Goal: Transaction & Acquisition: Download file/media

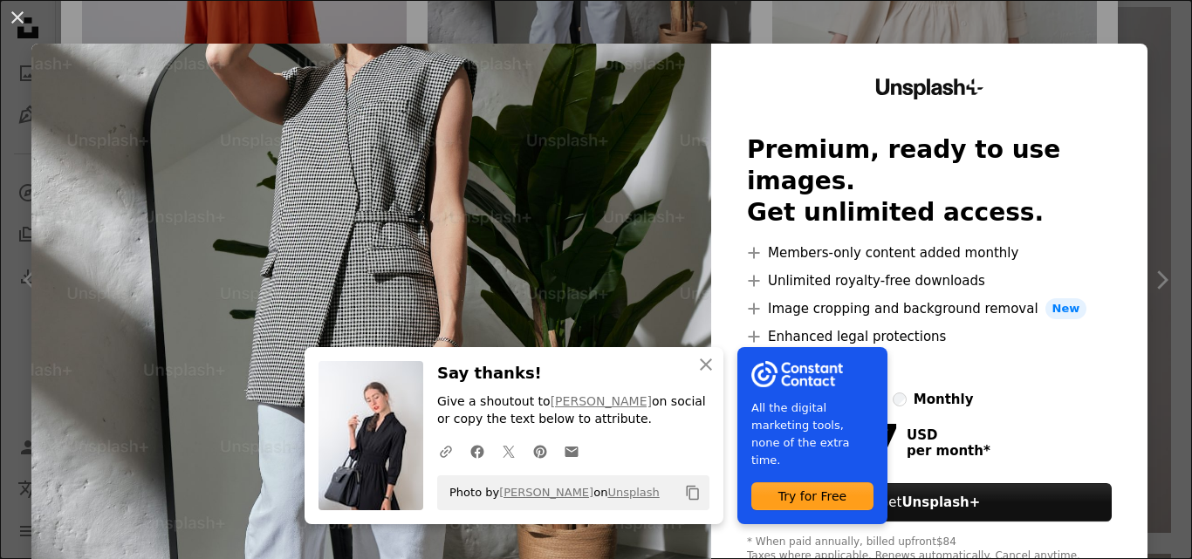
scroll to position [53, 0]
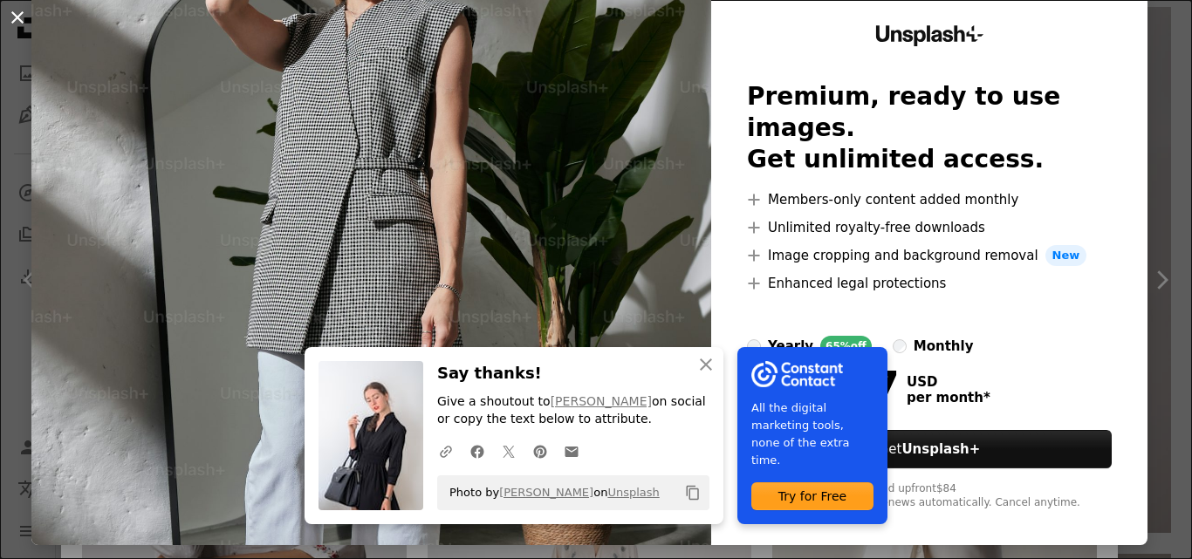
click at [17, 16] on button "An X shape" at bounding box center [17, 17] width 21 height 21
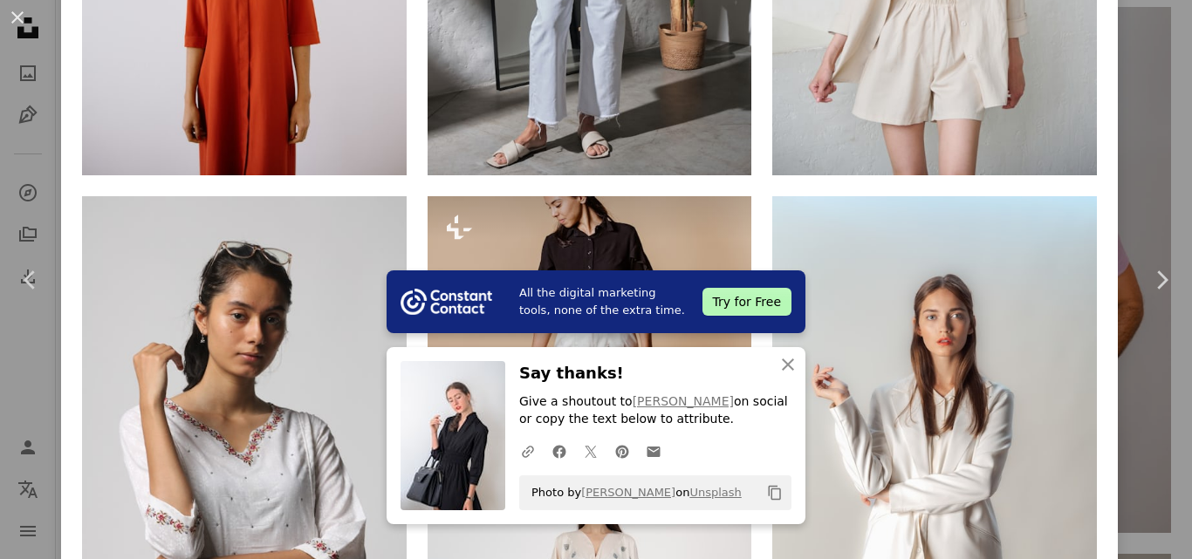
scroll to position [2531, 0]
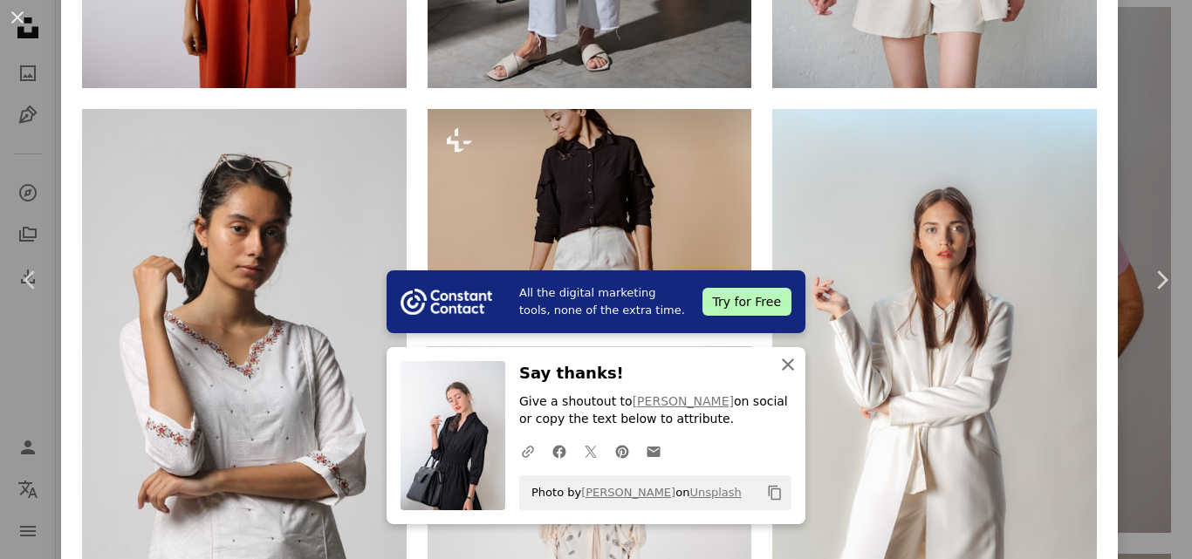
drag, startPoint x: 778, startPoint y: 354, endPoint x: 778, endPoint y: 342, distance: 12.2
click at [778, 354] on icon "An X shape" at bounding box center [788, 364] width 21 height 21
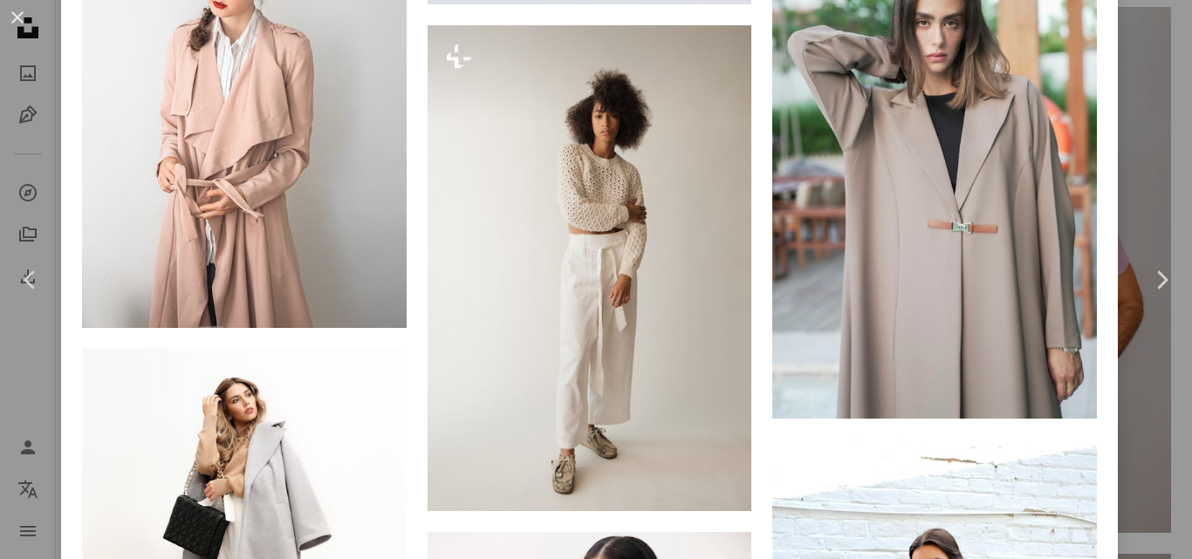
scroll to position [3316, 0]
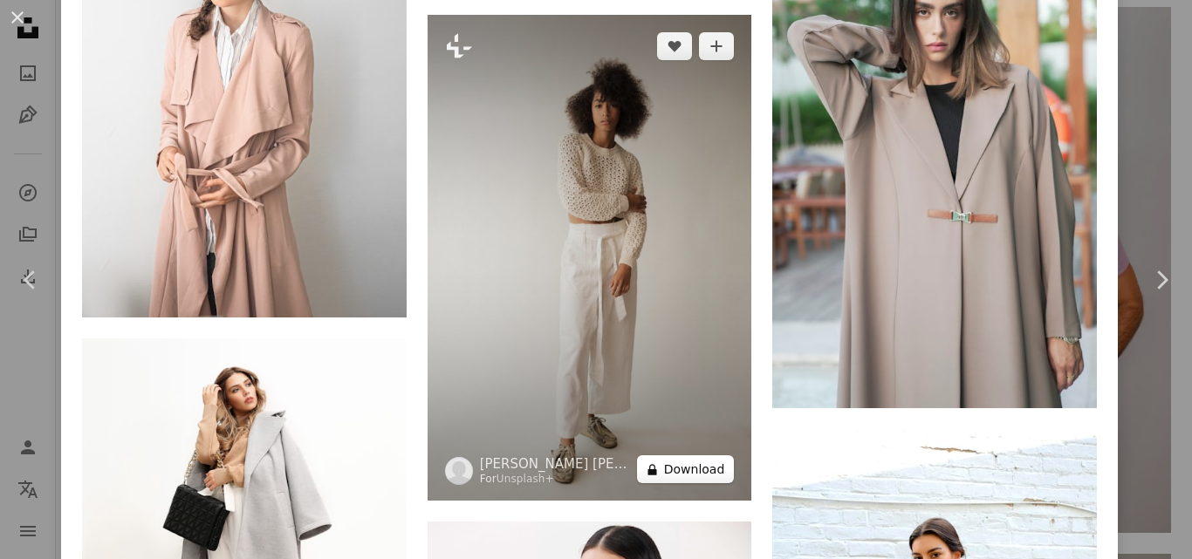
click at [681, 456] on button "A lock Download" at bounding box center [686, 470] width 98 height 28
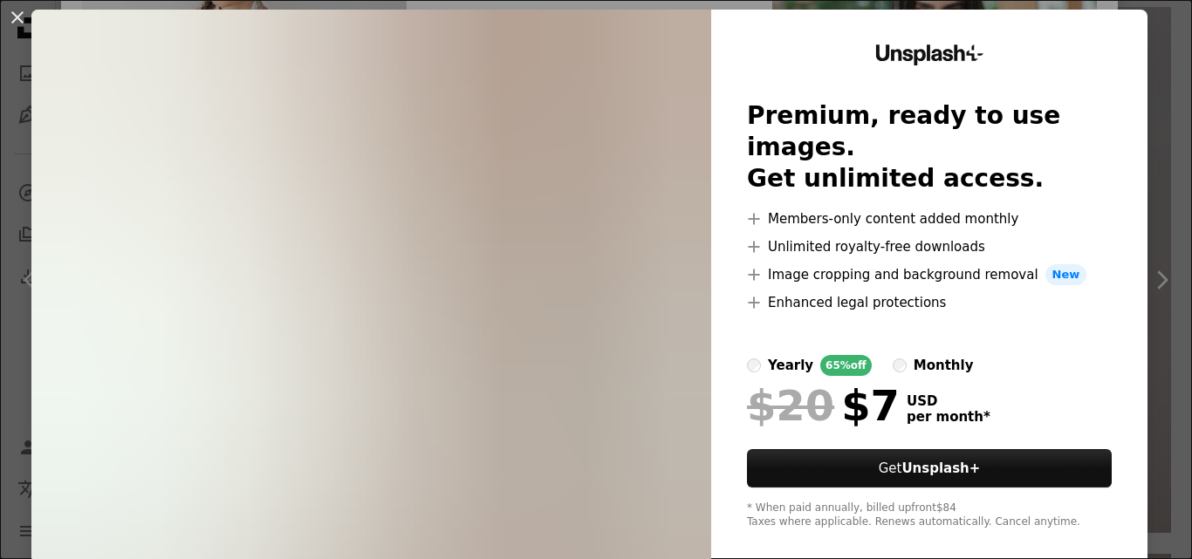
scroll to position [53, 0]
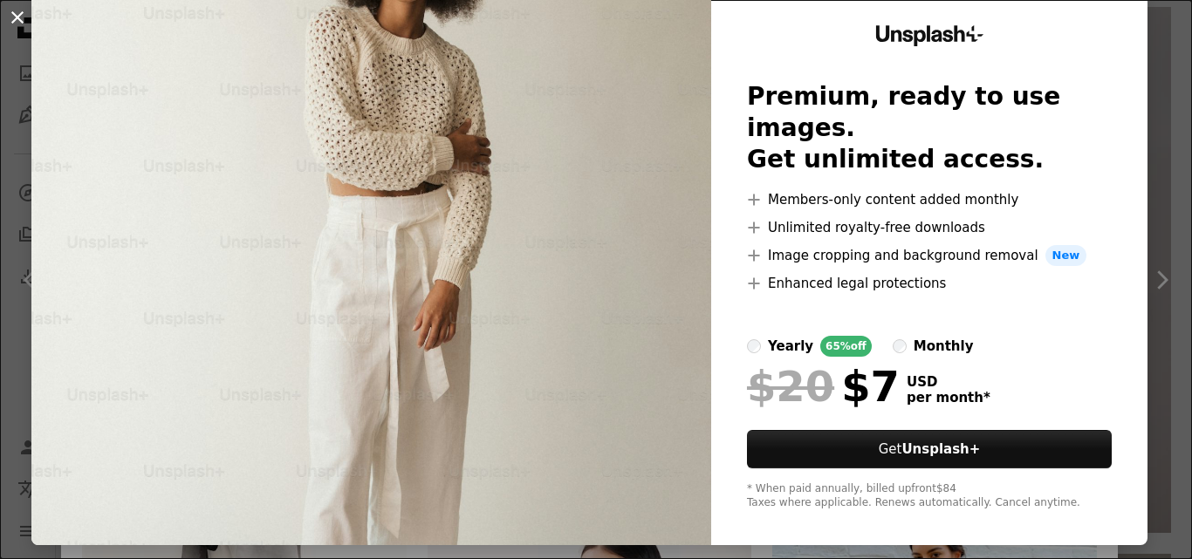
click at [15, 10] on button "An X shape" at bounding box center [17, 17] width 21 height 21
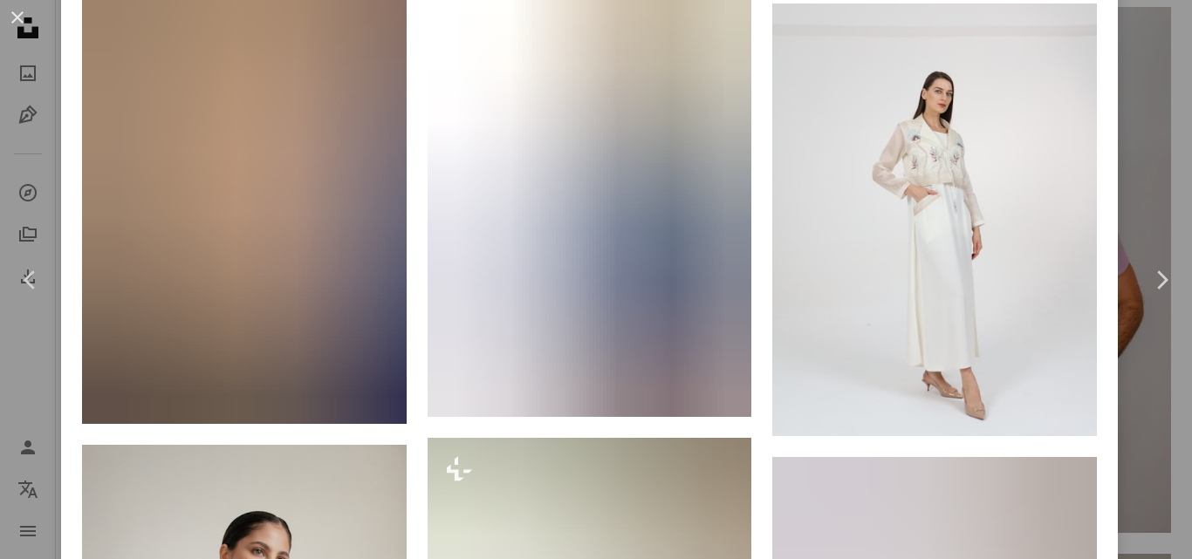
scroll to position [5776, 0]
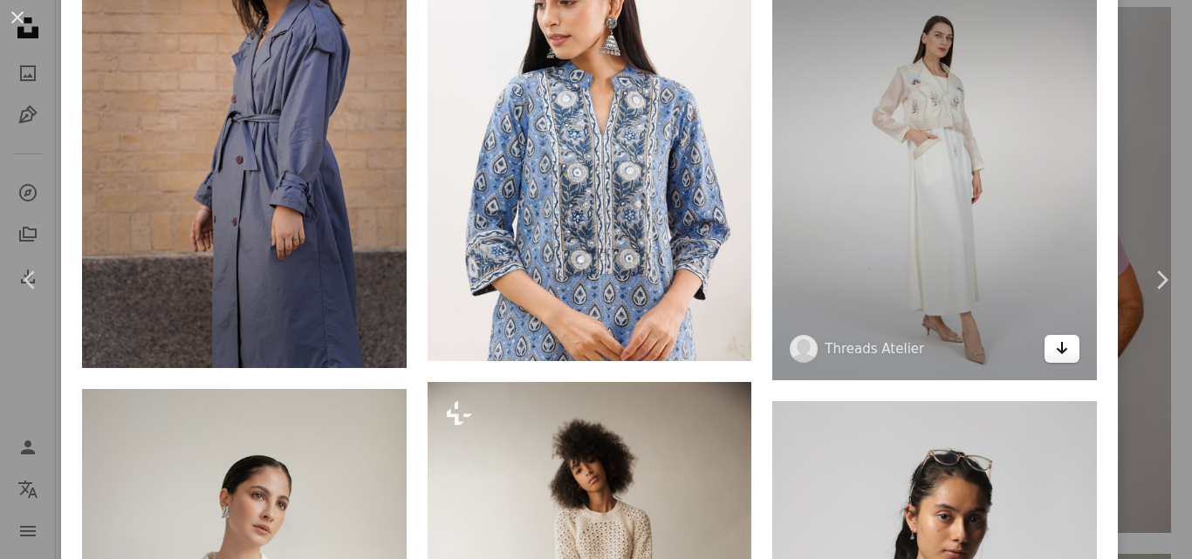
click at [1056, 335] on link "Arrow pointing down" at bounding box center [1062, 349] width 35 height 28
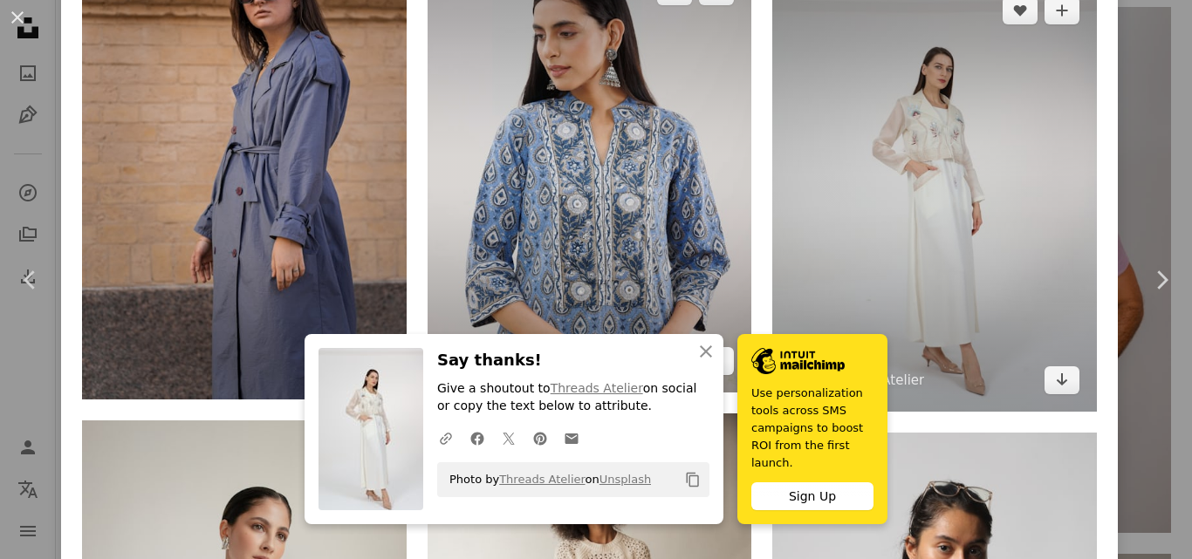
scroll to position [5863, 0]
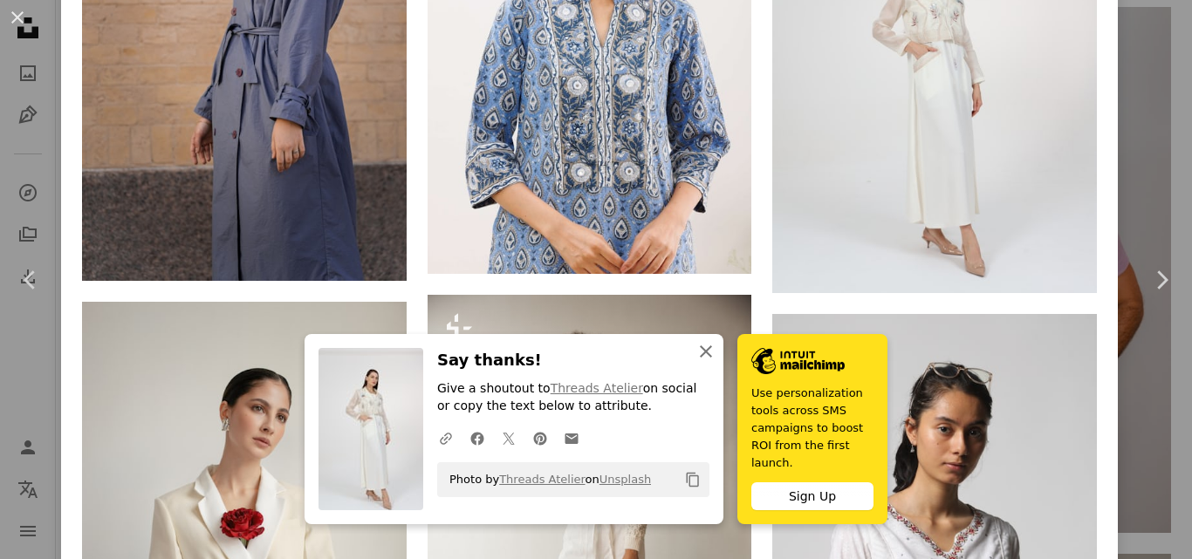
click at [696, 362] on icon "An X shape" at bounding box center [706, 351] width 21 height 21
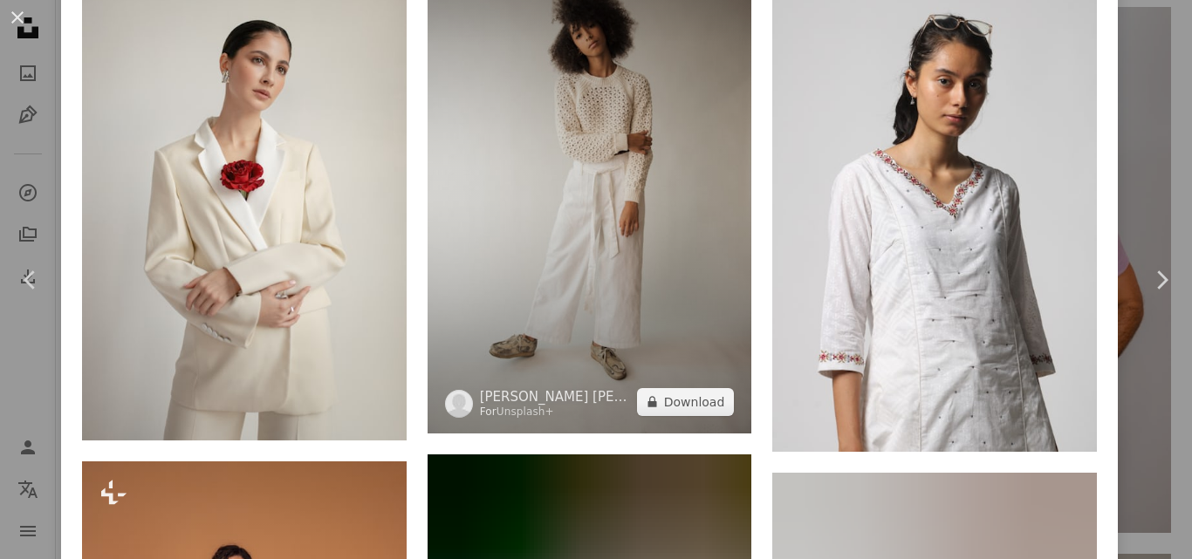
scroll to position [6212, 0]
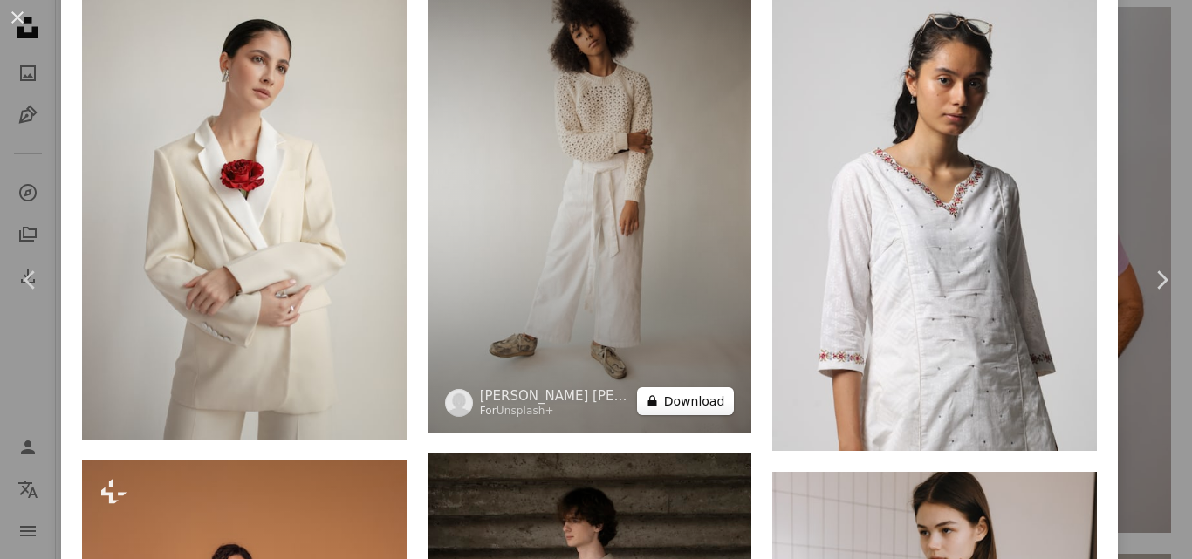
click at [680, 387] on button "A lock Download" at bounding box center [686, 401] width 98 height 28
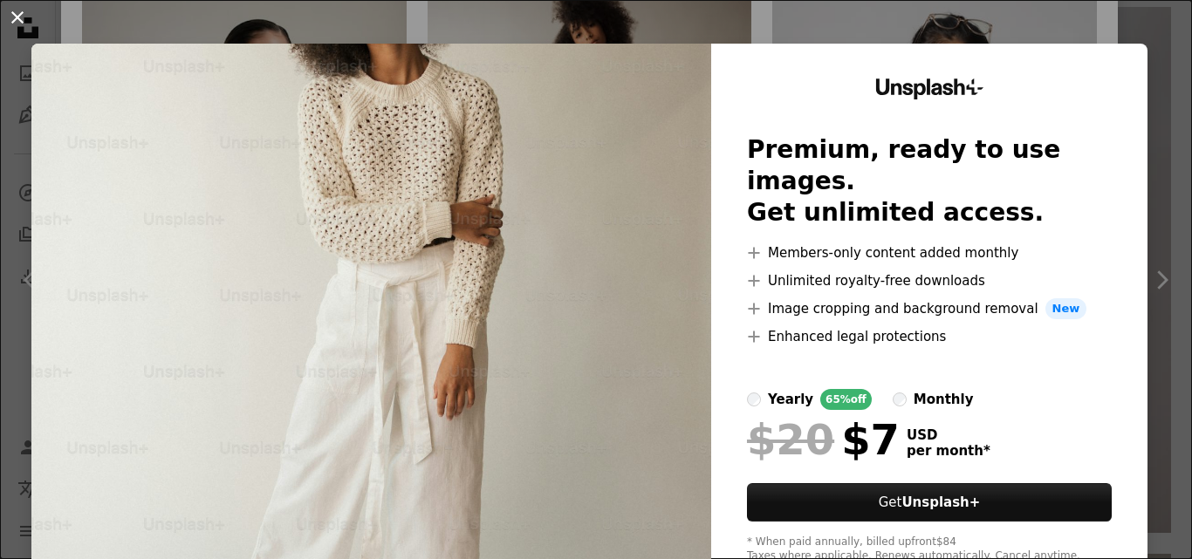
click at [7, 10] on button "An X shape" at bounding box center [17, 17] width 21 height 21
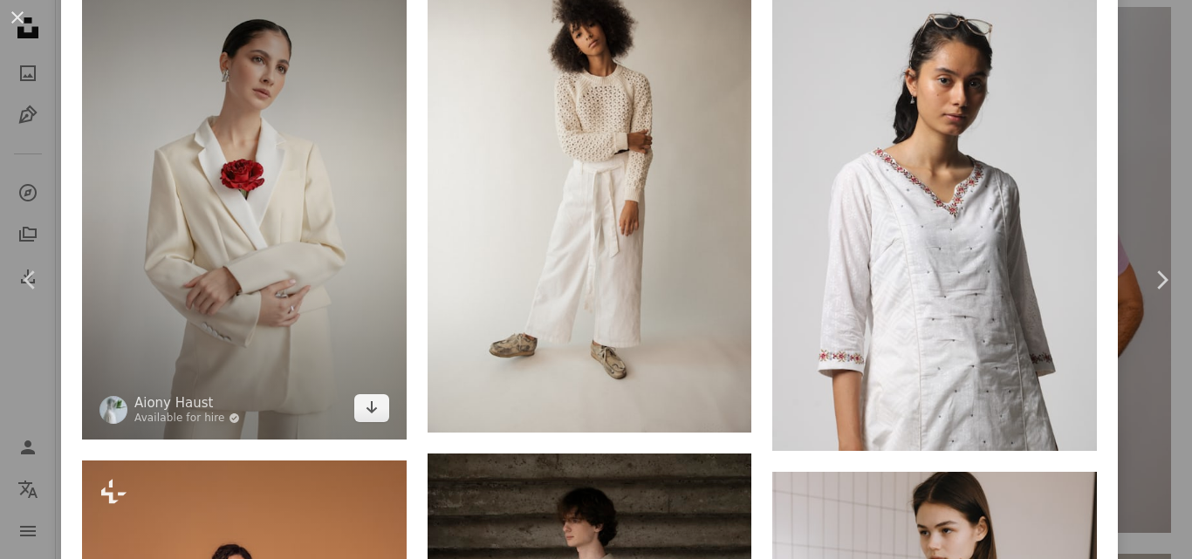
scroll to position [6125, 0]
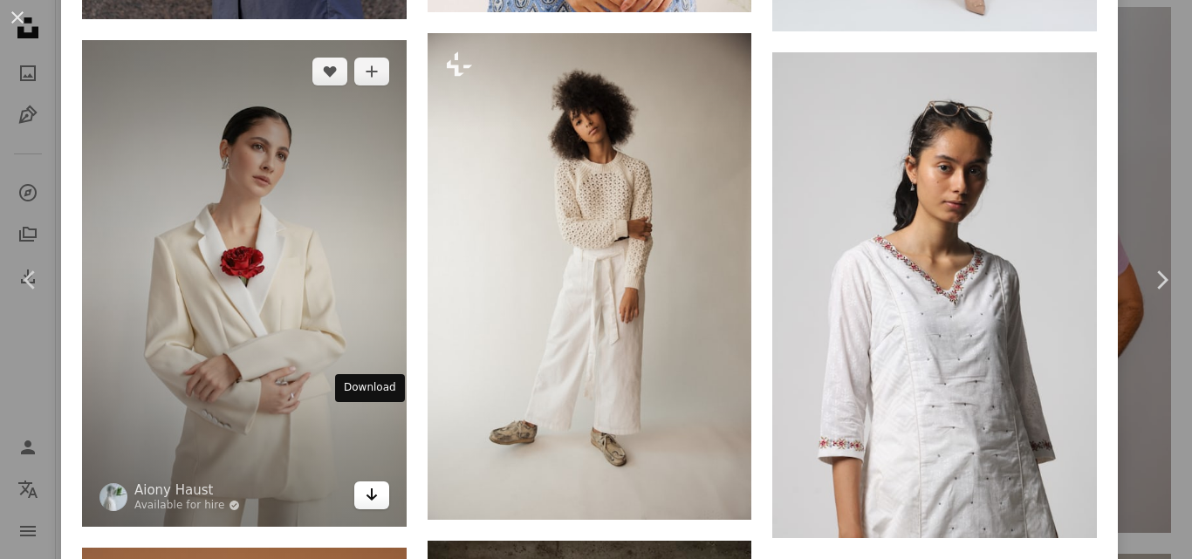
click at [374, 484] on icon "Arrow pointing down" at bounding box center [372, 494] width 14 height 21
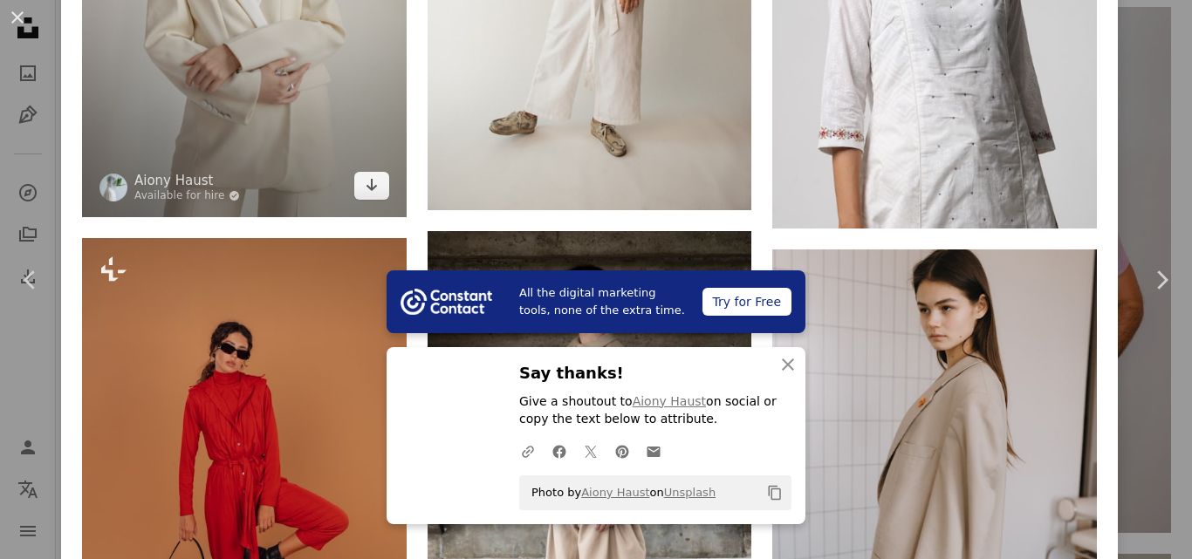
scroll to position [6474, 0]
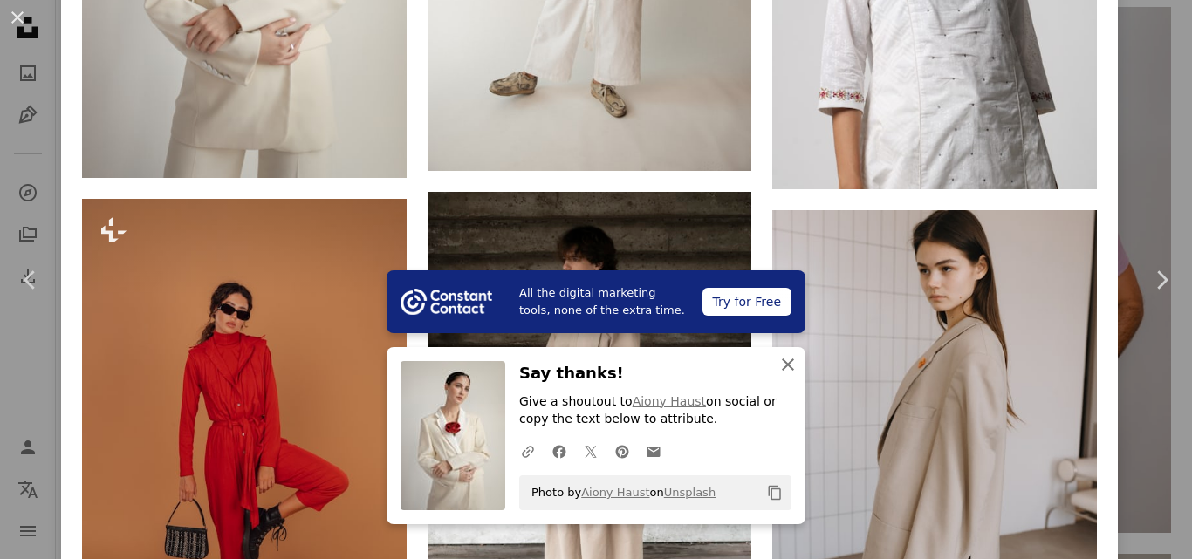
drag, startPoint x: 792, startPoint y: 366, endPoint x: 759, endPoint y: 360, distance: 33.6
click at [792, 366] on button "An X shape Close" at bounding box center [788, 364] width 35 height 35
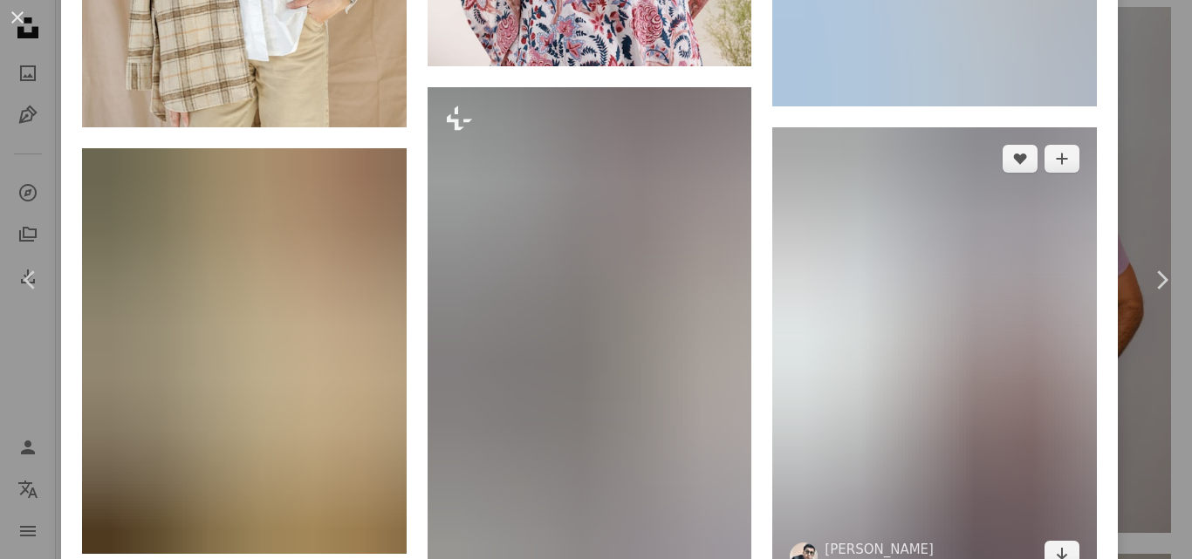
scroll to position [8052, 0]
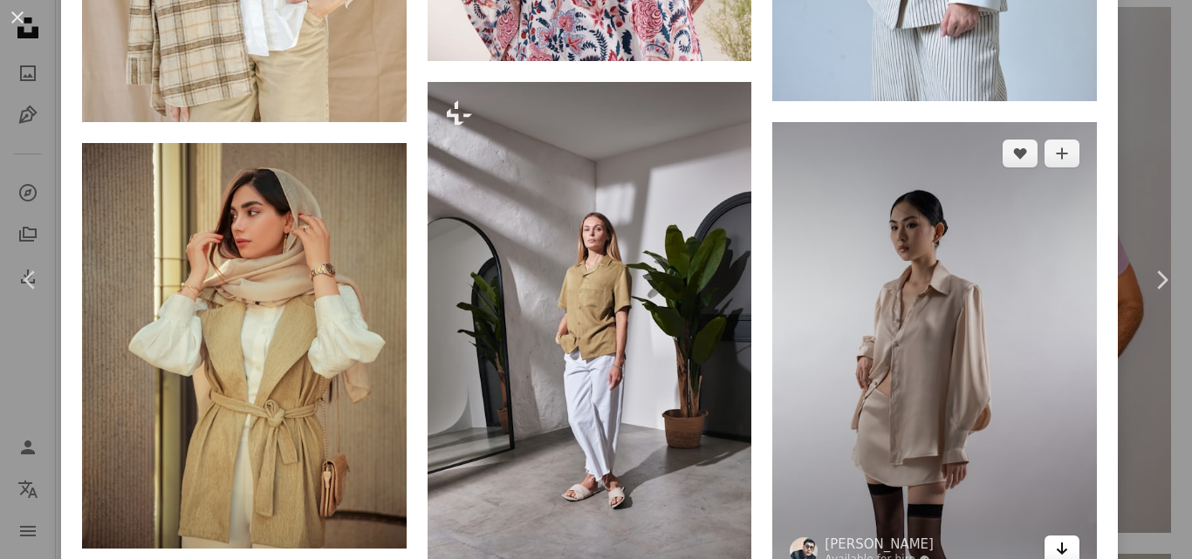
click at [1057, 543] on icon "Download" at bounding box center [1062, 549] width 11 height 12
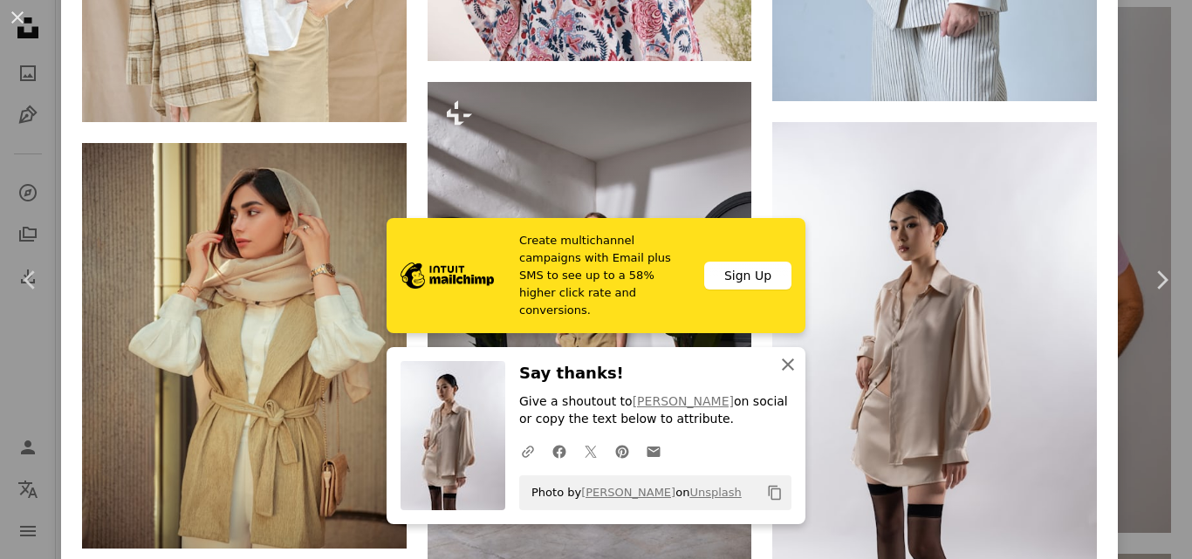
click at [788, 364] on icon "An X shape" at bounding box center [788, 364] width 21 height 21
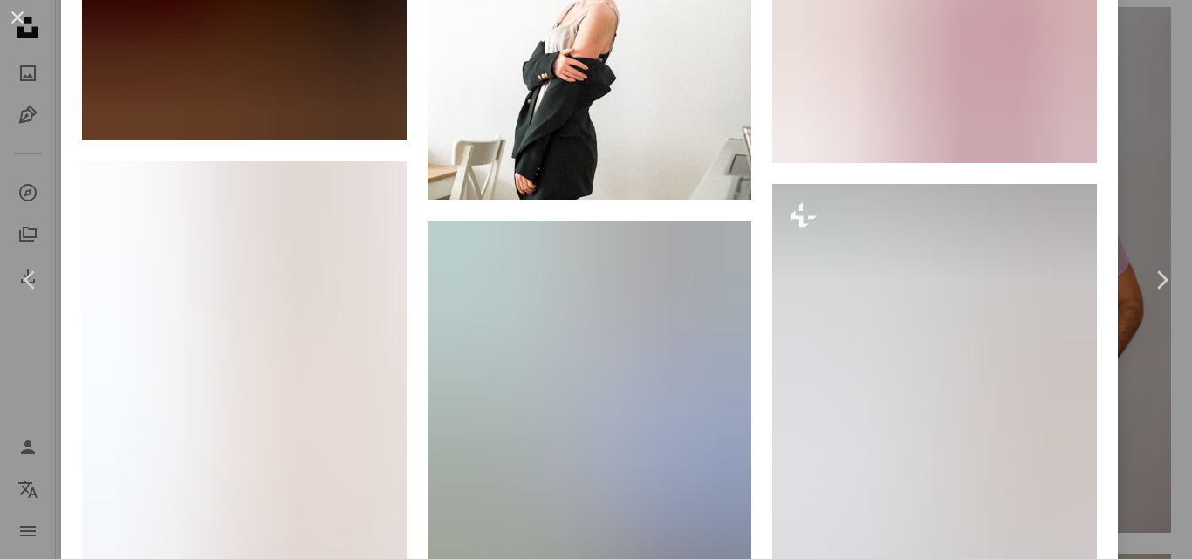
scroll to position [22945, 0]
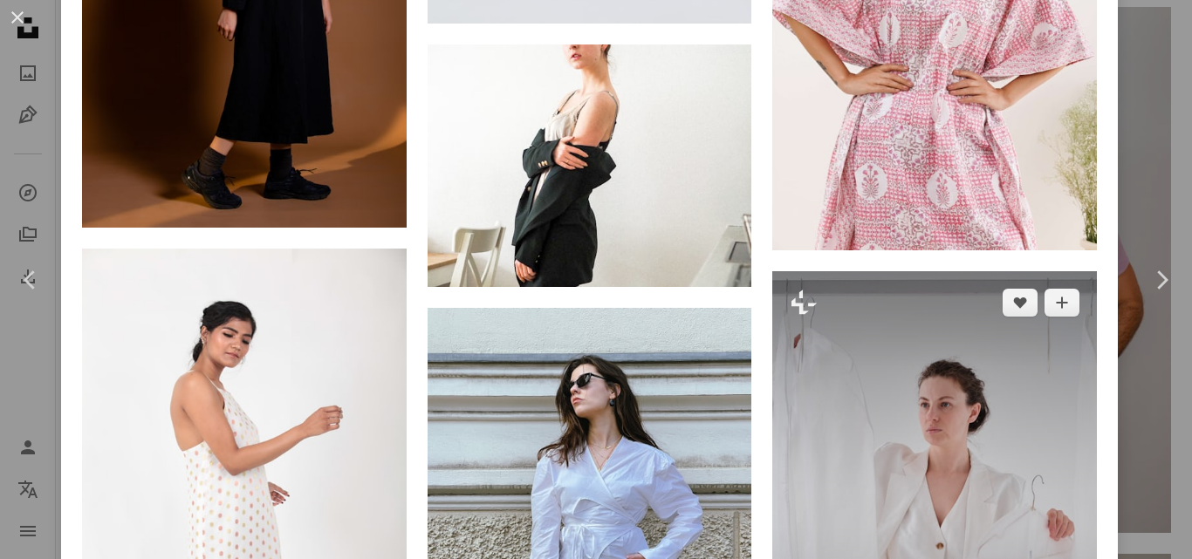
click at [966, 299] on img at bounding box center [934, 514] width 325 height 486
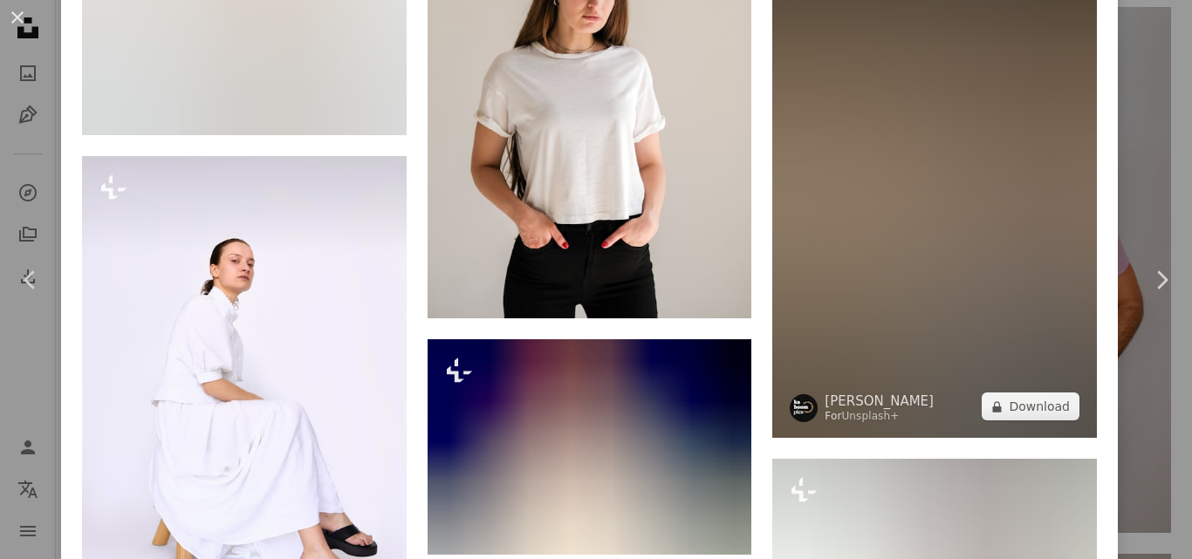
scroll to position [2794, 0]
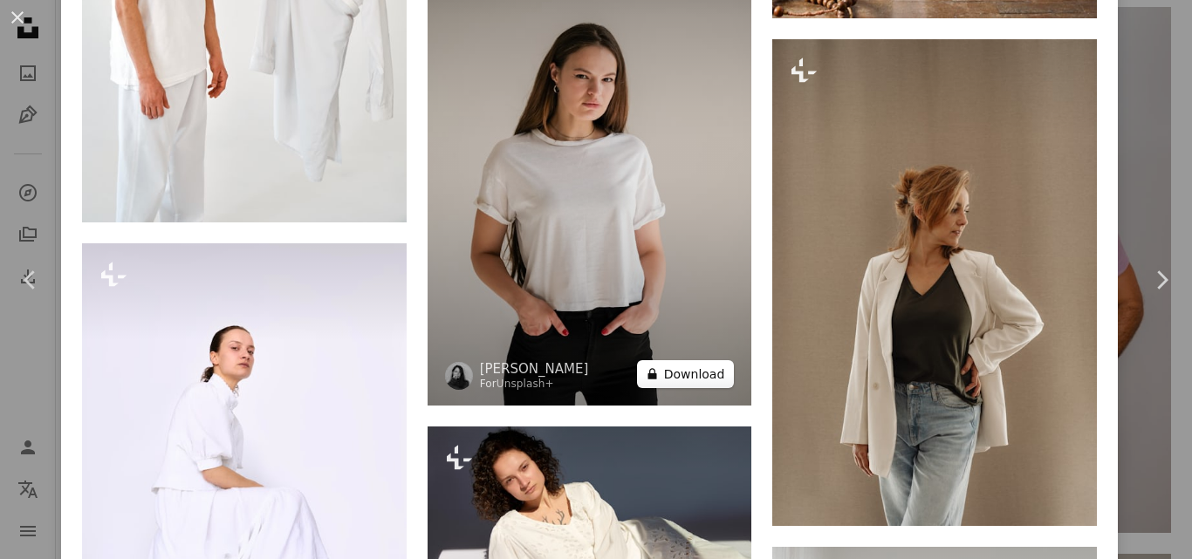
click at [695, 360] on button "A lock Download" at bounding box center [686, 374] width 98 height 28
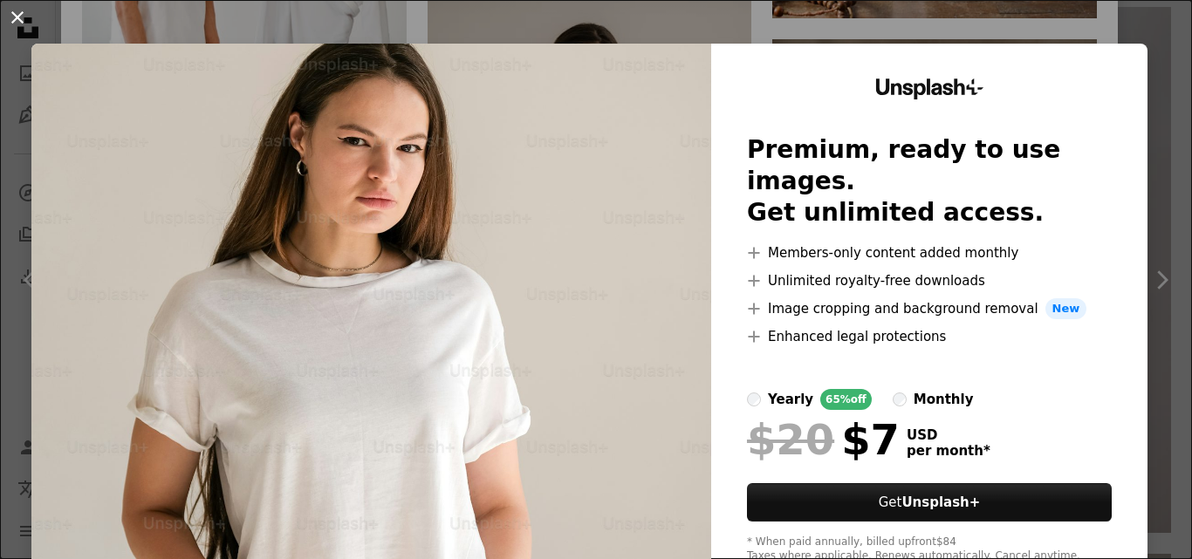
click at [10, 11] on button "An X shape" at bounding box center [17, 17] width 21 height 21
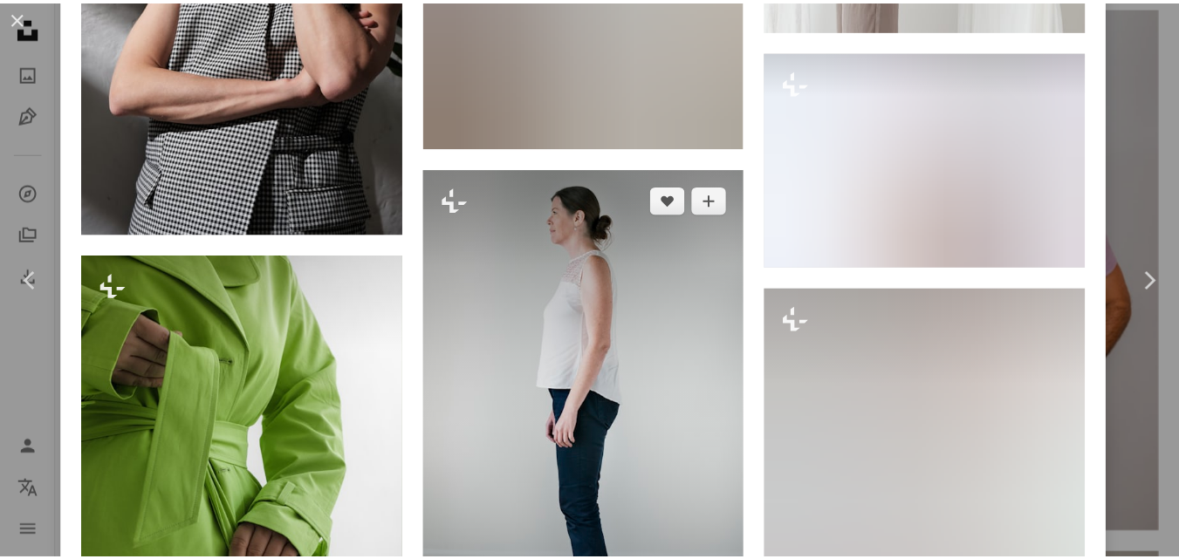
scroll to position [3928, 0]
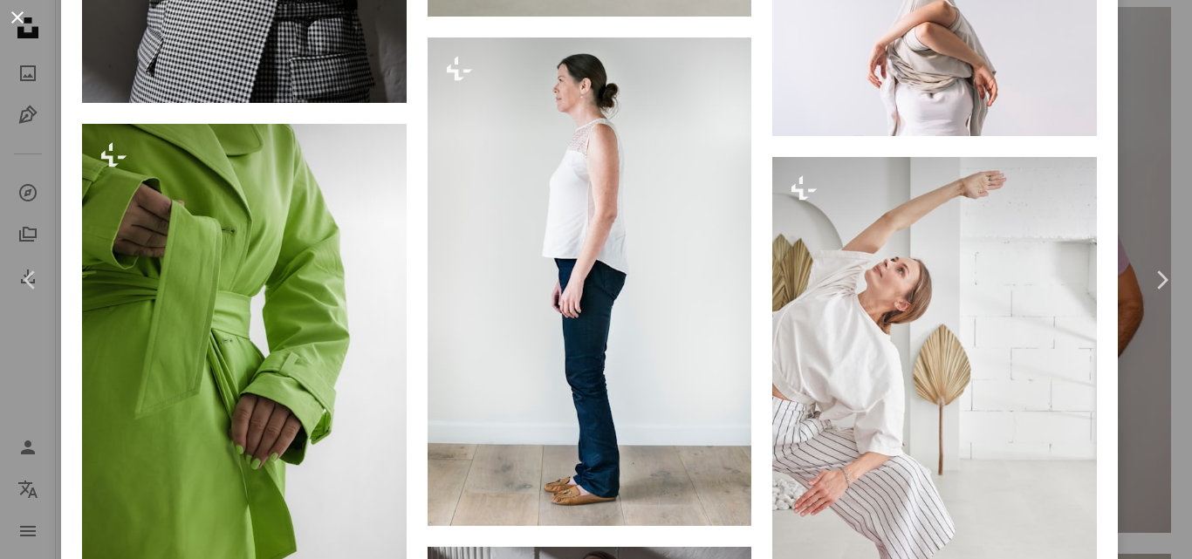
click at [17, 14] on button "An X shape" at bounding box center [17, 17] width 21 height 21
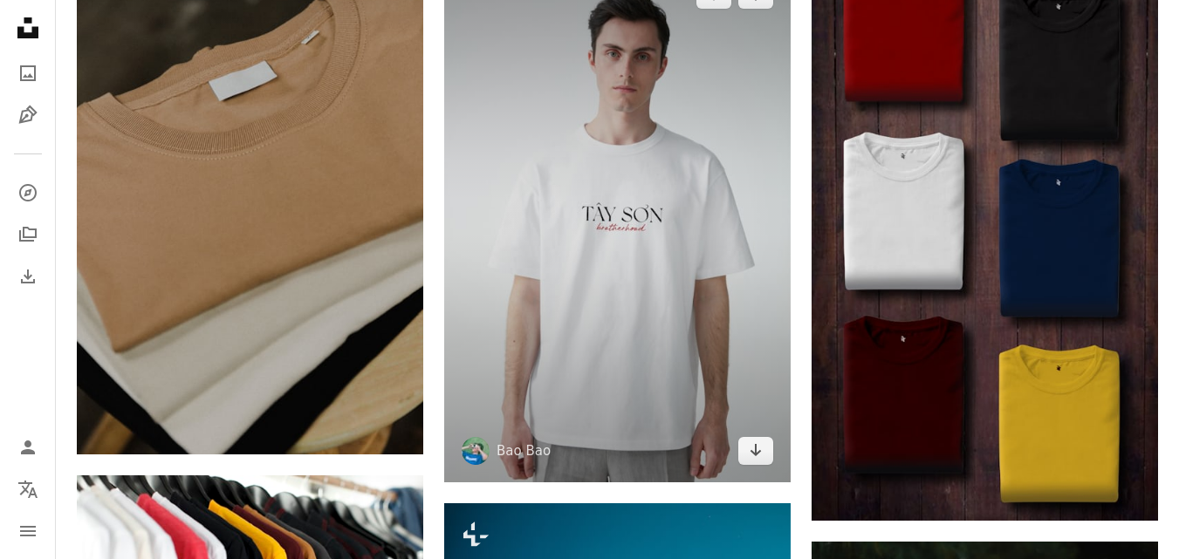
scroll to position [1600, 0]
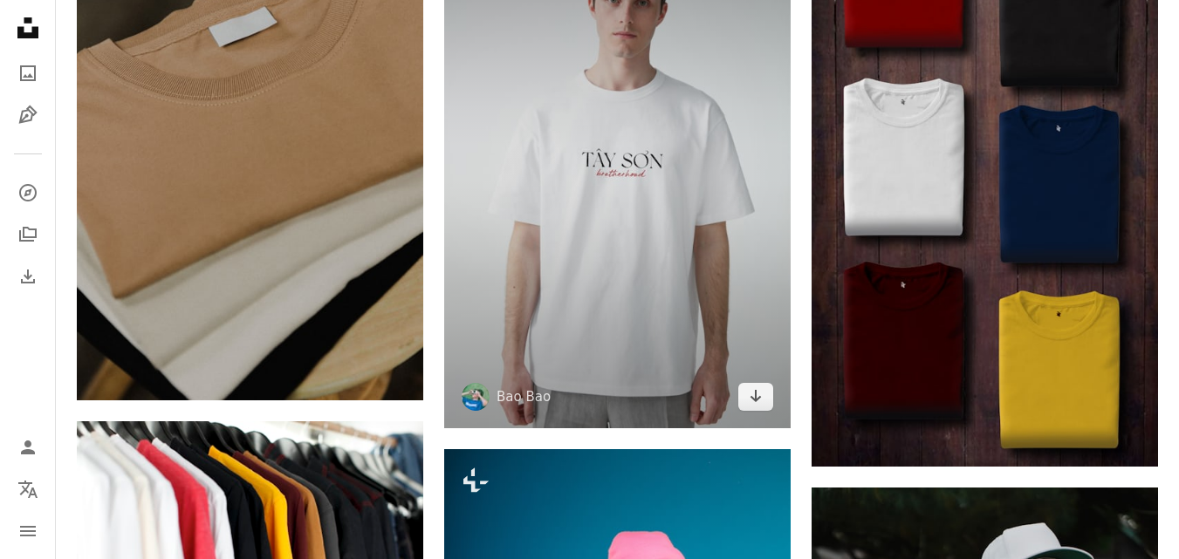
click at [638, 231] on img at bounding box center [617, 169] width 346 height 520
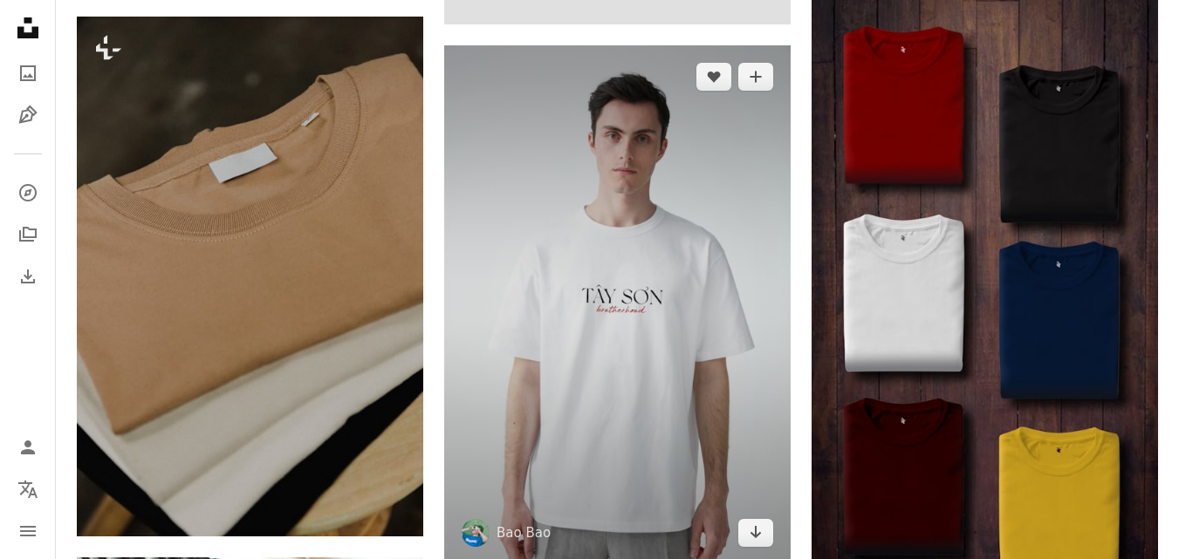
scroll to position [1600, 0]
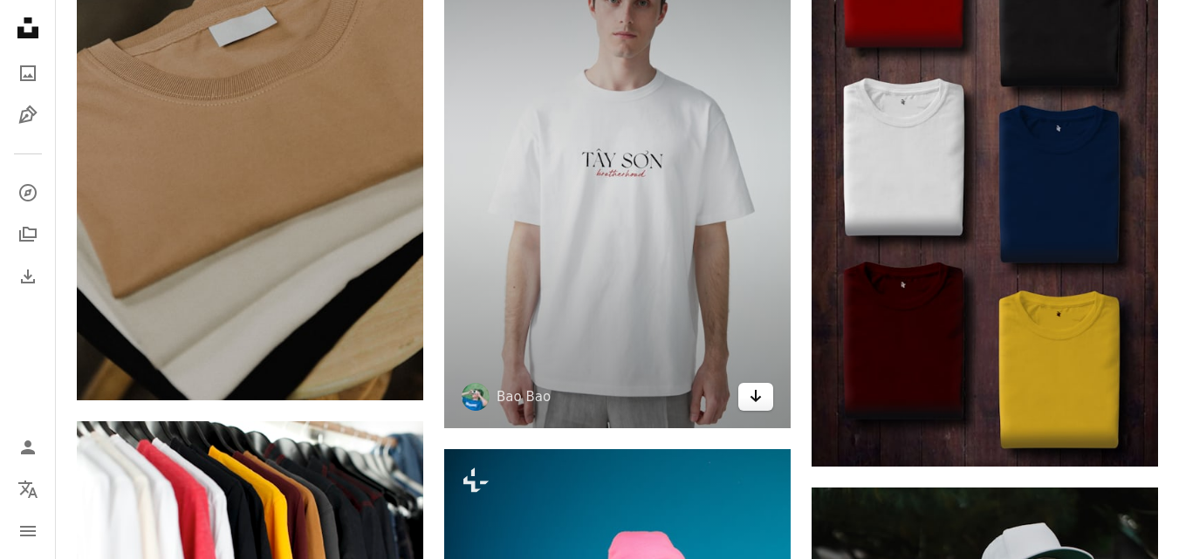
click at [760, 394] on icon "Arrow pointing down" at bounding box center [756, 396] width 14 height 21
click at [672, 262] on img at bounding box center [617, 169] width 346 height 520
click at [676, 240] on img at bounding box center [617, 169] width 346 height 520
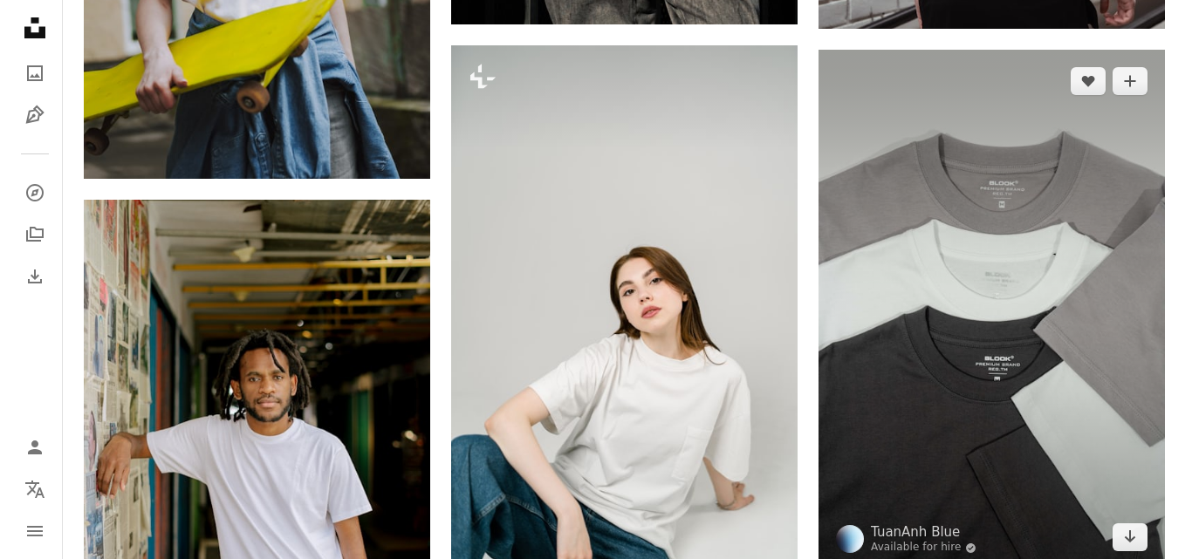
scroll to position [5353, 0]
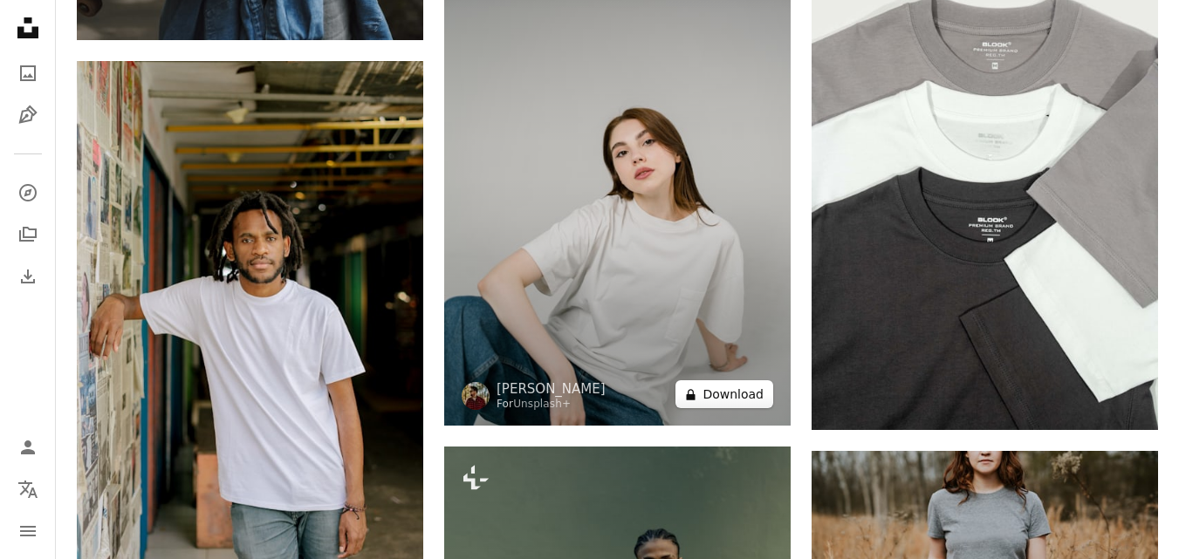
click at [722, 392] on button "A lock Download" at bounding box center [725, 395] width 98 height 28
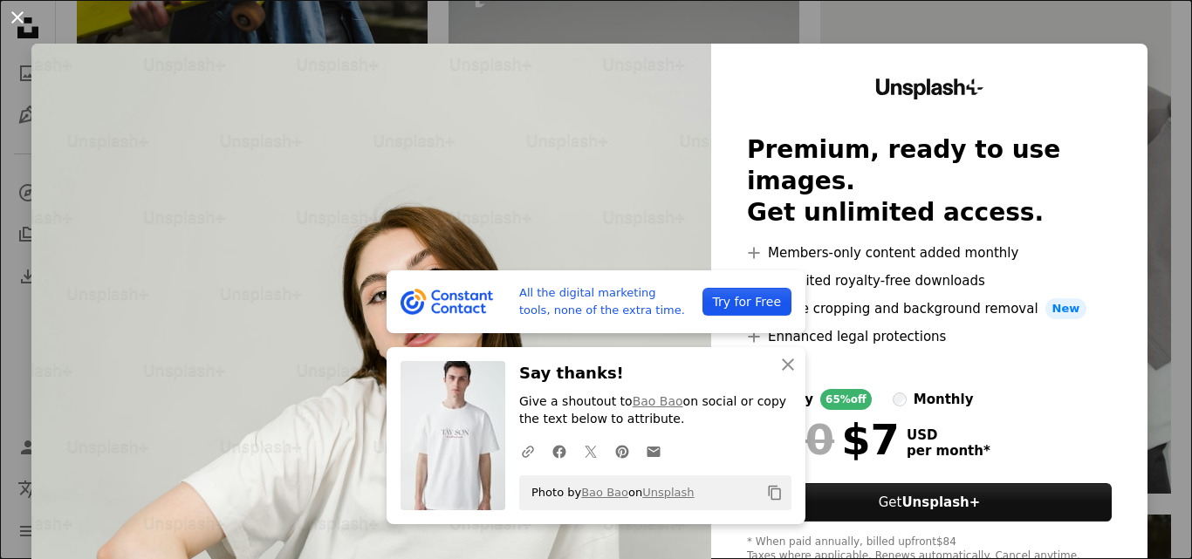
click at [14, 10] on button "An X shape" at bounding box center [17, 17] width 21 height 21
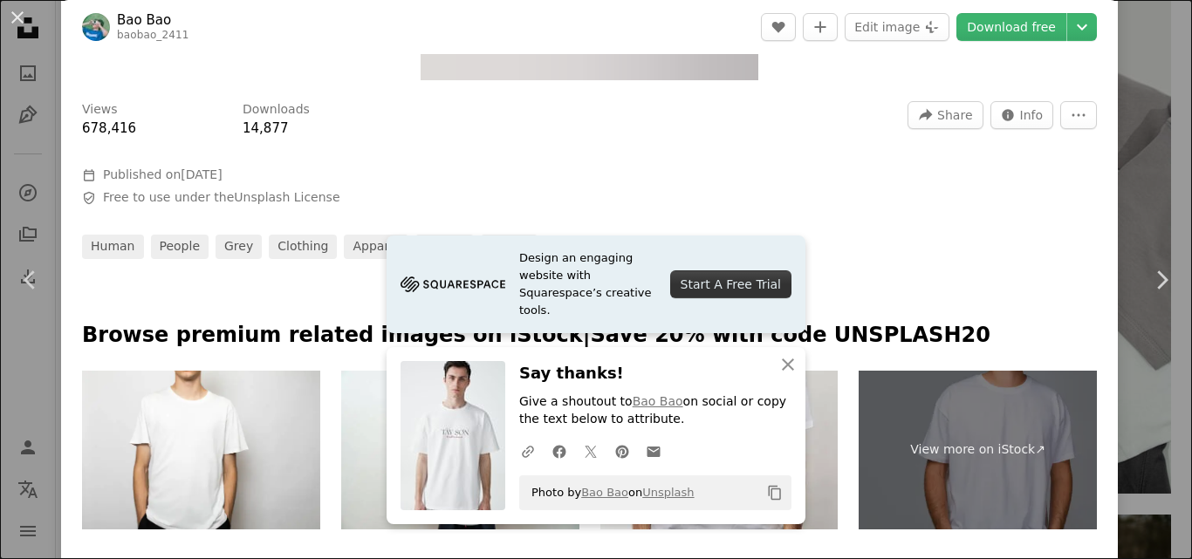
scroll to position [524, 0]
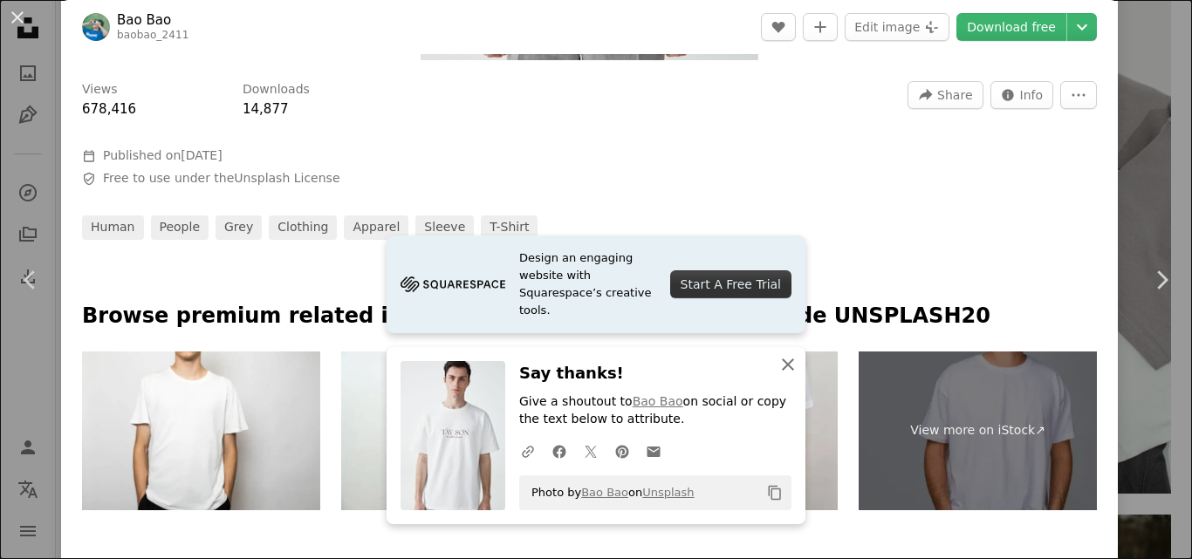
click at [784, 360] on icon "An X shape" at bounding box center [788, 364] width 21 height 21
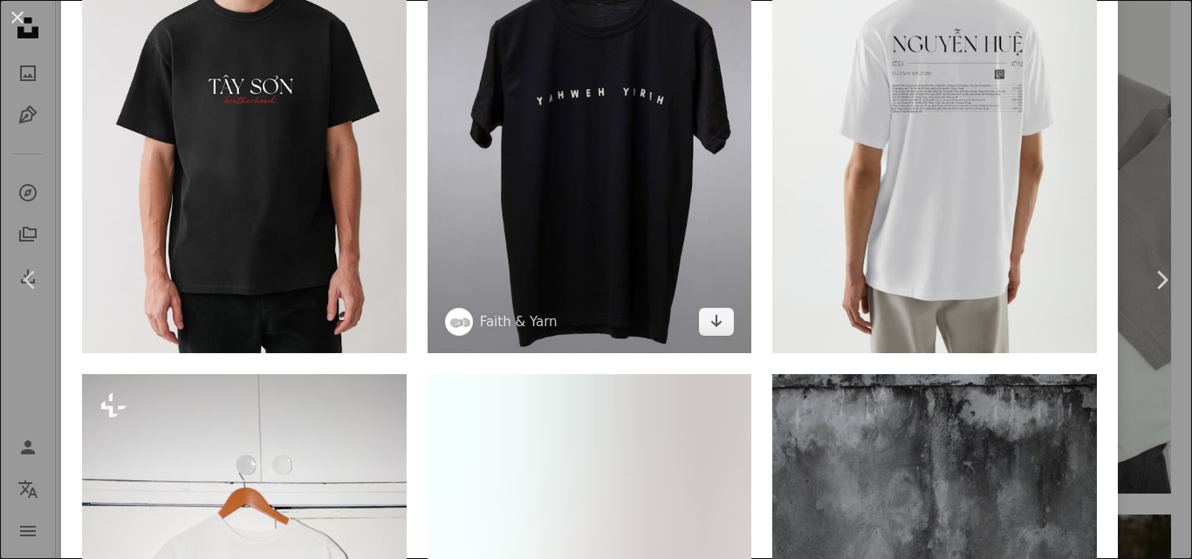
scroll to position [1309, 0]
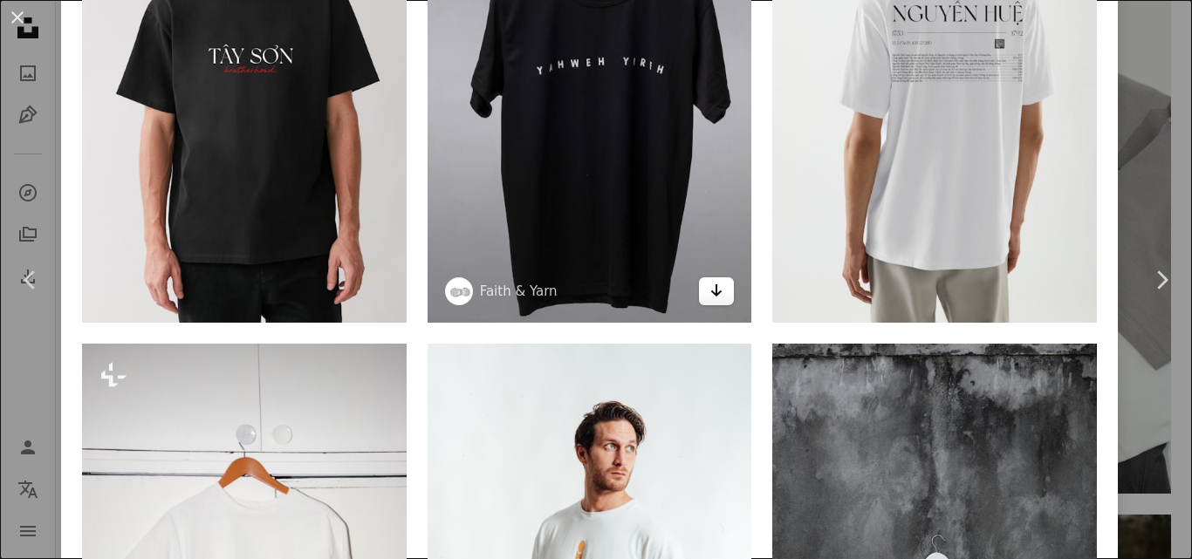
click at [710, 280] on icon "Arrow pointing down" at bounding box center [717, 290] width 14 height 21
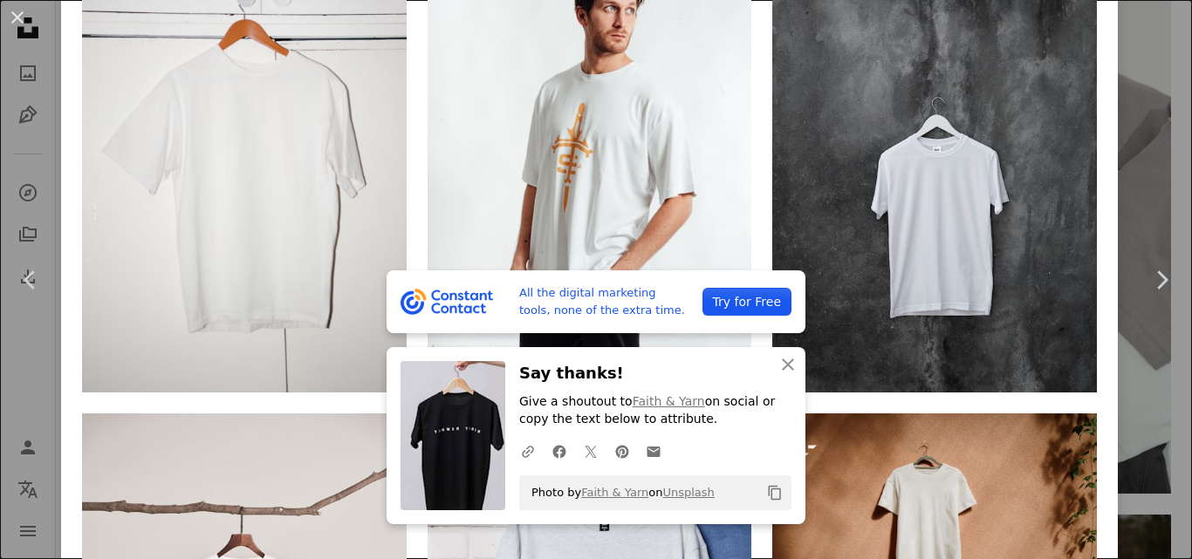
scroll to position [1833, 0]
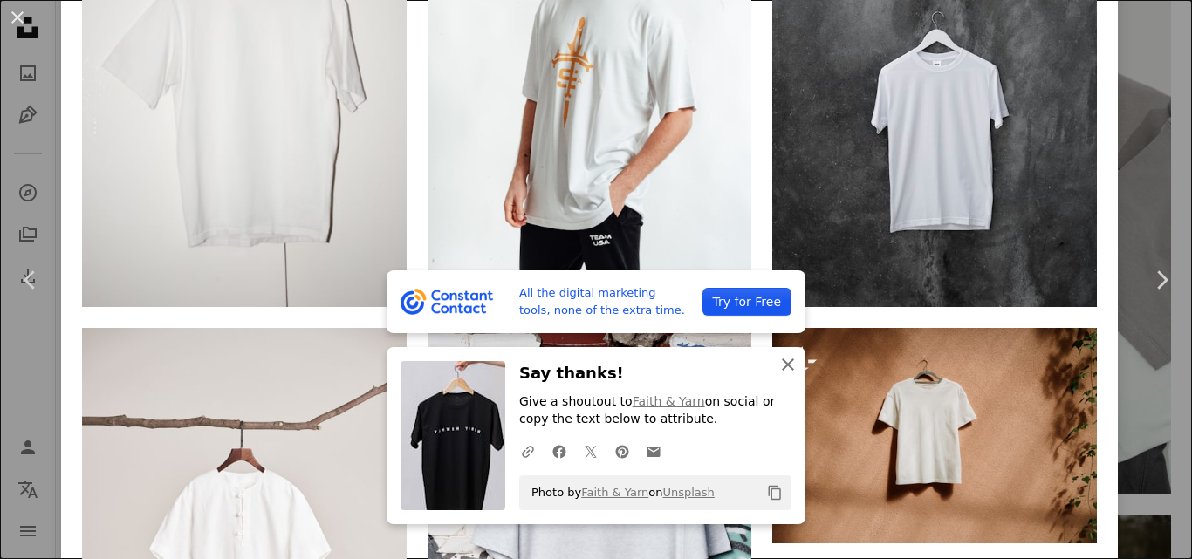
click at [778, 364] on icon "An X shape" at bounding box center [788, 364] width 21 height 21
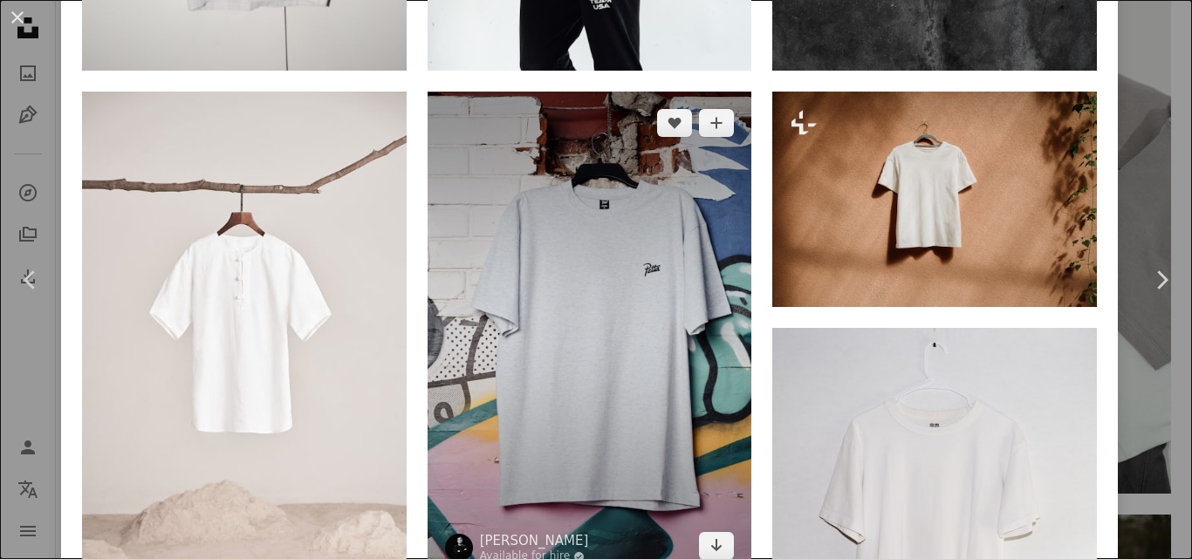
scroll to position [2095, 0]
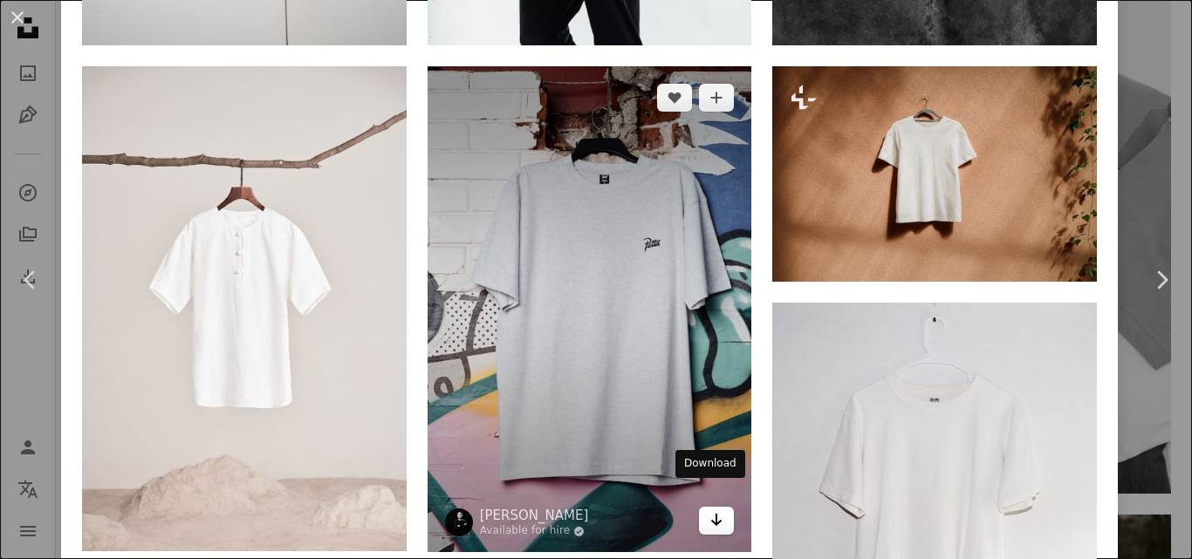
click at [700, 507] on link "Arrow pointing down" at bounding box center [716, 521] width 35 height 28
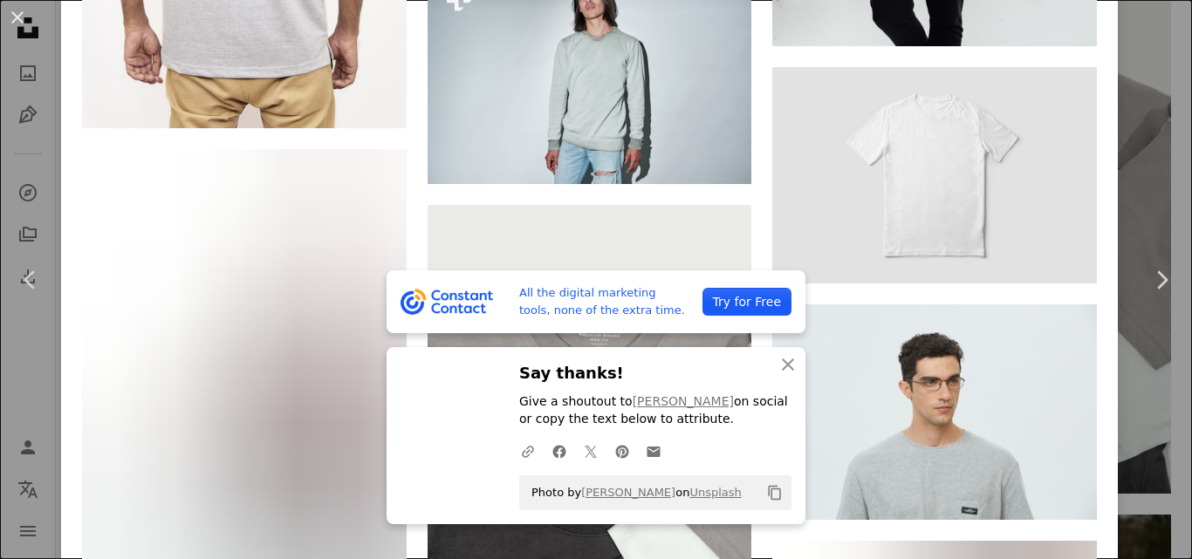
scroll to position [4010, 0]
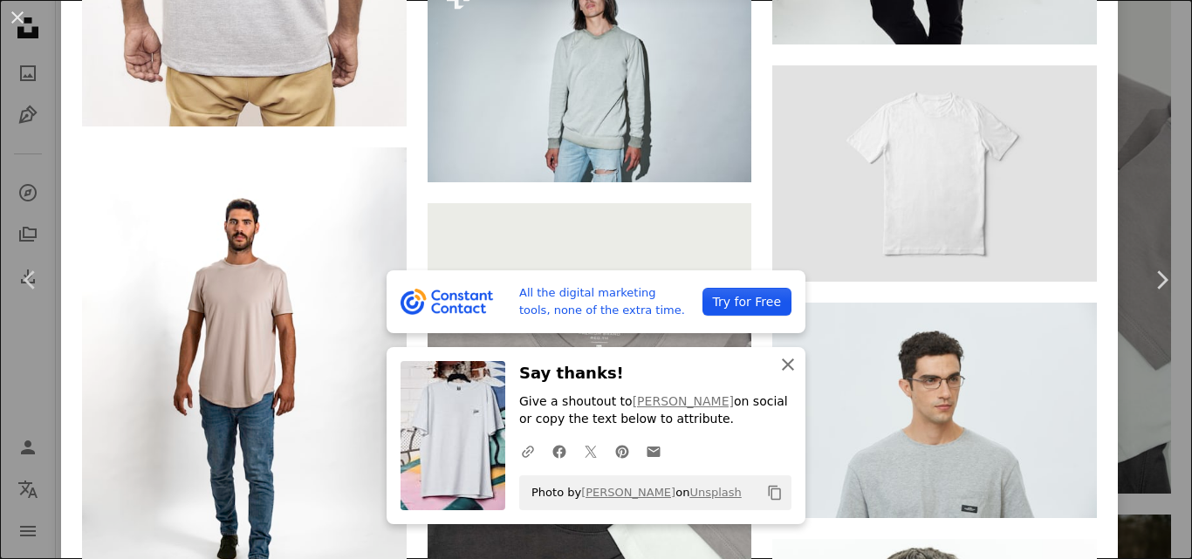
click at [779, 368] on icon "An X shape" at bounding box center [788, 364] width 21 height 21
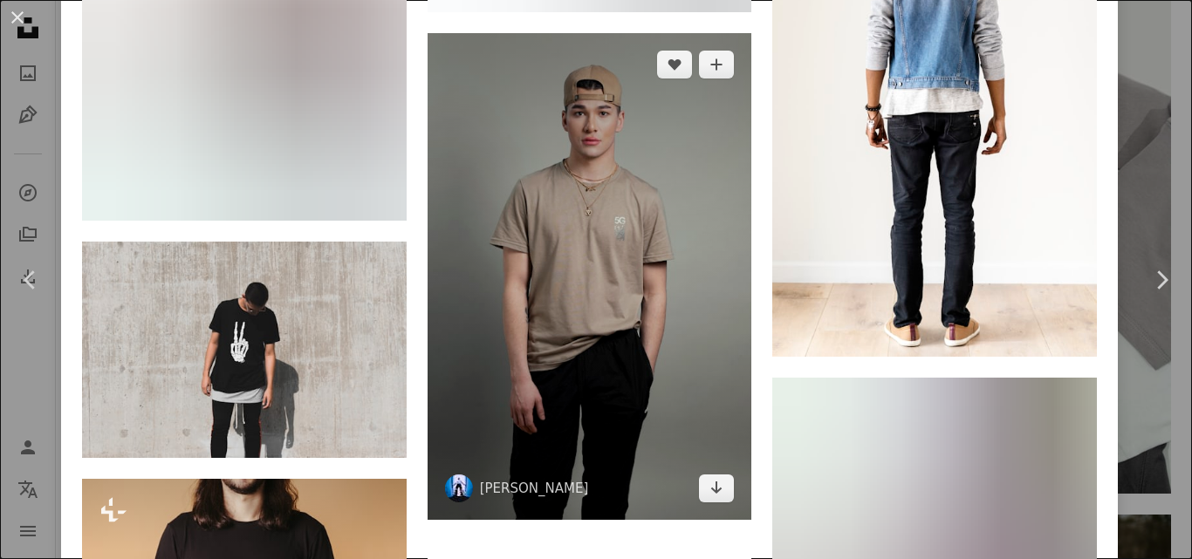
scroll to position [7938, 0]
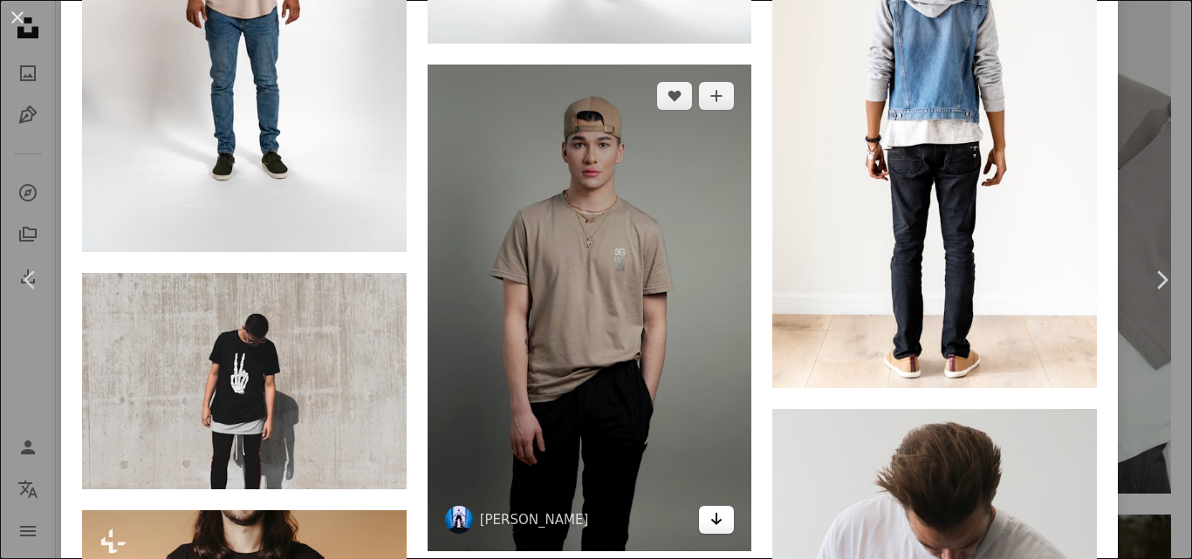
click at [711, 506] on link "Arrow pointing down" at bounding box center [716, 520] width 35 height 28
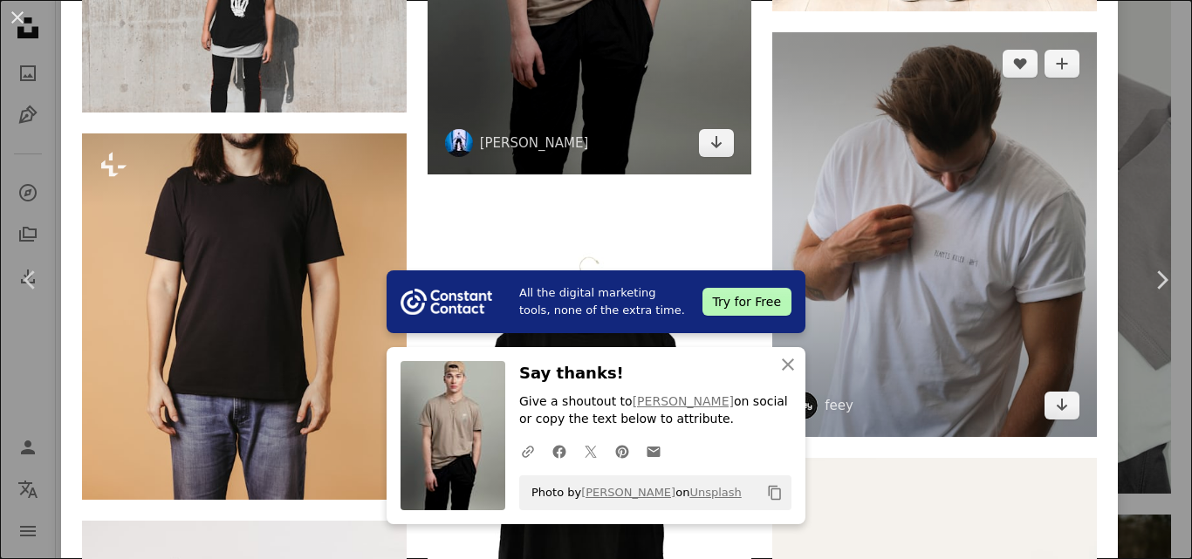
scroll to position [8374, 0]
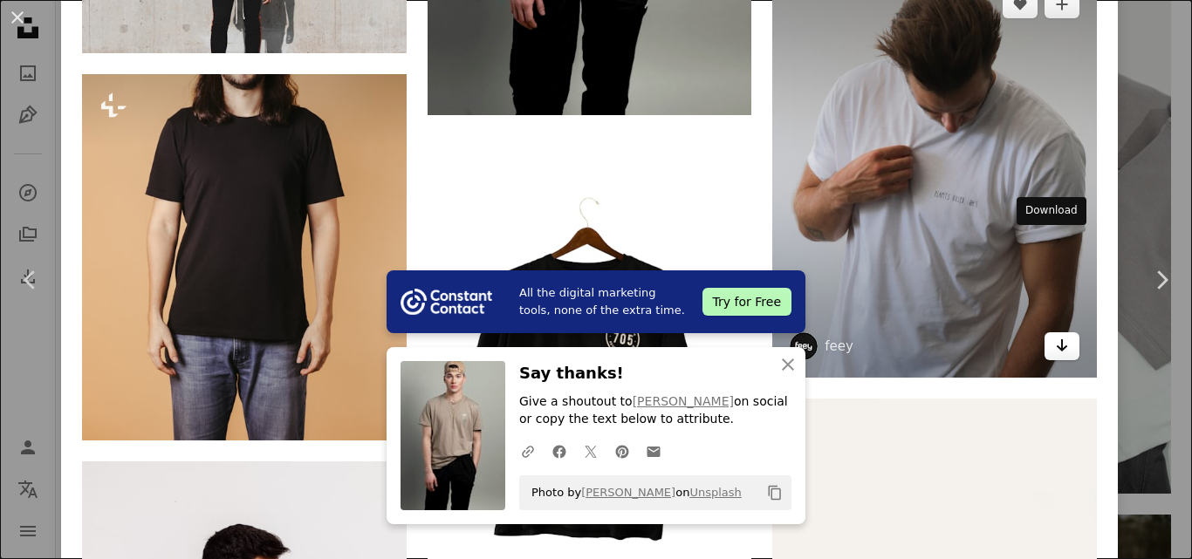
click at [1045, 333] on link "Arrow pointing down" at bounding box center [1062, 347] width 35 height 28
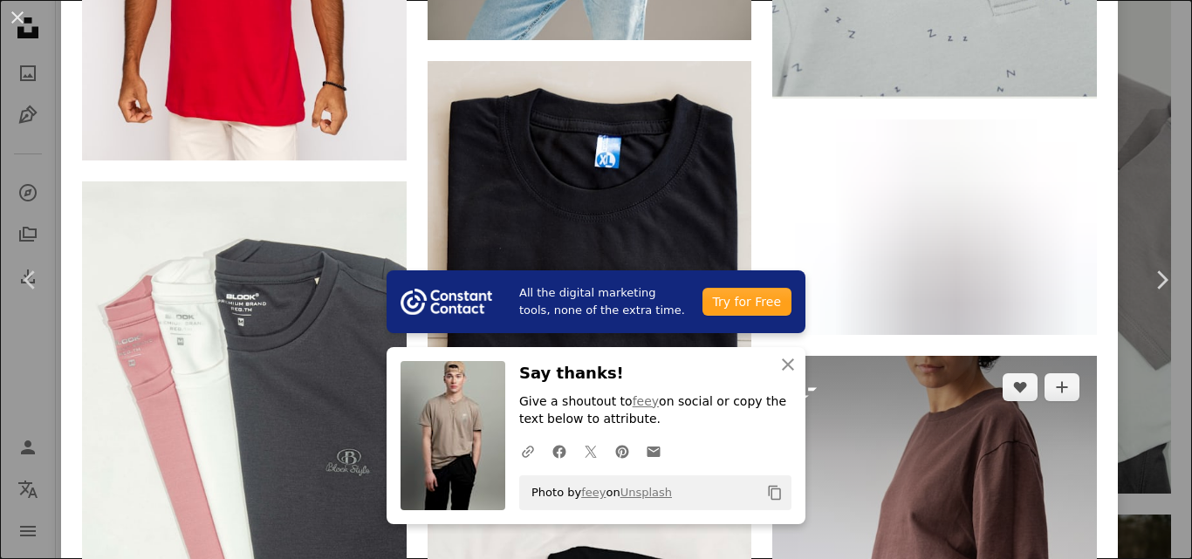
scroll to position [9159, 0]
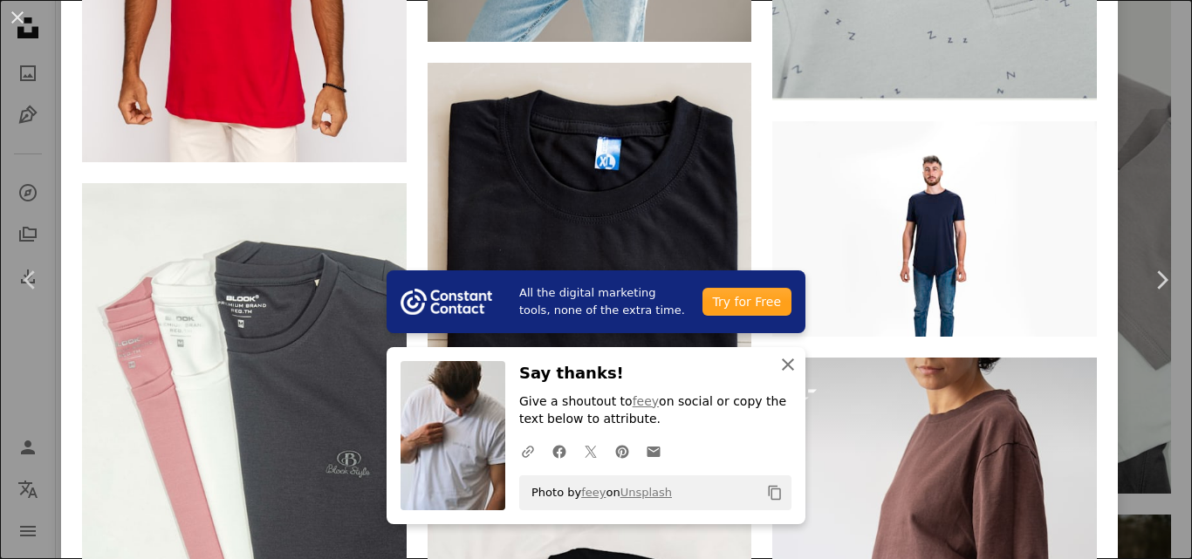
click at [778, 363] on icon "An X shape" at bounding box center [788, 364] width 21 height 21
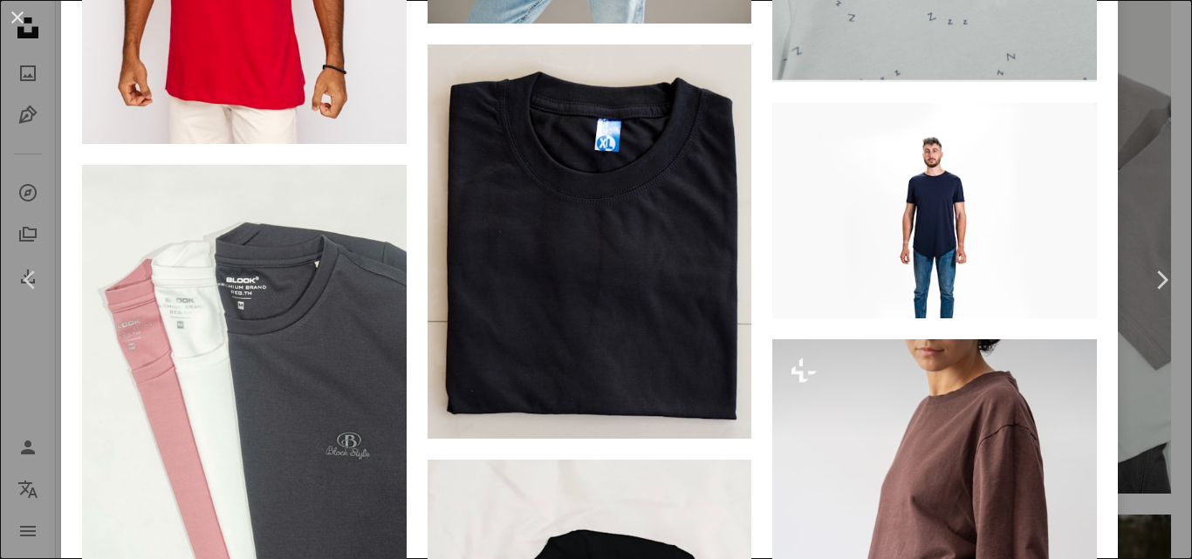
scroll to position [8985, 0]
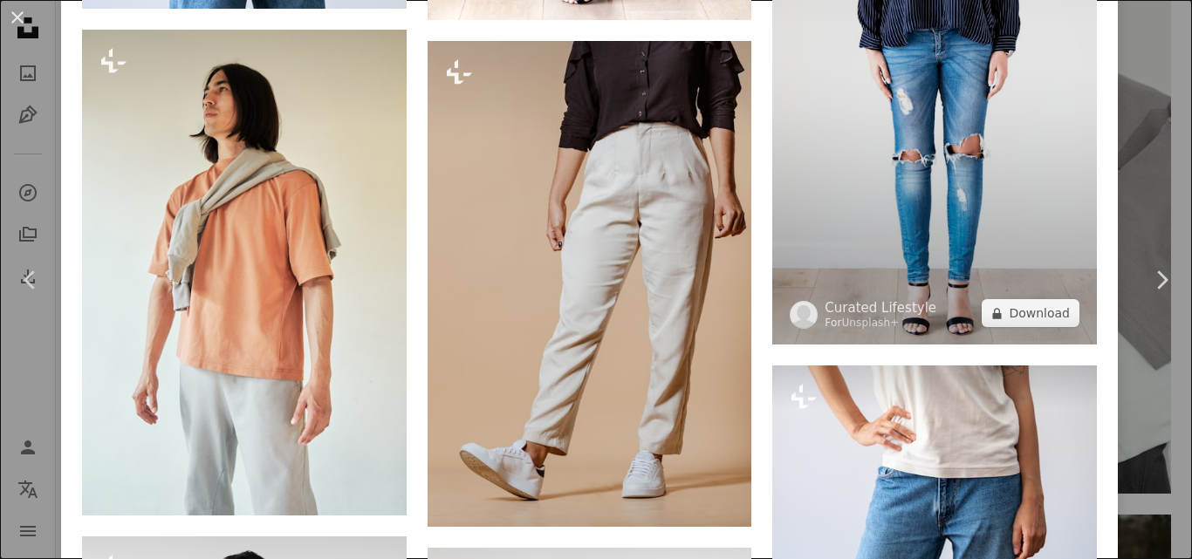
scroll to position [2007, 0]
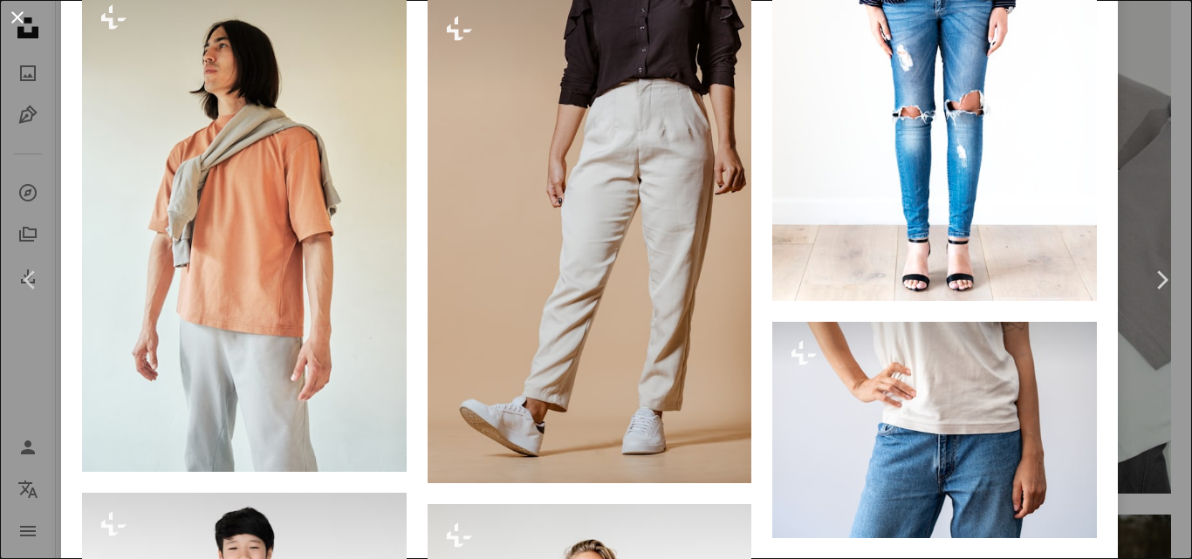
click at [10, 19] on button "An X shape" at bounding box center [17, 17] width 21 height 21
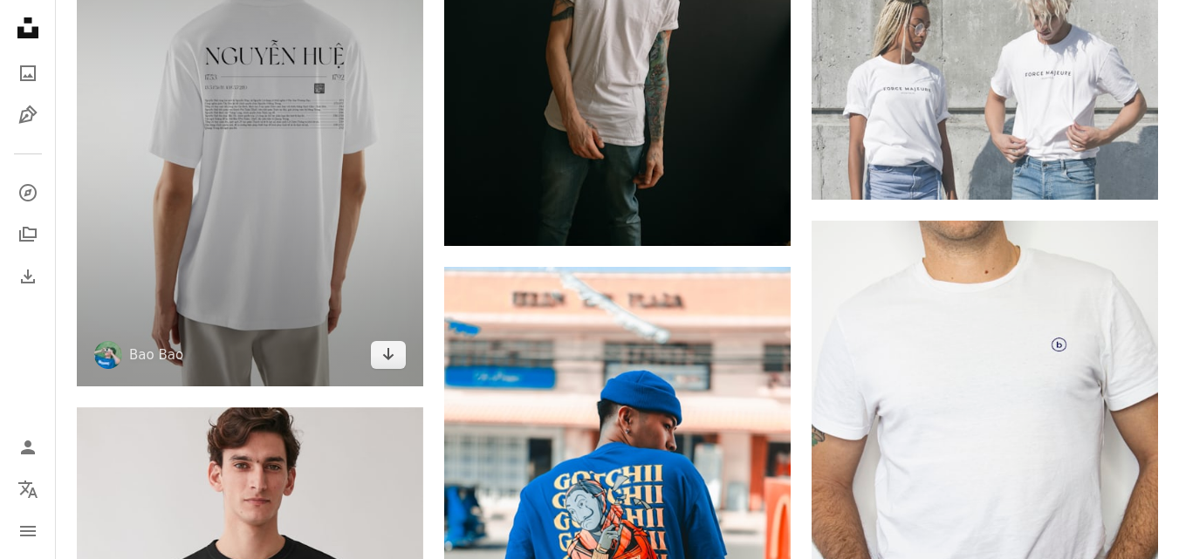
scroll to position [6662, 0]
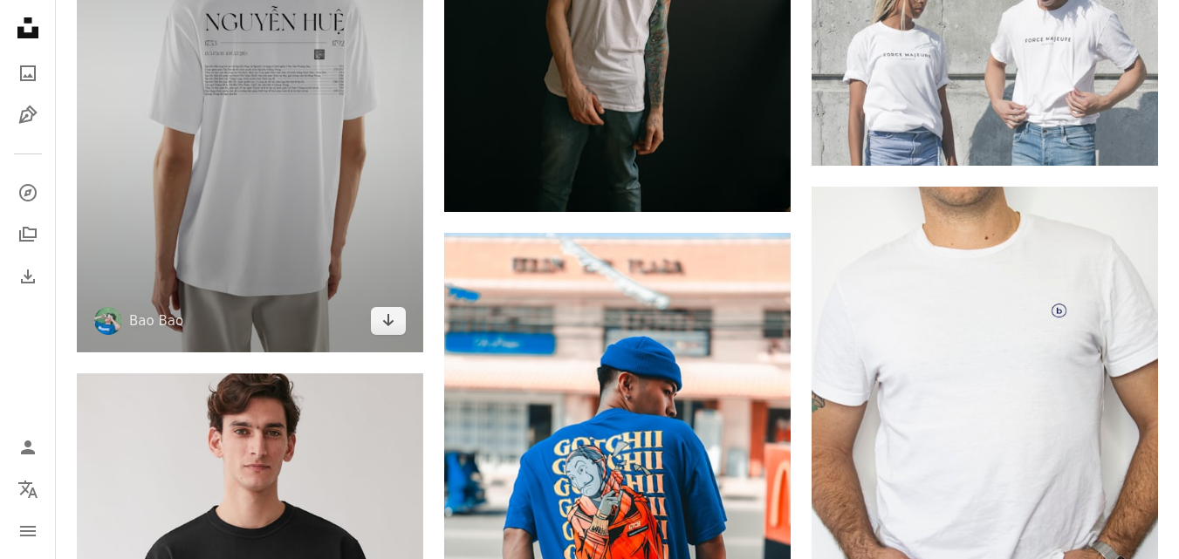
click at [336, 197] on img at bounding box center [250, 93] width 346 height 520
click at [377, 317] on link "Arrow pointing down" at bounding box center [388, 321] width 35 height 28
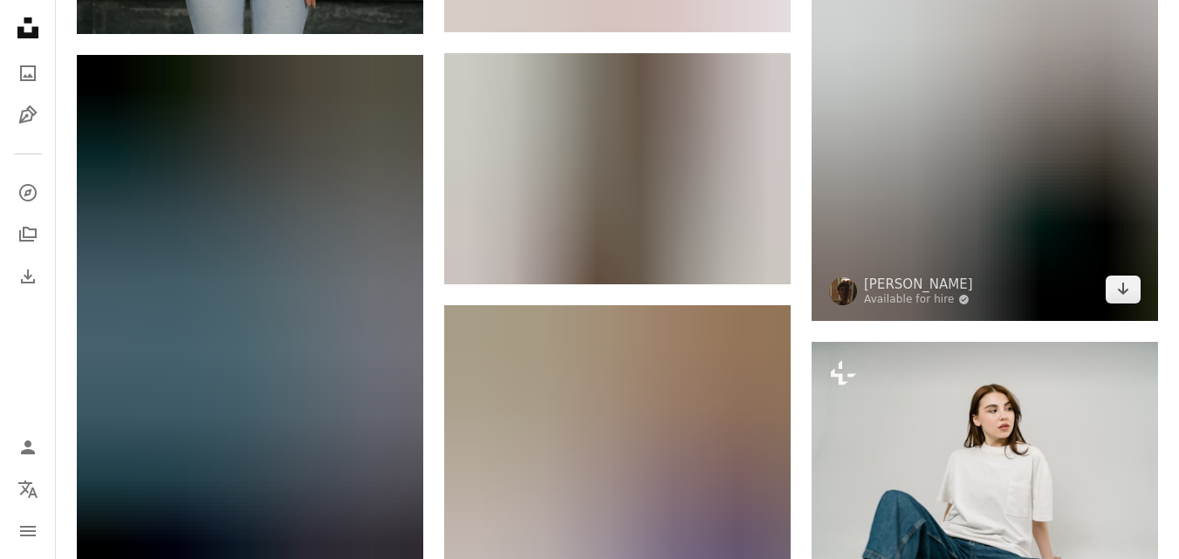
scroll to position [10240, 0]
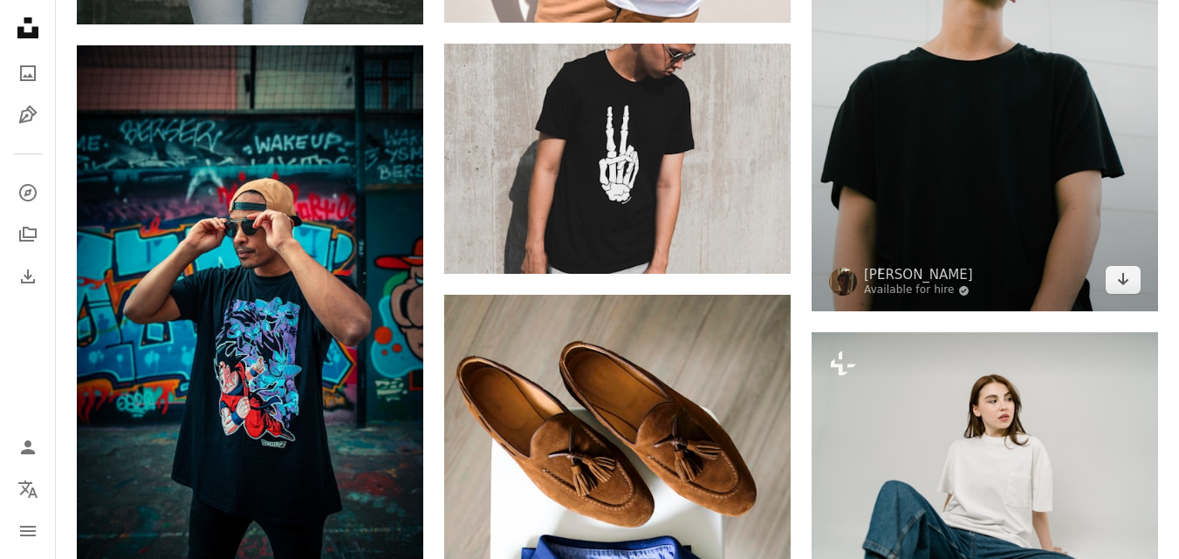
click at [1039, 154] on img at bounding box center [985, 52] width 346 height 520
click at [1129, 275] on icon "Arrow pointing down" at bounding box center [1123, 279] width 14 height 21
click at [1026, 183] on img at bounding box center [985, 52] width 346 height 520
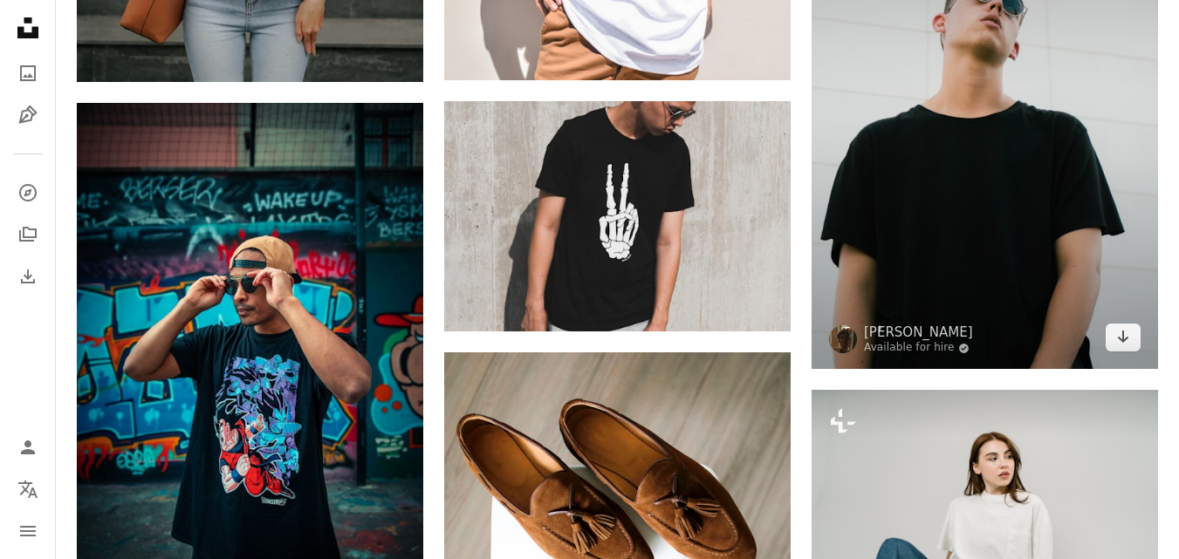
scroll to position [10153, 0]
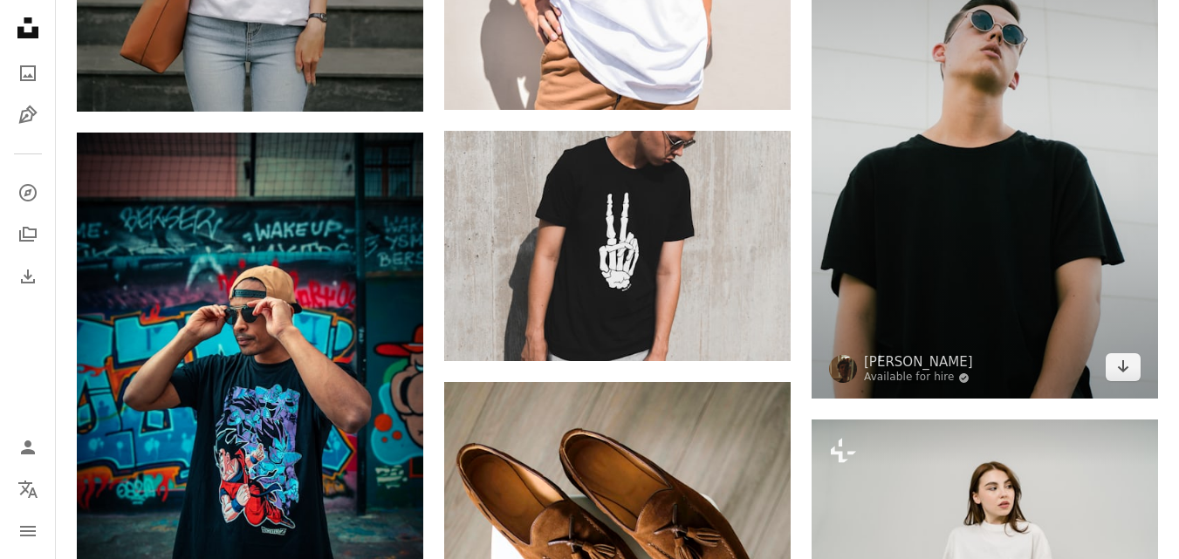
click at [1000, 187] on img at bounding box center [985, 140] width 346 height 520
click at [980, 208] on img at bounding box center [985, 140] width 346 height 520
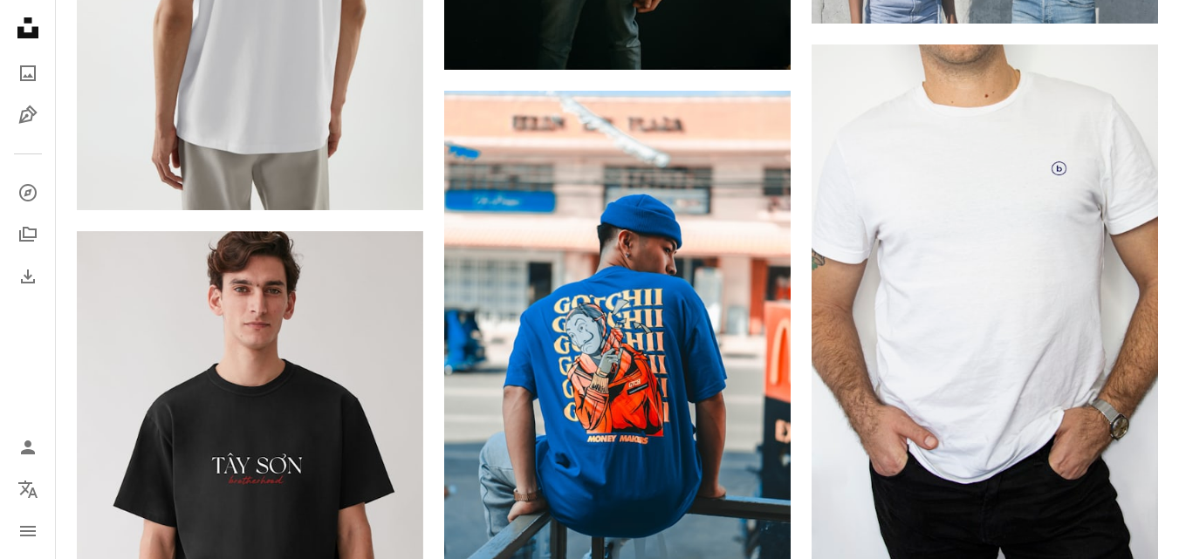
scroll to position [6640, 0]
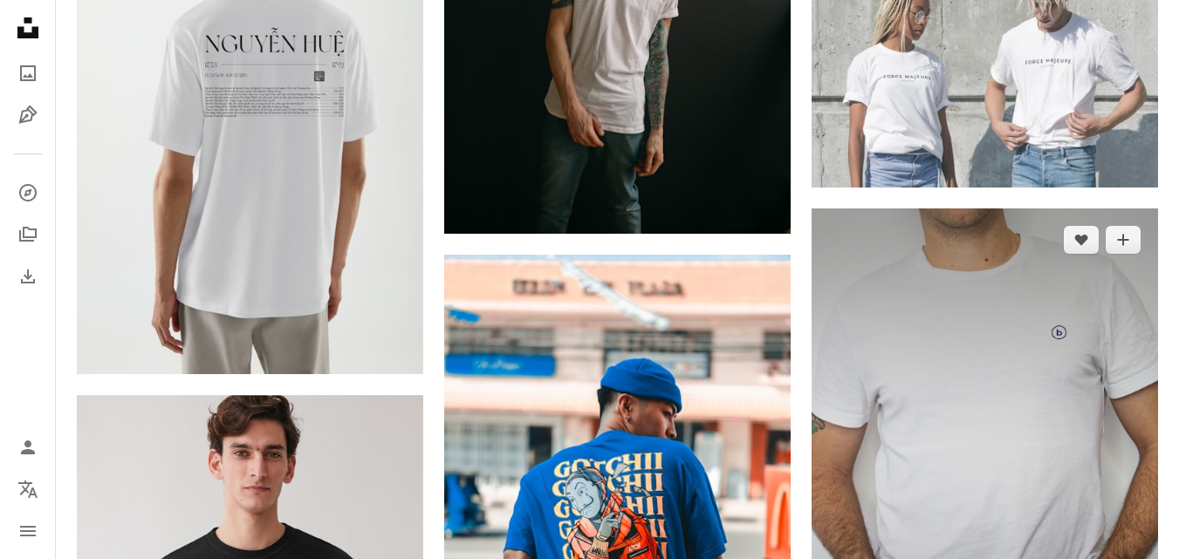
click at [919, 376] on img at bounding box center [985, 469] width 346 height 520
click at [941, 384] on img at bounding box center [985, 469] width 346 height 520
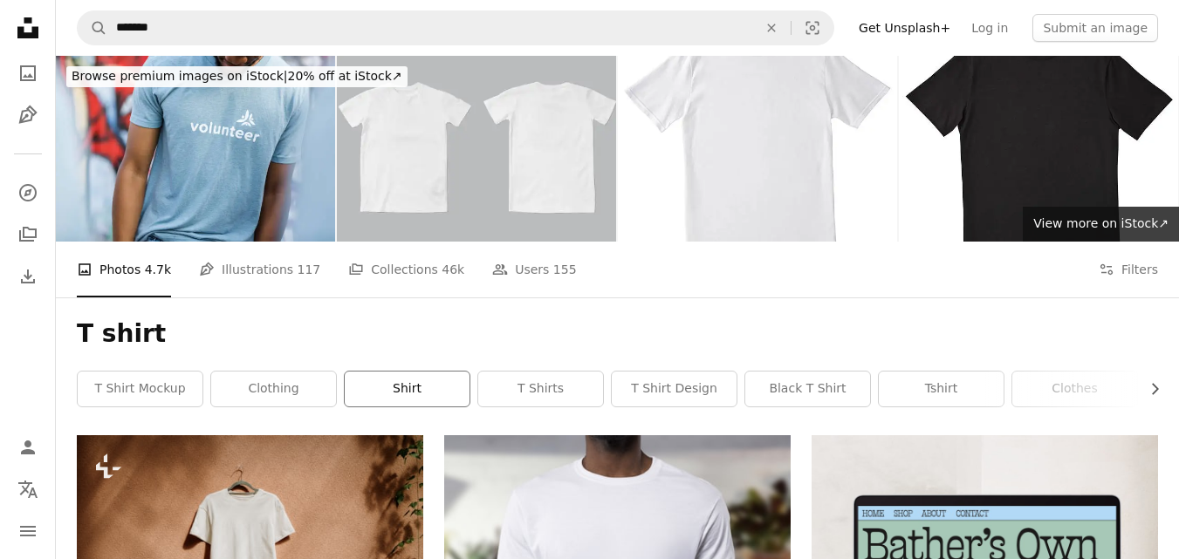
click at [397, 372] on link "shirt" at bounding box center [407, 389] width 125 height 35
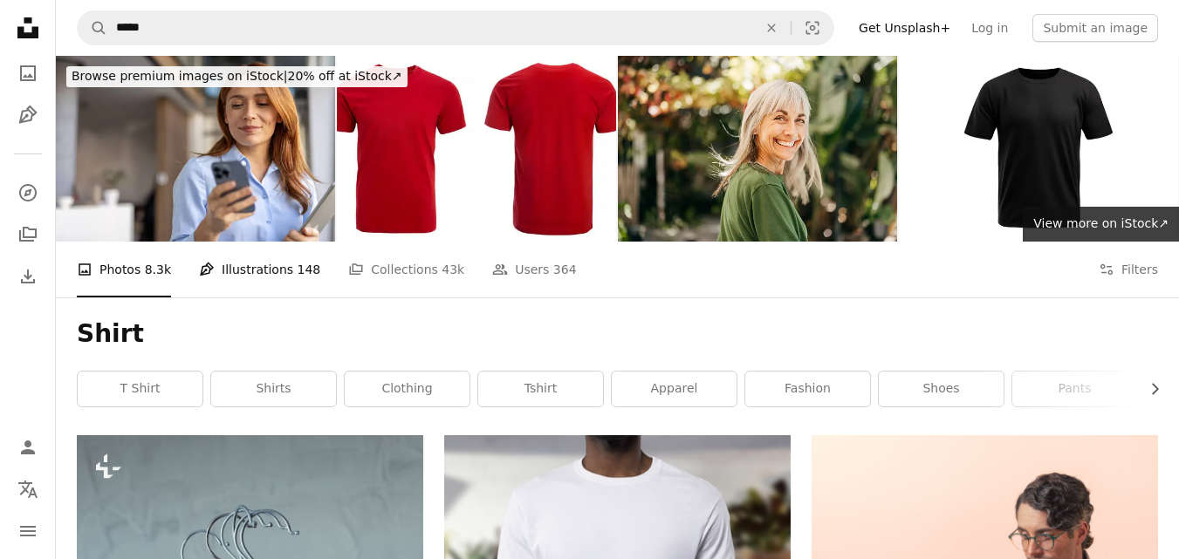
click at [228, 278] on link "Pen Tool Illustrations 148" at bounding box center [259, 270] width 121 height 56
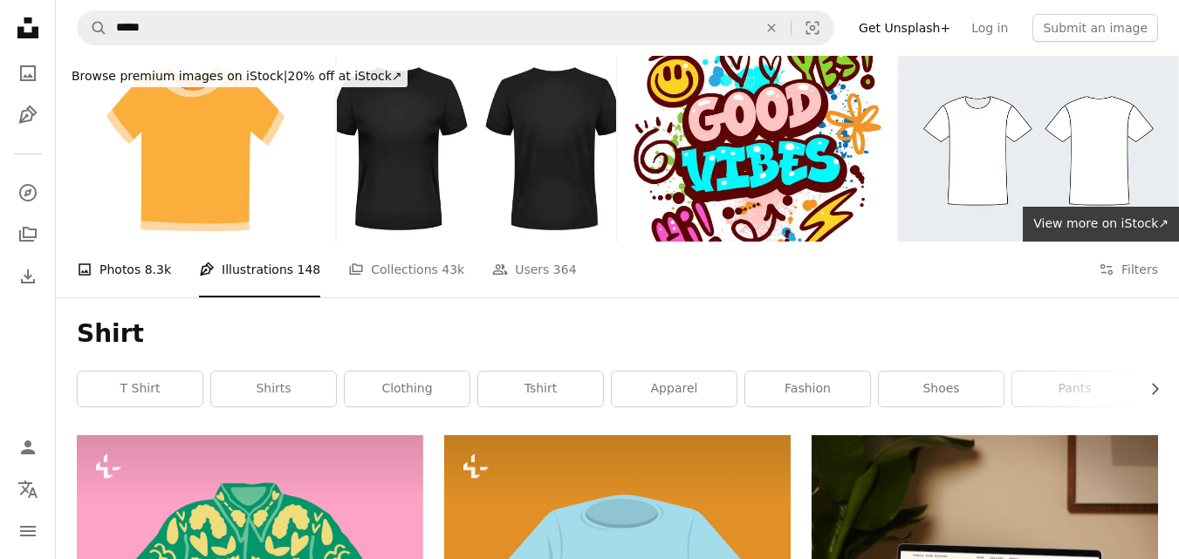
click at [135, 260] on link "A photo Photos 8.3k" at bounding box center [124, 270] width 94 height 56
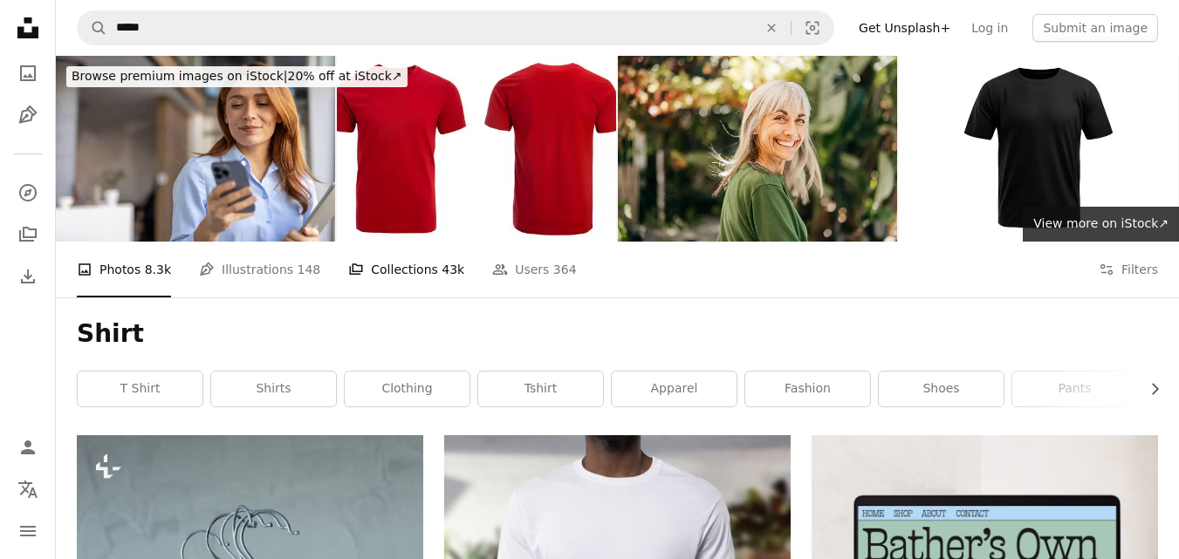
click at [381, 278] on link "A stack of folders Collections 43k" at bounding box center [406, 270] width 116 height 56
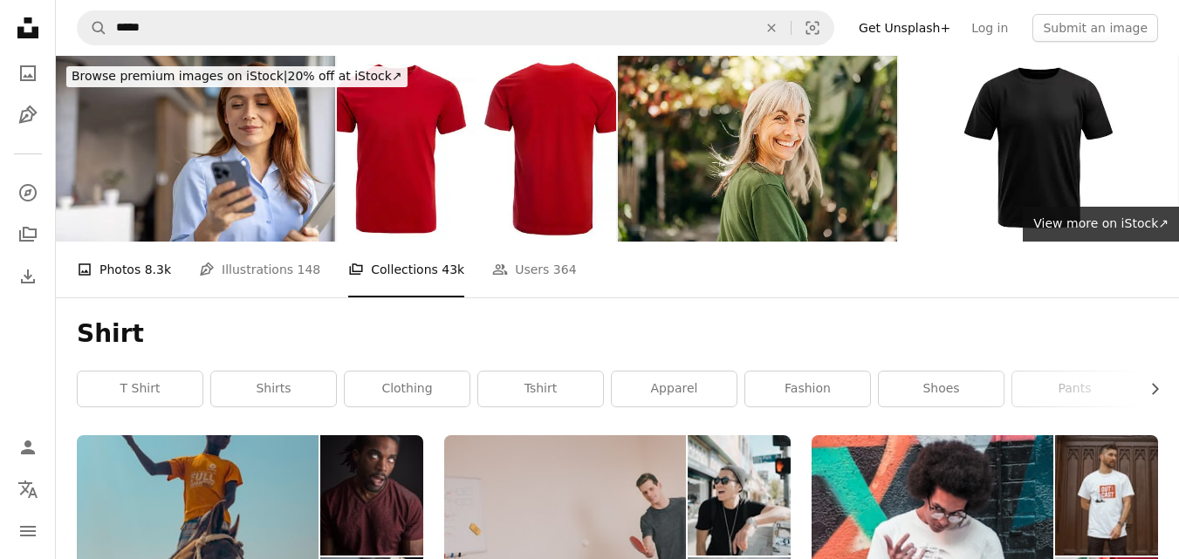
click at [120, 271] on link "A photo Photos 8.3k" at bounding box center [124, 270] width 94 height 56
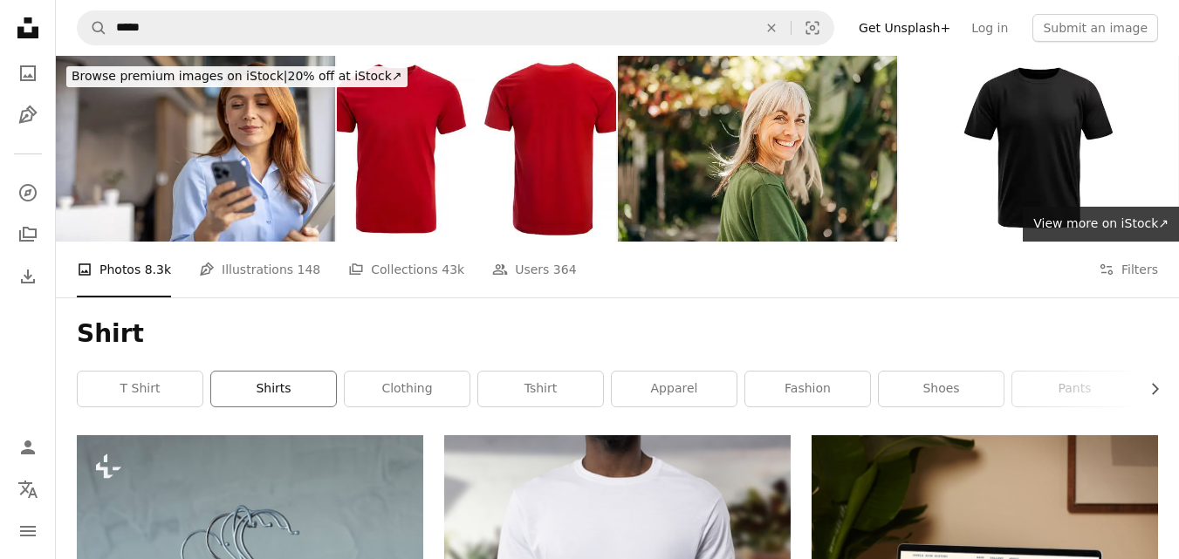
click at [255, 386] on link "shirts" at bounding box center [273, 389] width 125 height 35
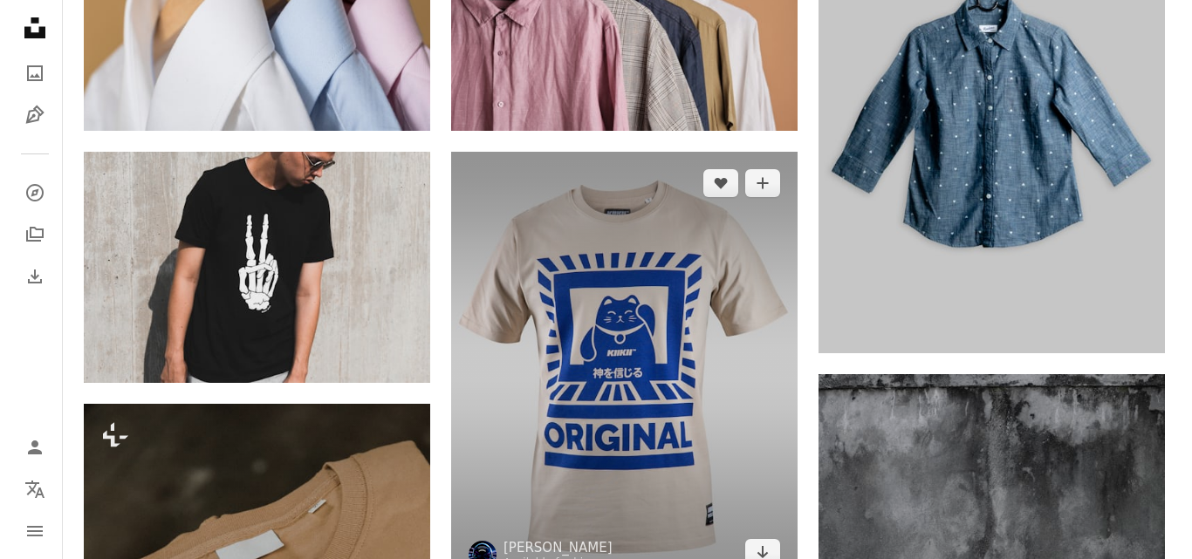
scroll to position [1047, 0]
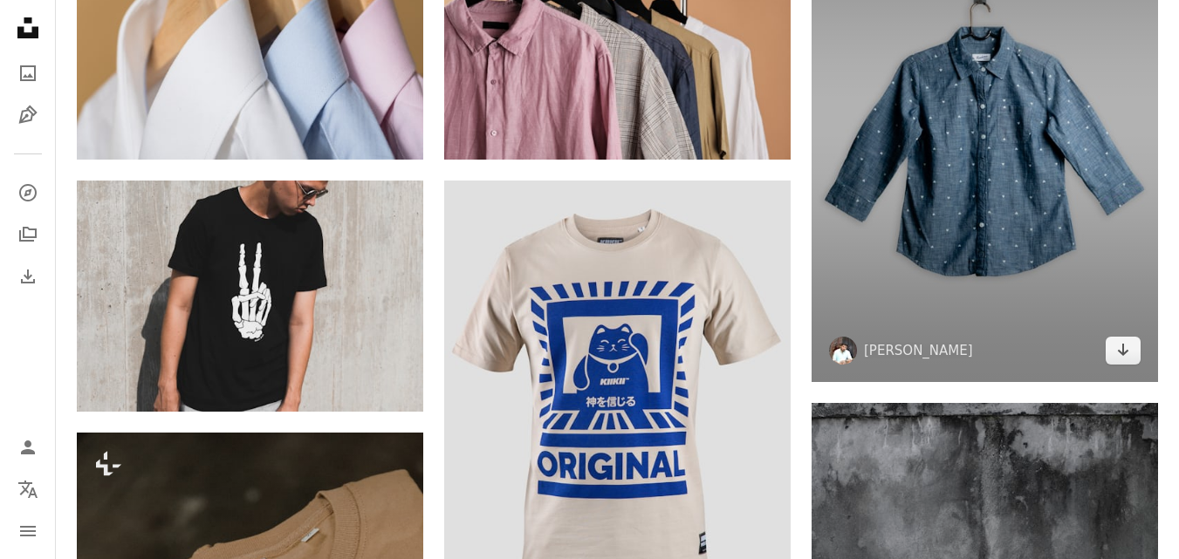
click at [939, 273] on img at bounding box center [985, 122] width 346 height 519
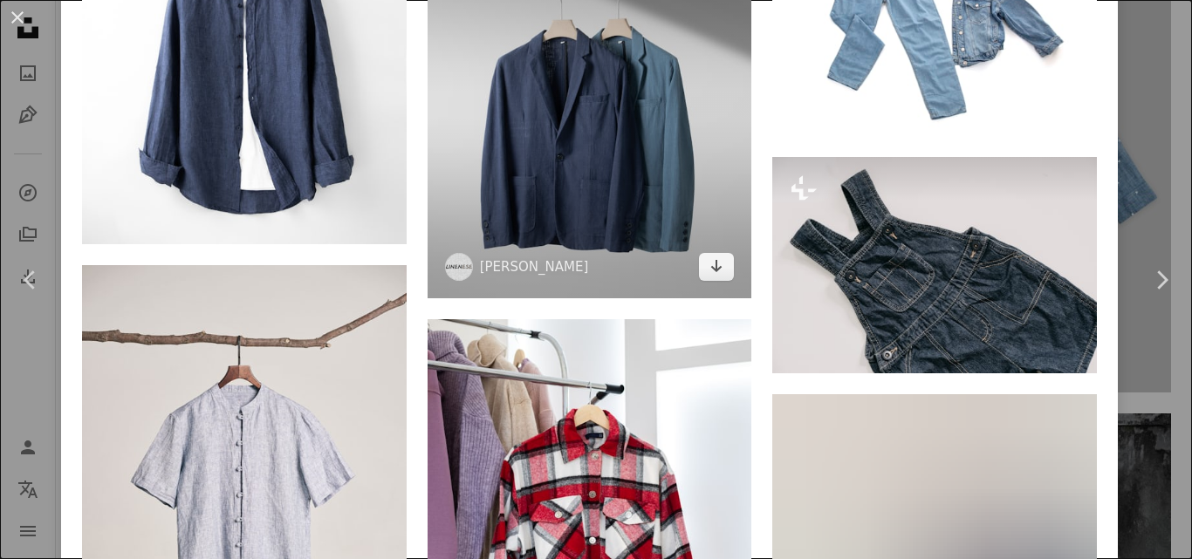
scroll to position [1222, 0]
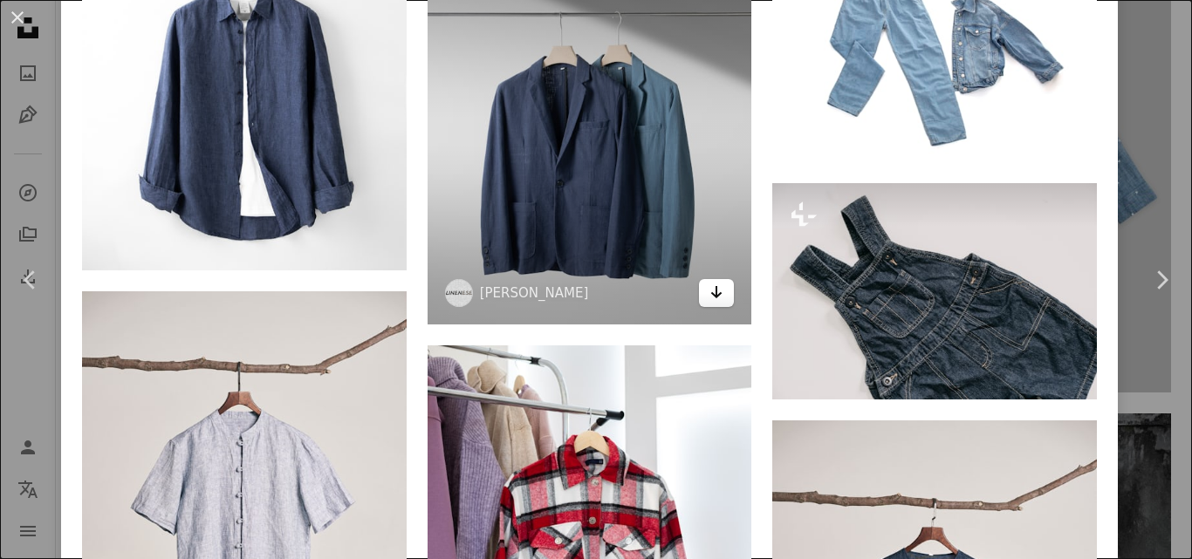
click at [713, 283] on icon "Arrow pointing down" at bounding box center [717, 292] width 14 height 21
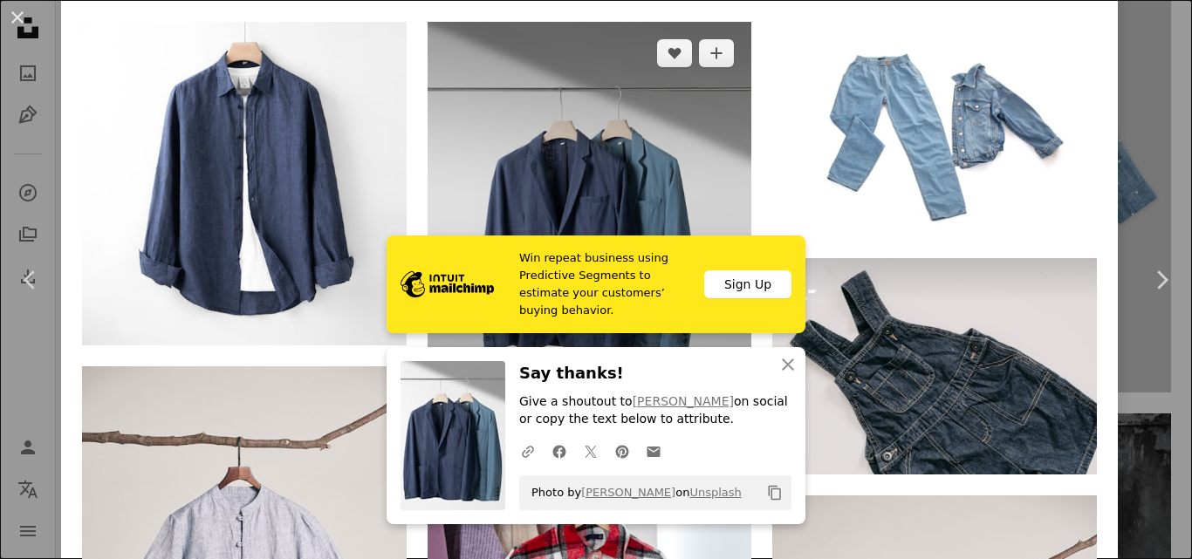
scroll to position [1047, 0]
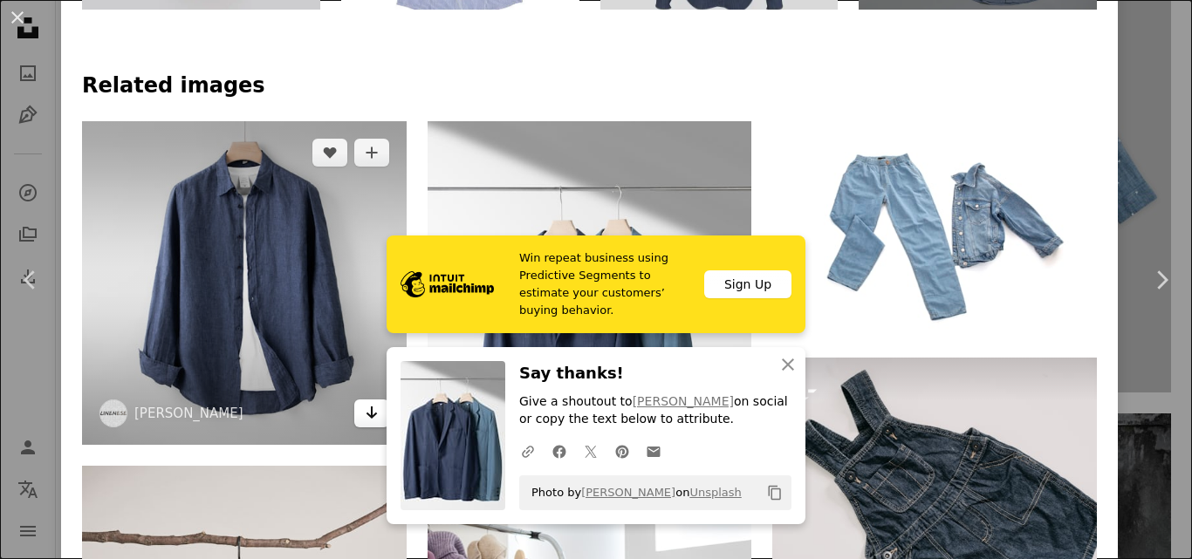
drag, startPoint x: 365, startPoint y: 408, endPoint x: 366, endPoint y: 398, distance: 9.6
click at [365, 407] on icon "Arrow pointing down" at bounding box center [372, 412] width 14 height 21
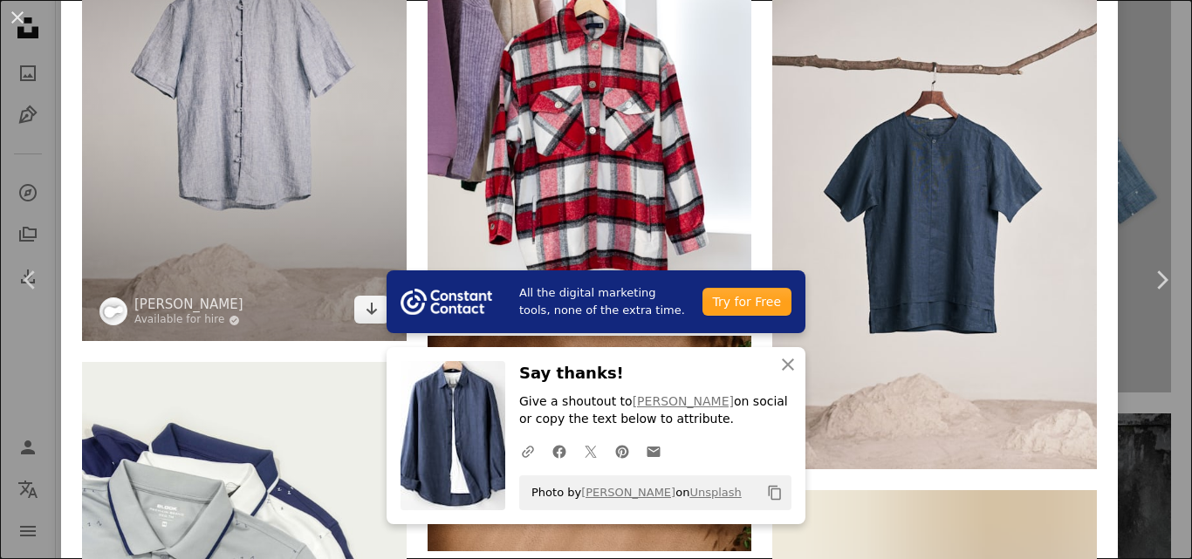
scroll to position [1571, 0]
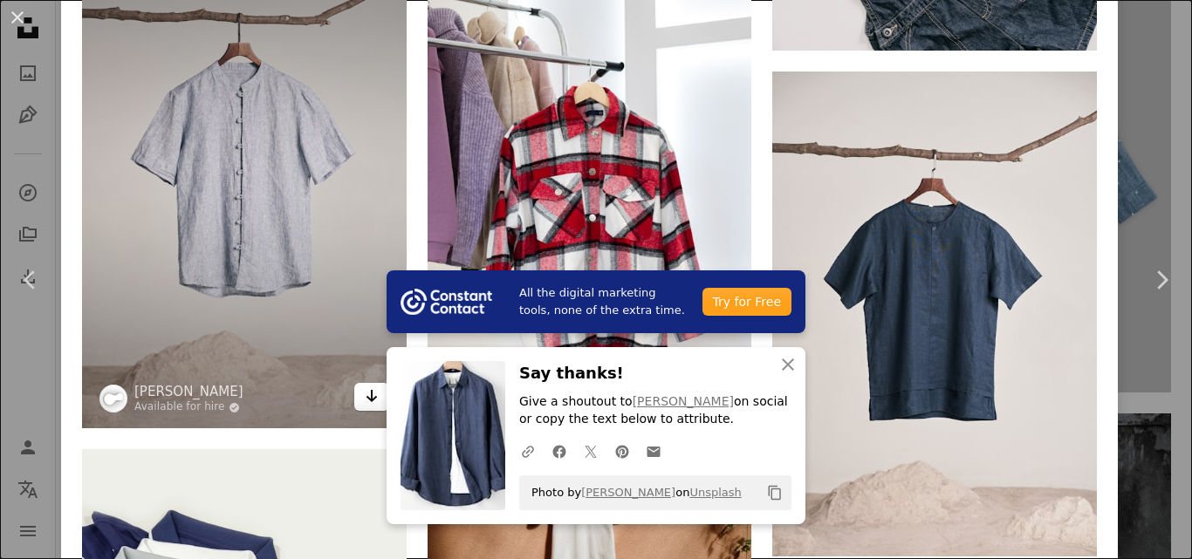
click at [365, 386] on icon "Arrow pointing down" at bounding box center [372, 396] width 14 height 21
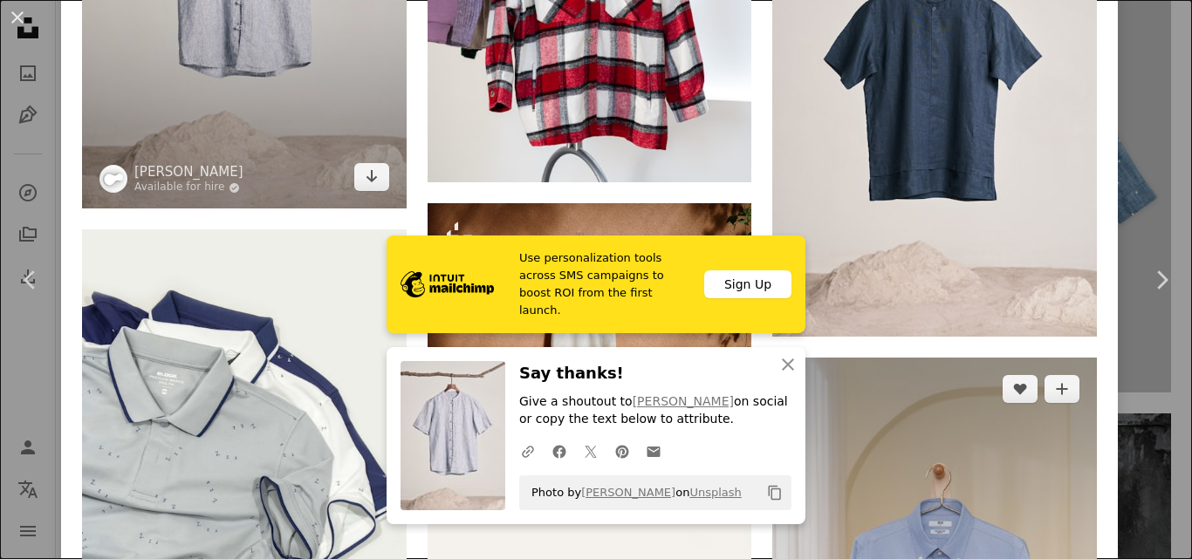
scroll to position [1833, 0]
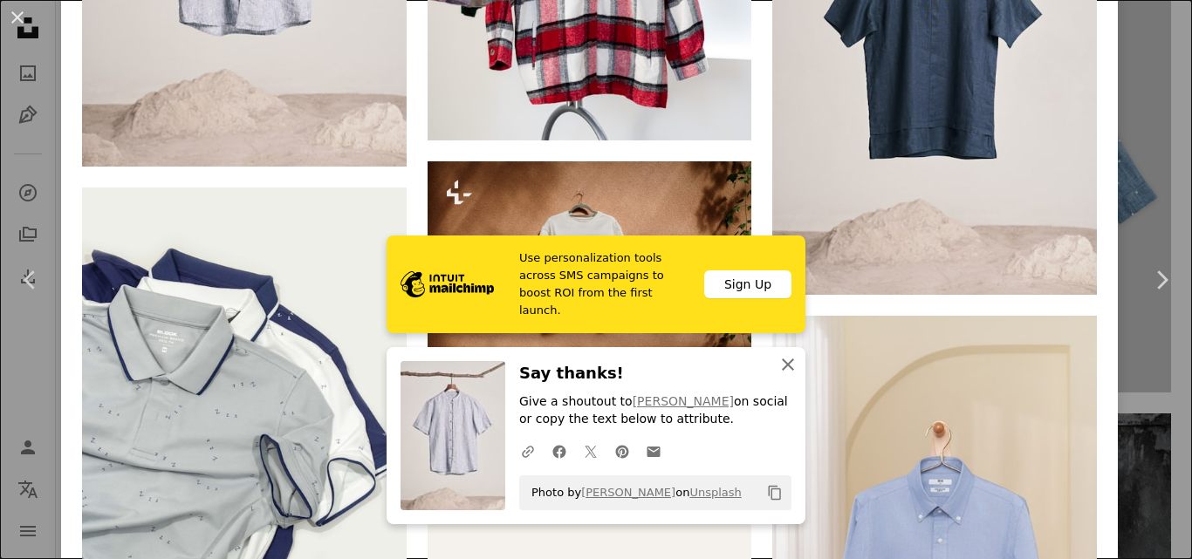
click at [780, 370] on icon "An X shape" at bounding box center [788, 364] width 21 height 21
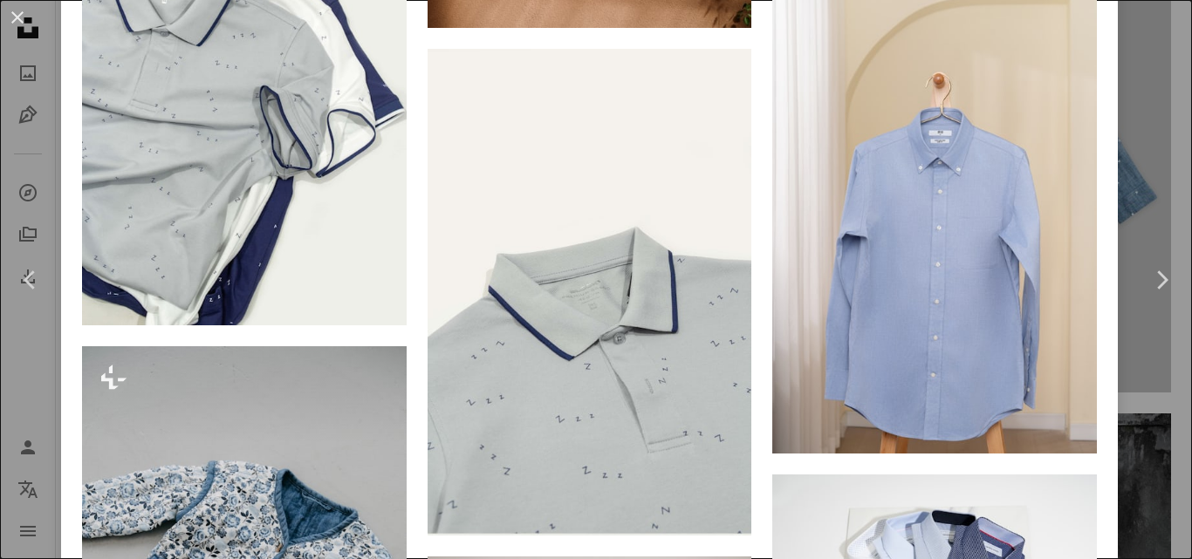
scroll to position [2095, 0]
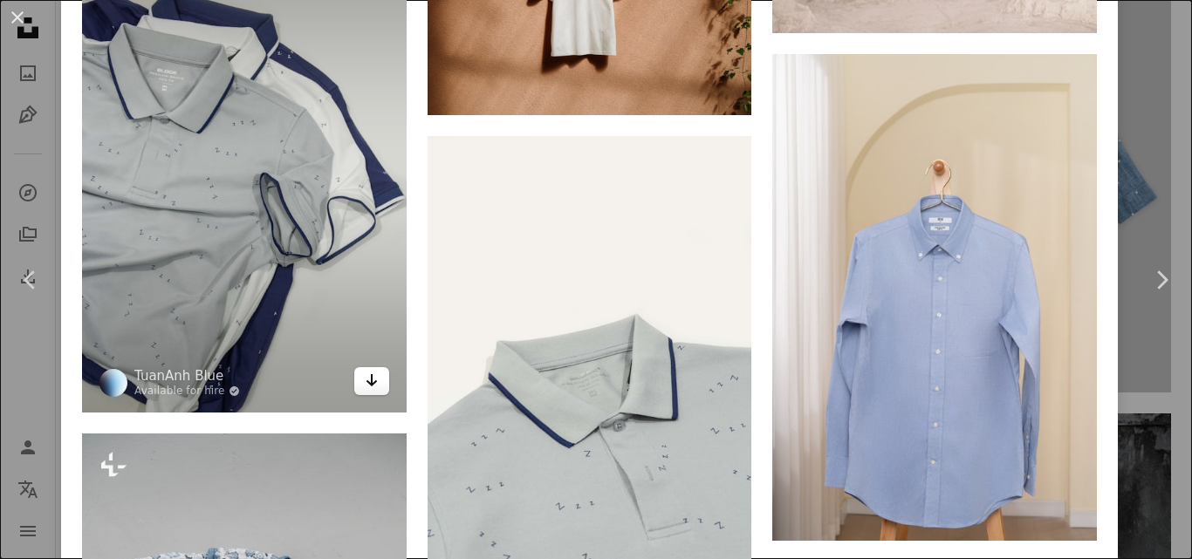
click at [374, 367] on link "Arrow pointing down" at bounding box center [371, 381] width 35 height 28
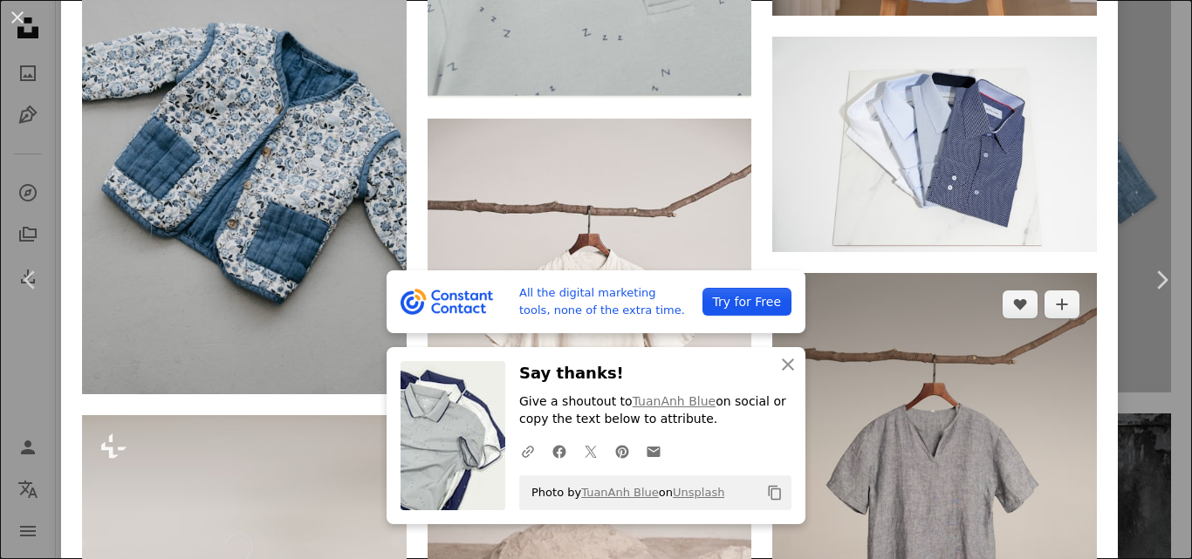
scroll to position [2618, 0]
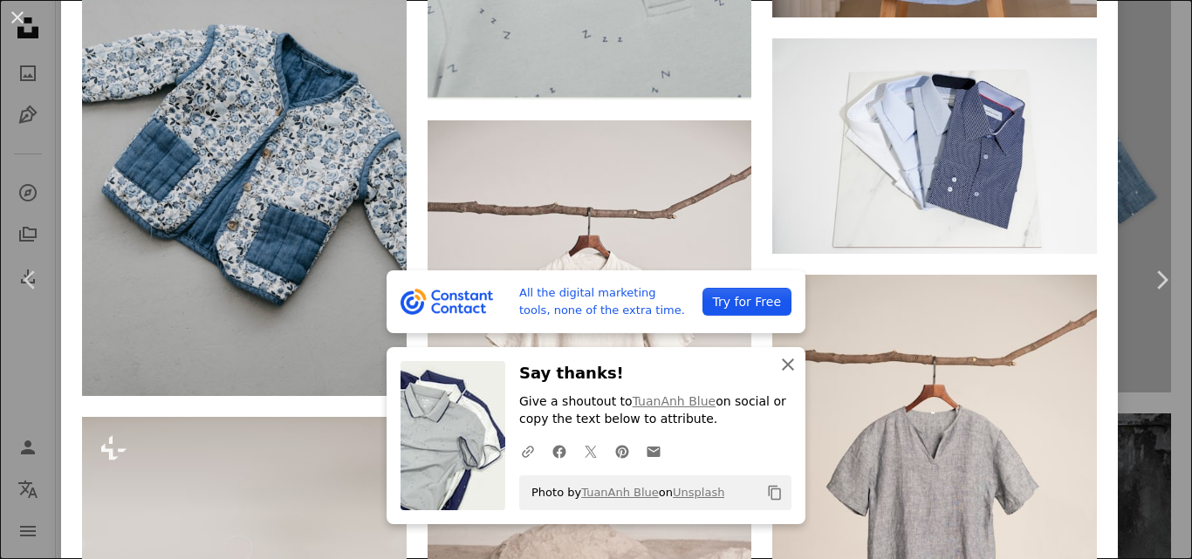
click at [784, 355] on icon "An X shape" at bounding box center [788, 364] width 21 height 21
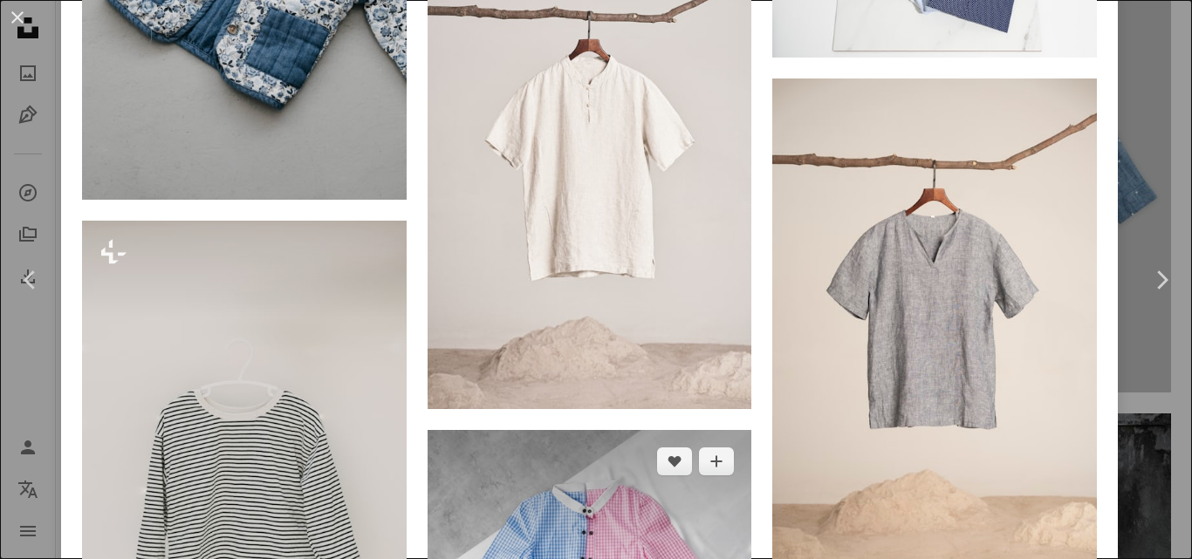
scroll to position [2880, 0]
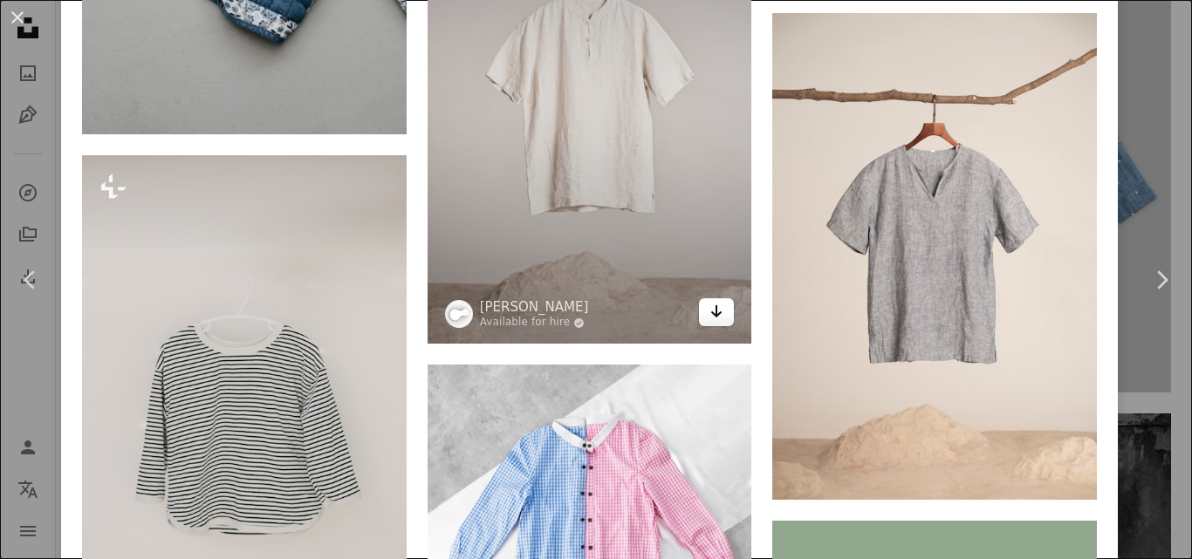
click at [710, 301] on icon "Arrow pointing down" at bounding box center [717, 311] width 14 height 21
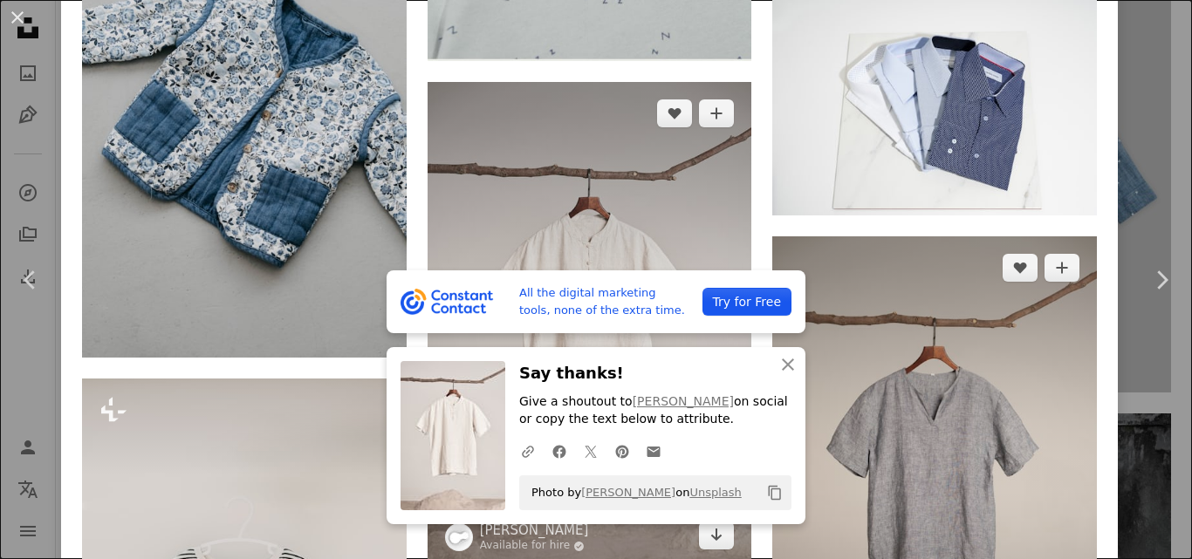
scroll to position [2618, 0]
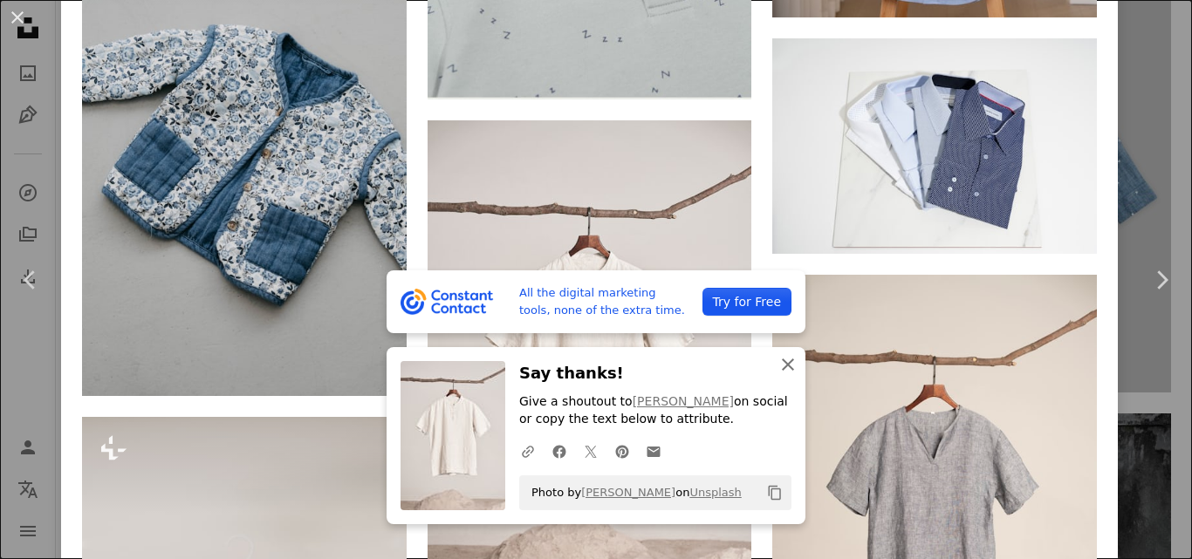
click at [788, 370] on icon "An X shape" at bounding box center [788, 364] width 21 height 21
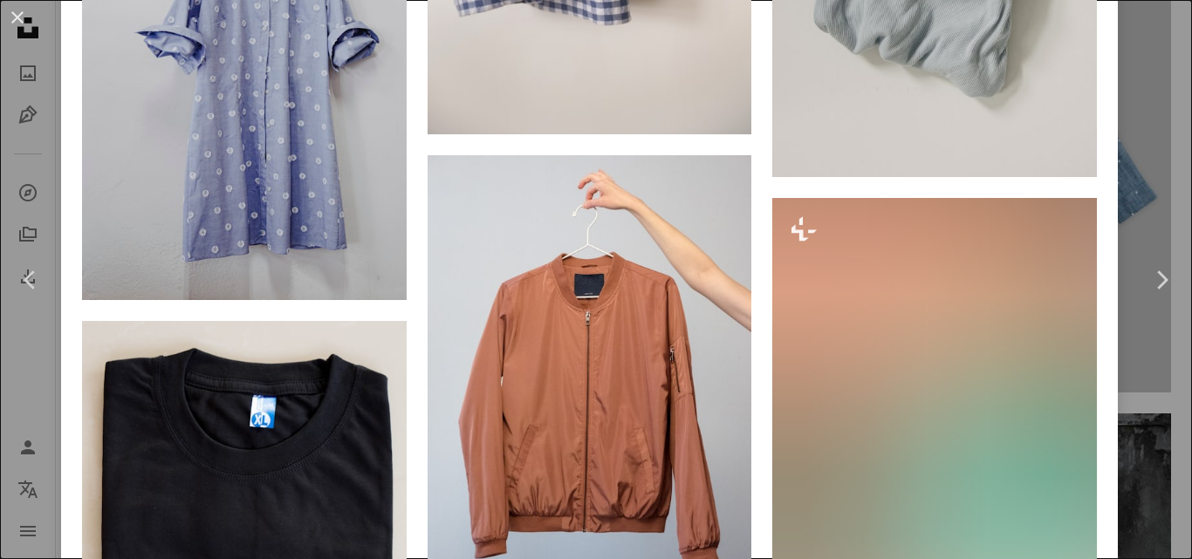
scroll to position [5149, 0]
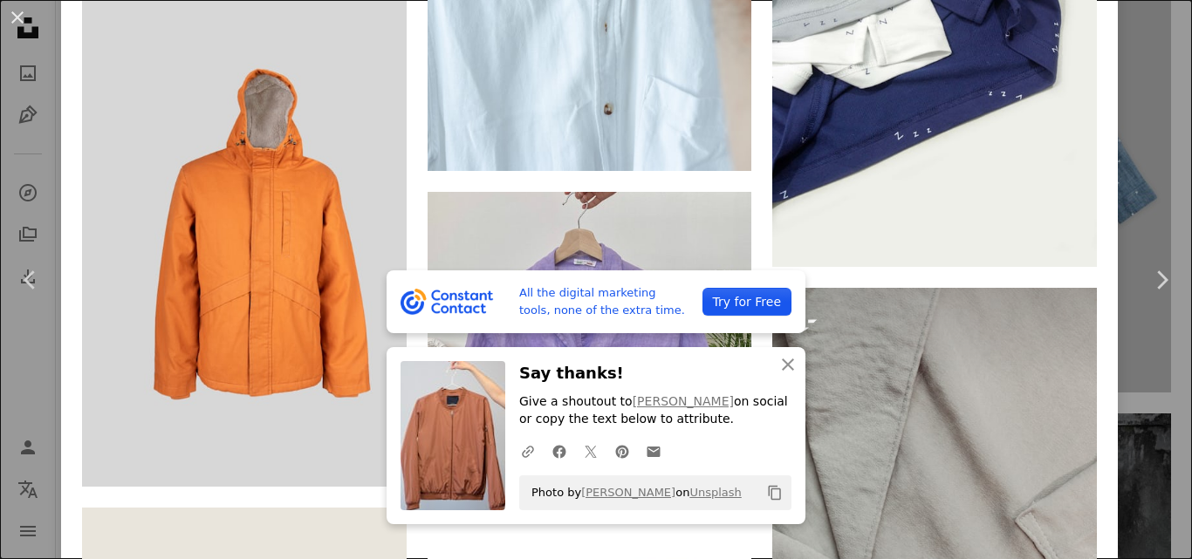
scroll to position [6875, 0]
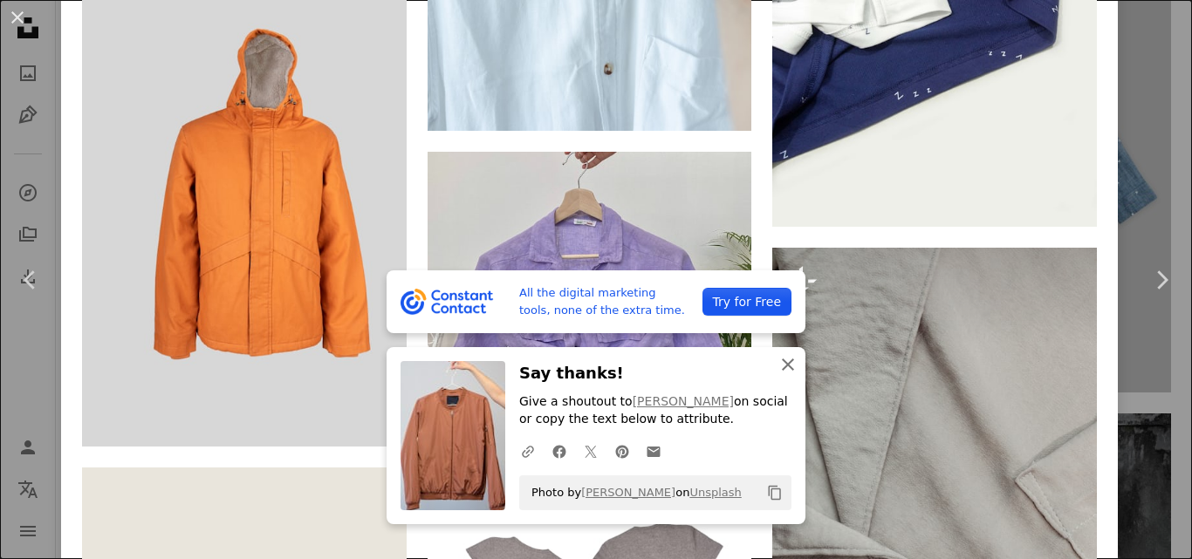
click at [788, 368] on icon "An X shape" at bounding box center [788, 364] width 21 height 21
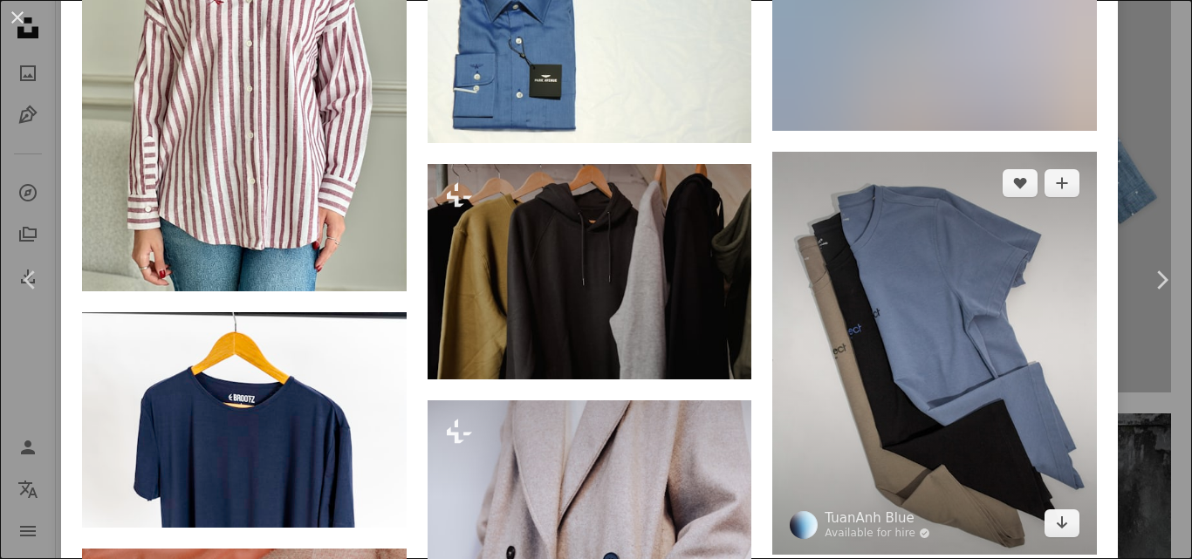
scroll to position [12275, 0]
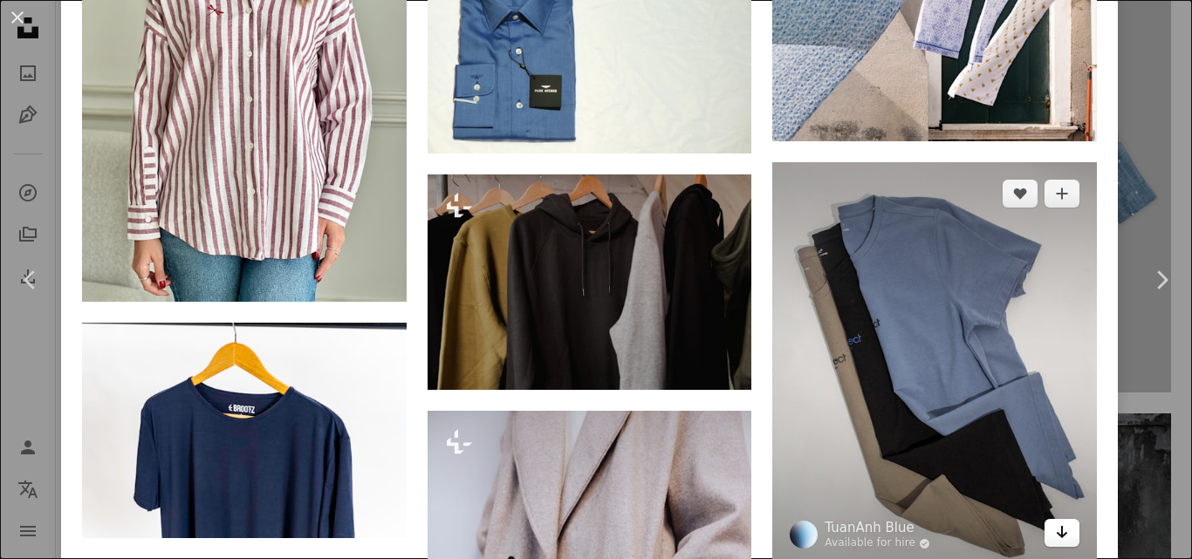
click at [1045, 519] on link "Arrow pointing down" at bounding box center [1062, 533] width 35 height 28
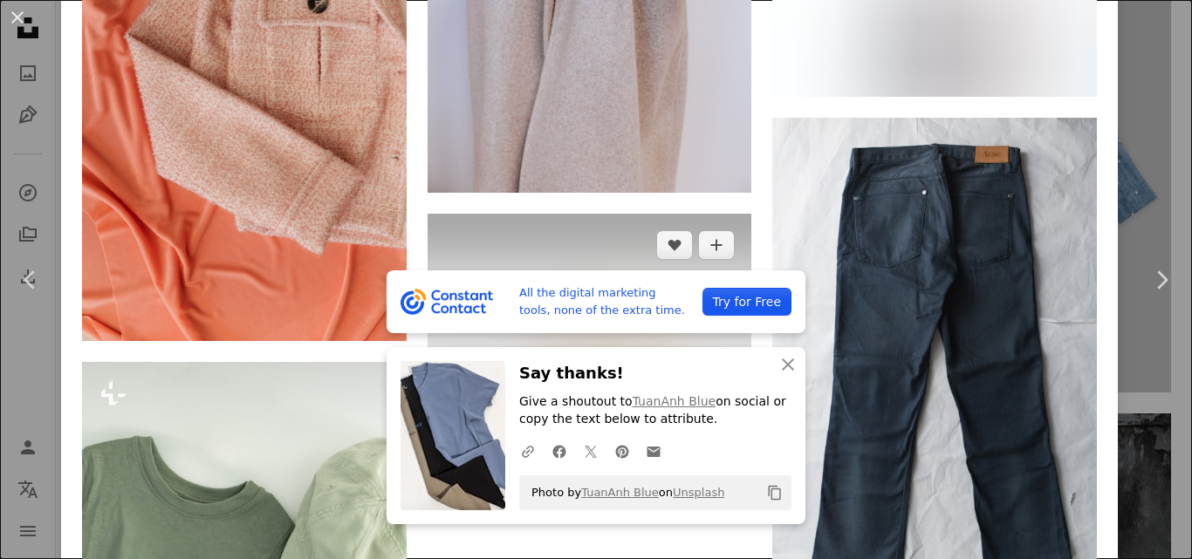
scroll to position [12886, 0]
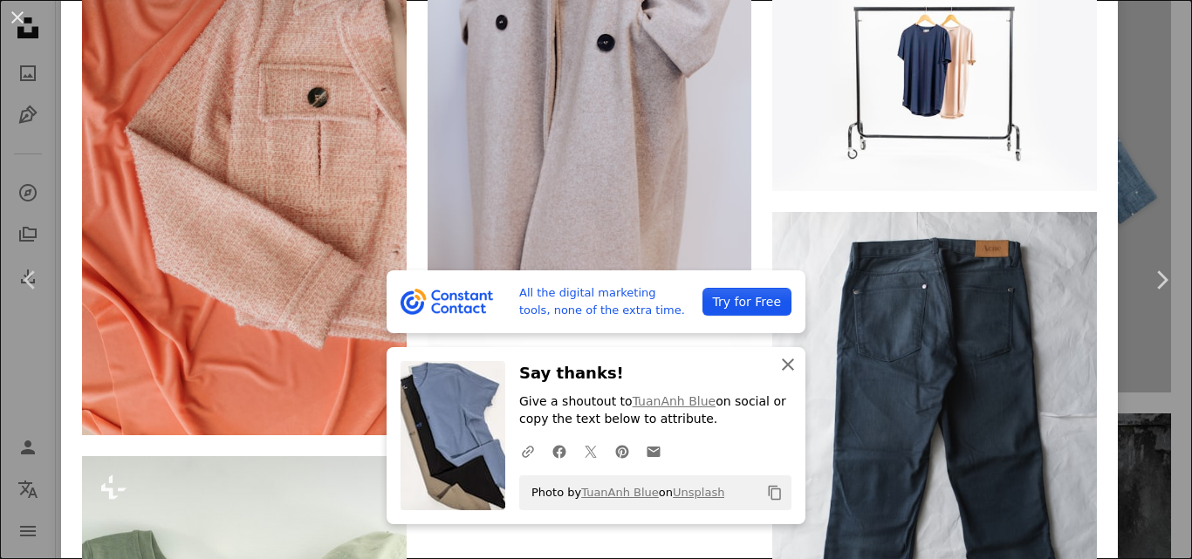
click at [787, 364] on icon "An X shape" at bounding box center [788, 364] width 21 height 21
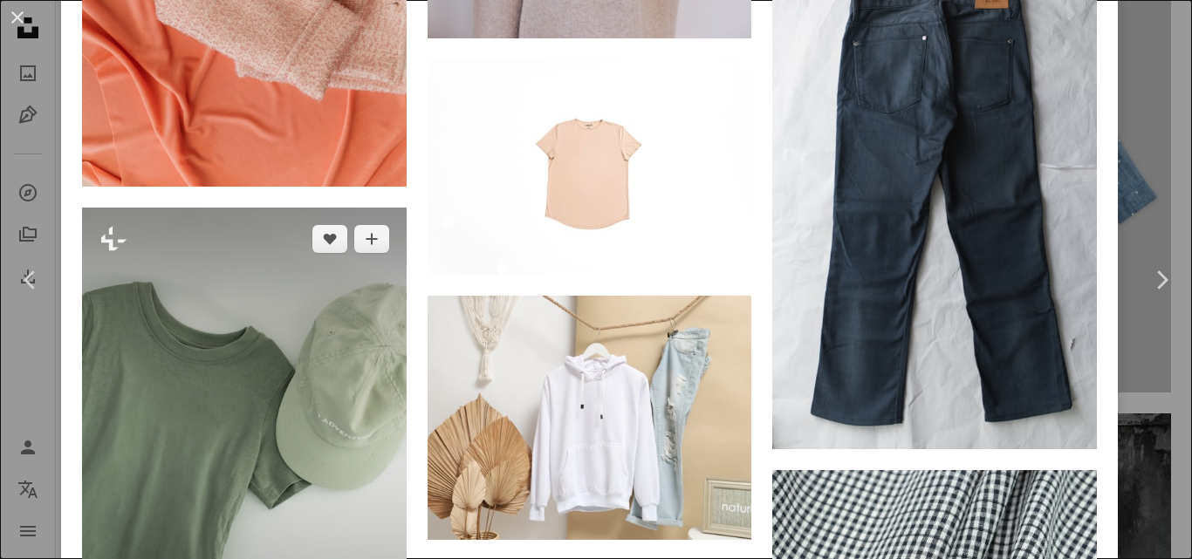
scroll to position [13174, 0]
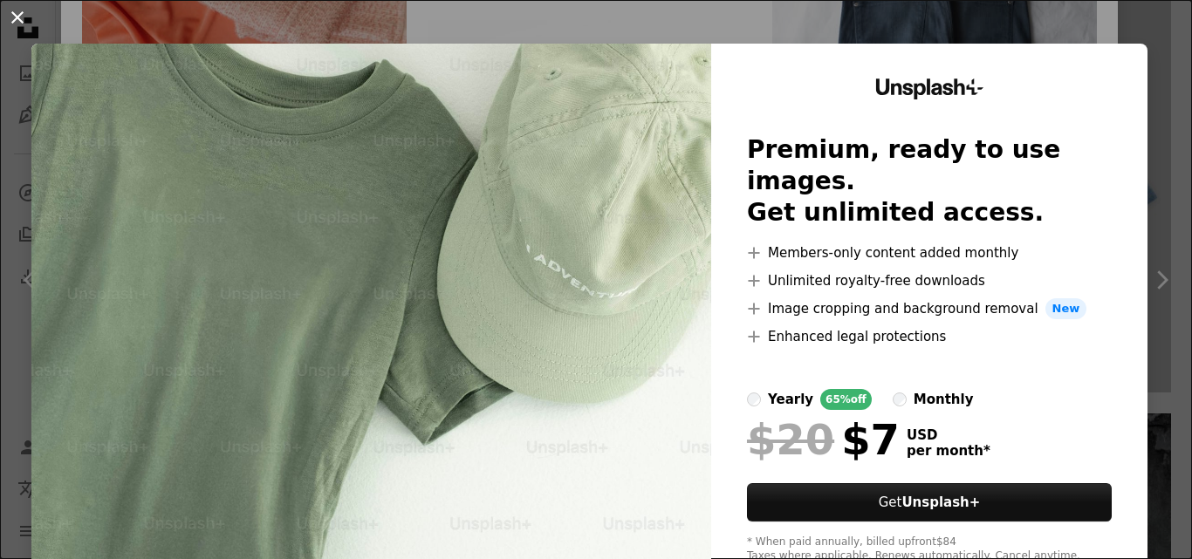
click at [7, 15] on button "An X shape" at bounding box center [17, 17] width 21 height 21
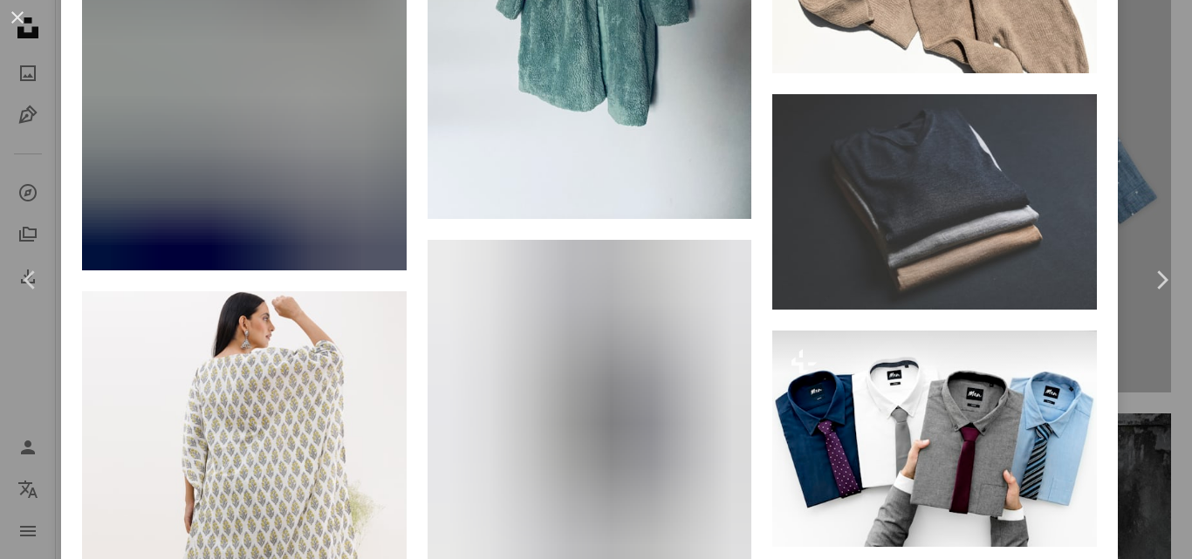
scroll to position [14047, 0]
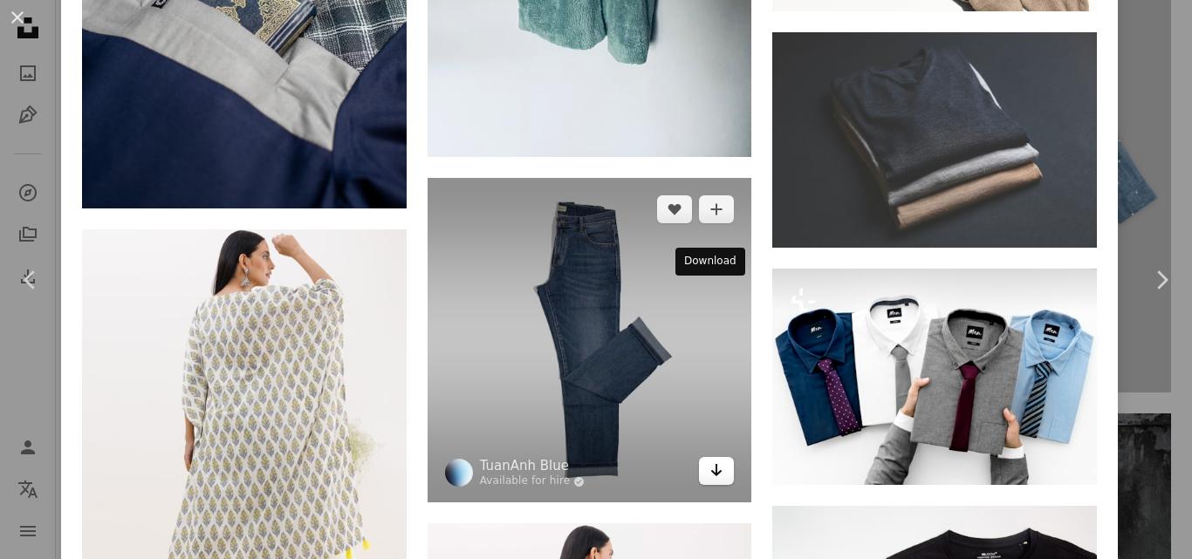
click at [710, 460] on icon "Arrow pointing down" at bounding box center [717, 470] width 14 height 21
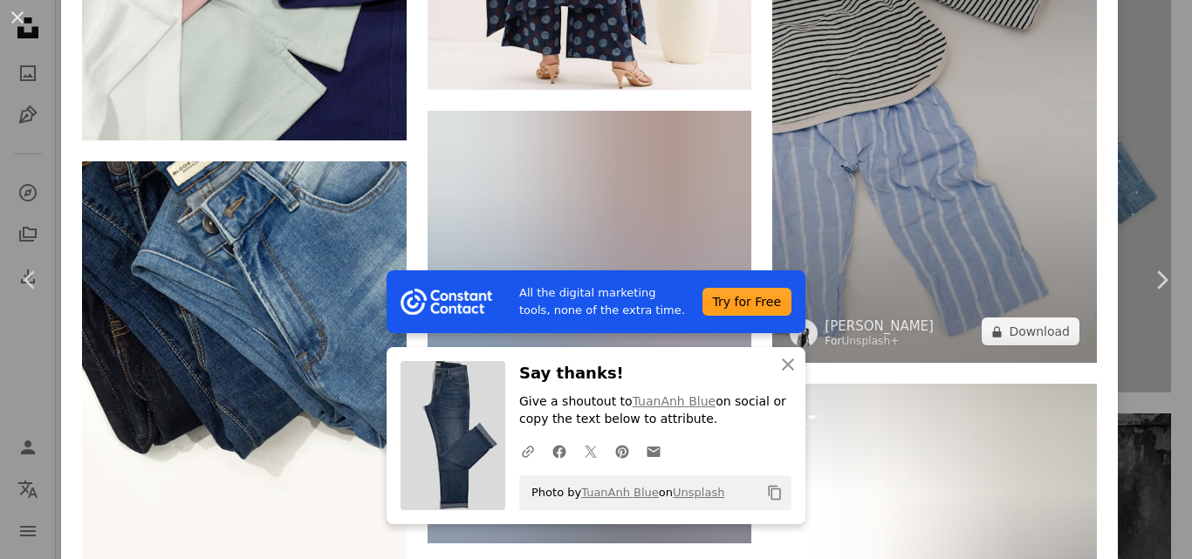
scroll to position [14920, 0]
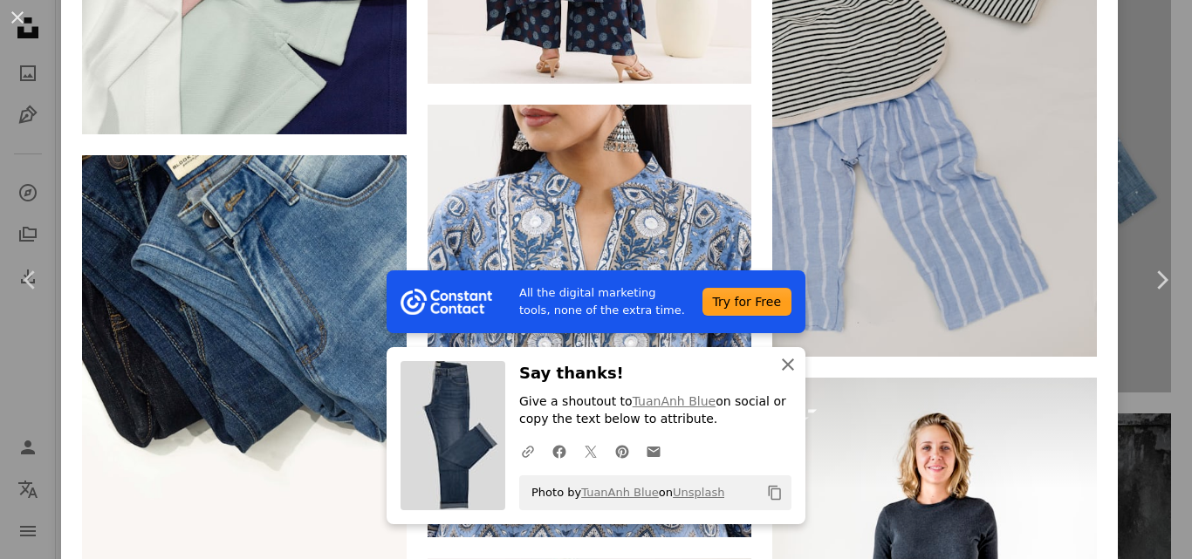
click at [778, 360] on icon "An X shape" at bounding box center [788, 364] width 21 height 21
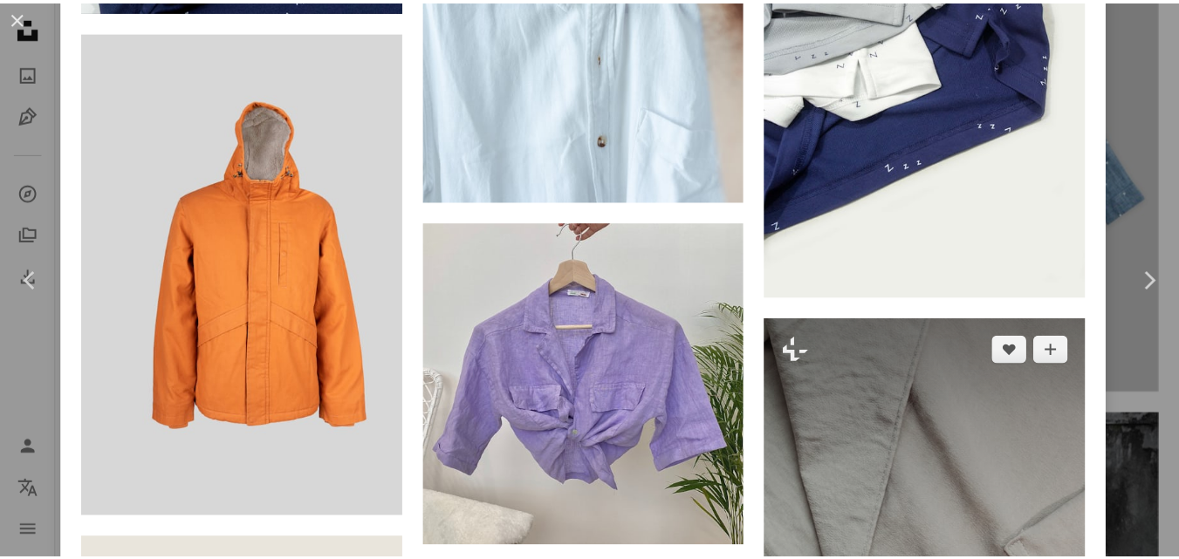
scroll to position [6587, 0]
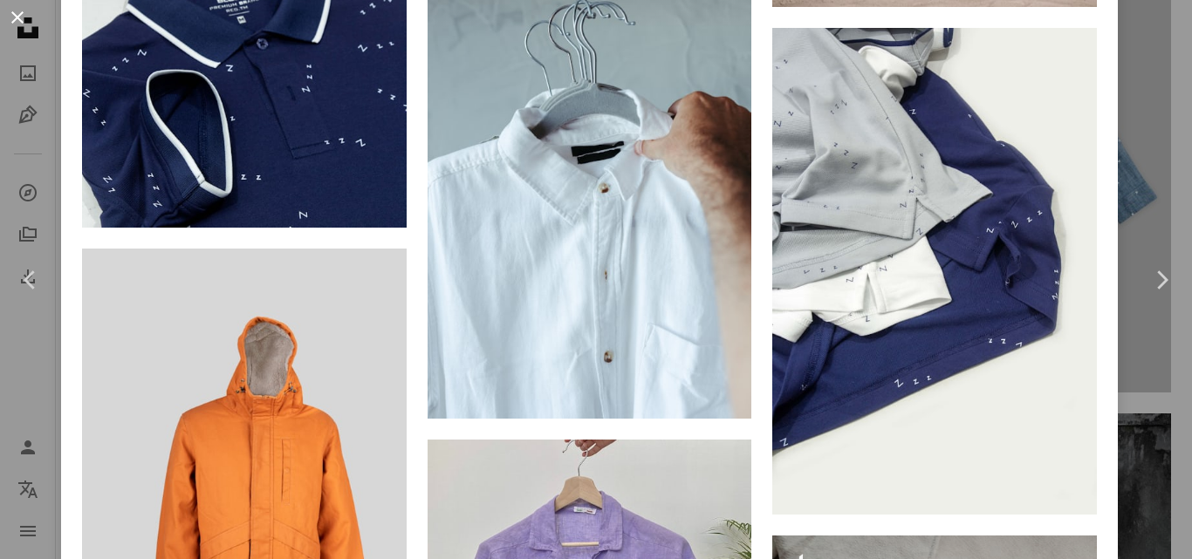
click at [18, 14] on button "An X shape" at bounding box center [17, 17] width 21 height 21
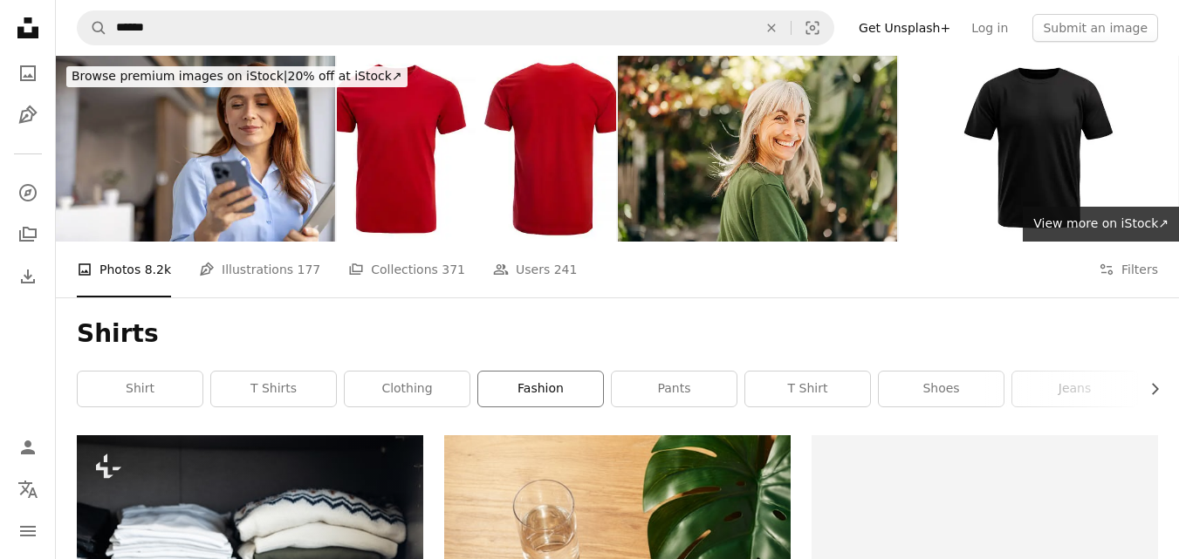
click at [559, 399] on link "fashion" at bounding box center [540, 389] width 125 height 35
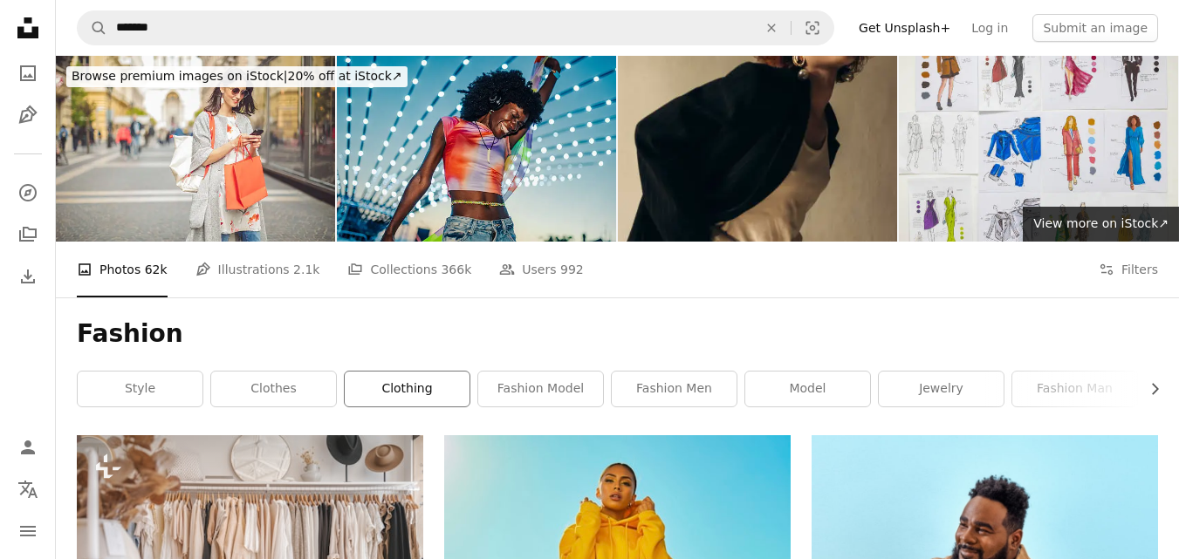
click at [425, 397] on link "clothing" at bounding box center [407, 389] width 125 height 35
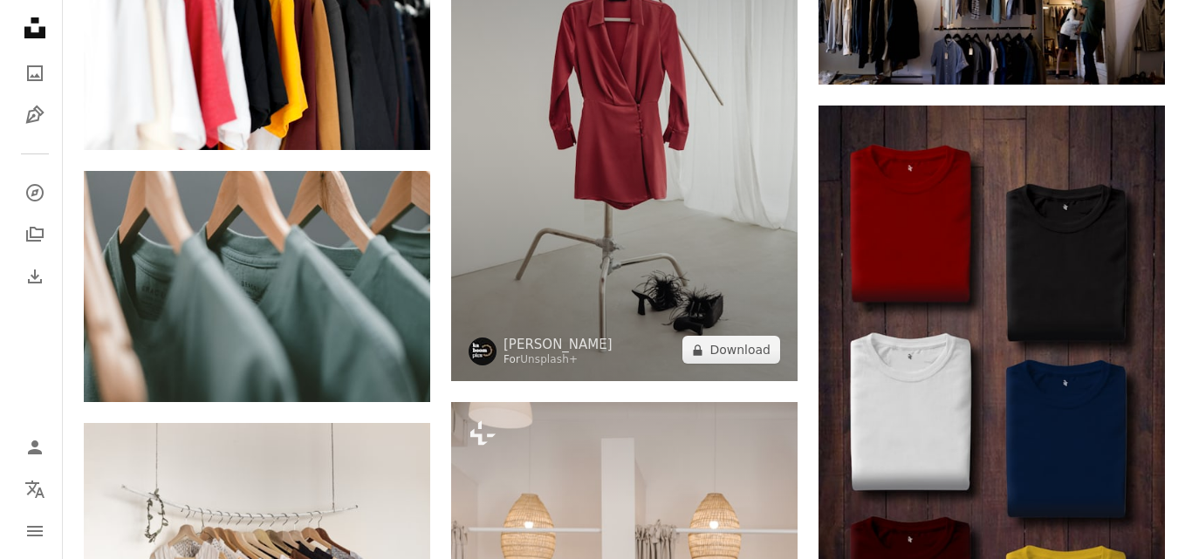
scroll to position [960, 0]
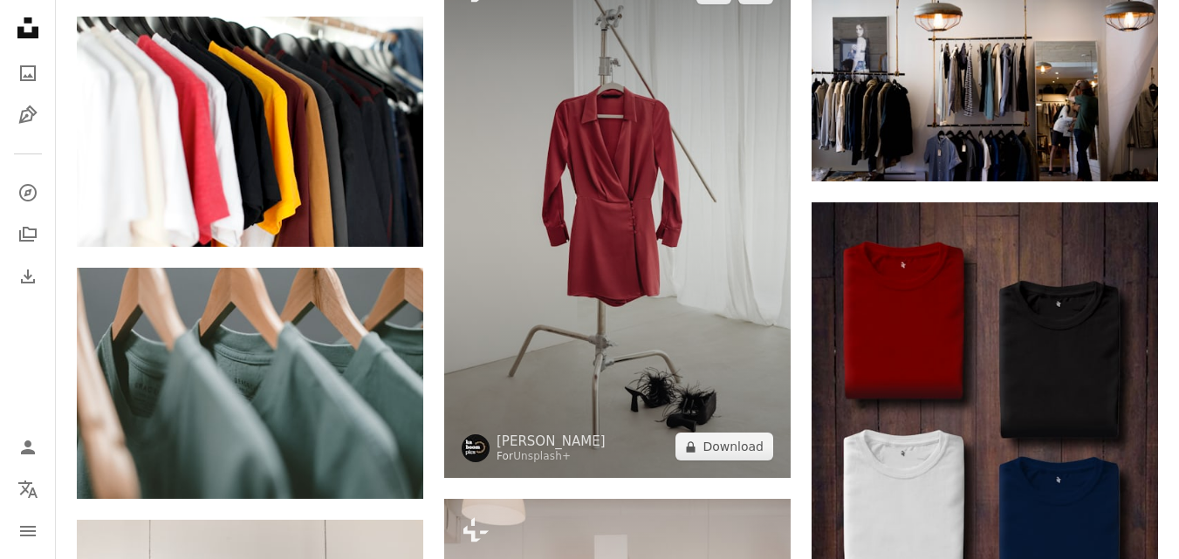
click at [599, 313] on img at bounding box center [617, 219] width 346 height 520
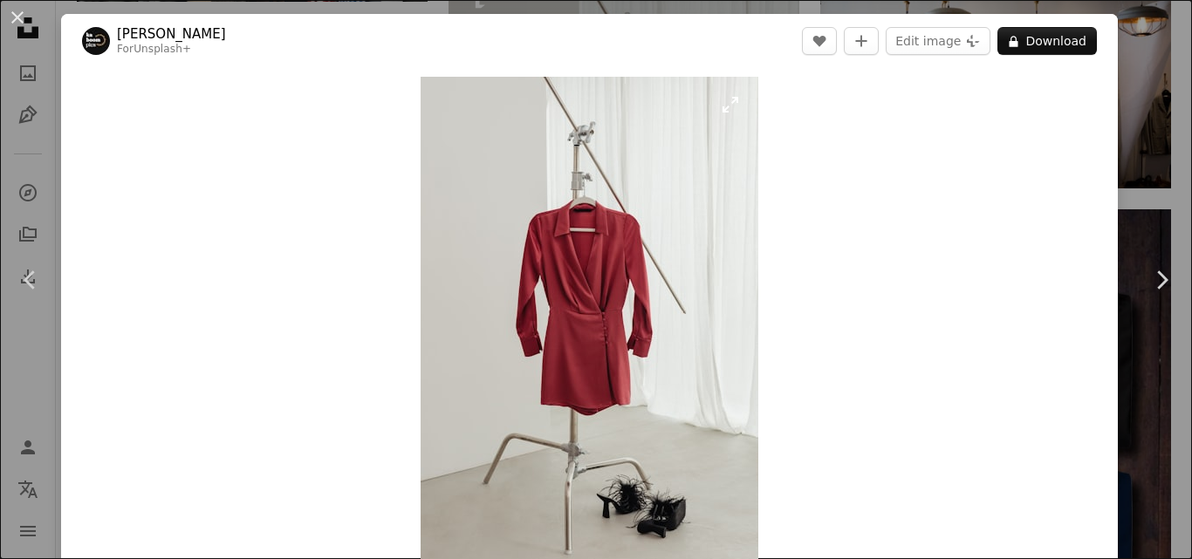
click at [721, 102] on img "Zoom in on this image" at bounding box center [590, 330] width 338 height 506
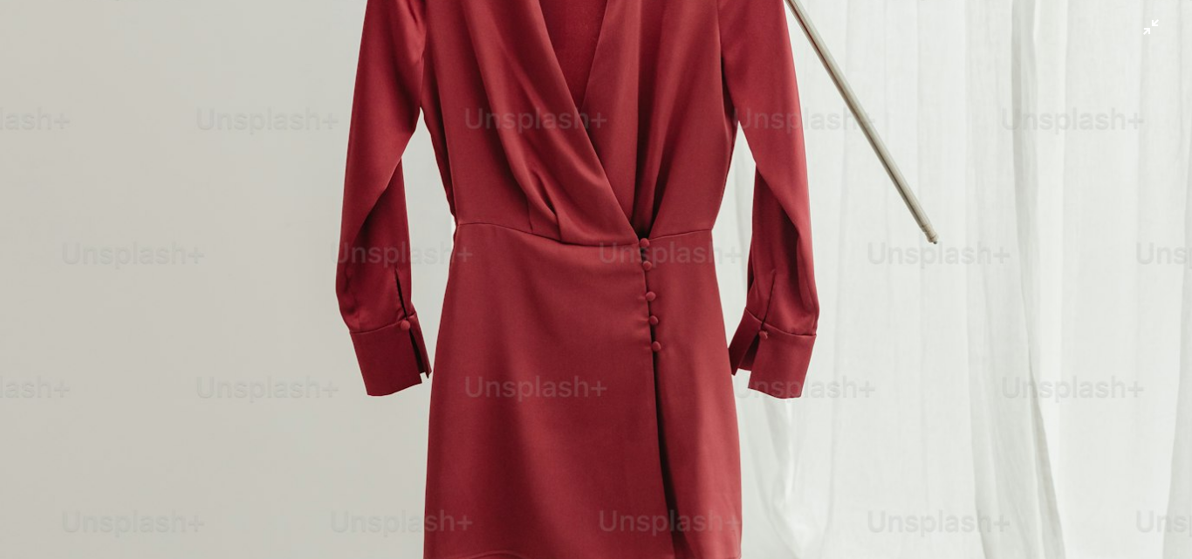
scroll to position [508, 0]
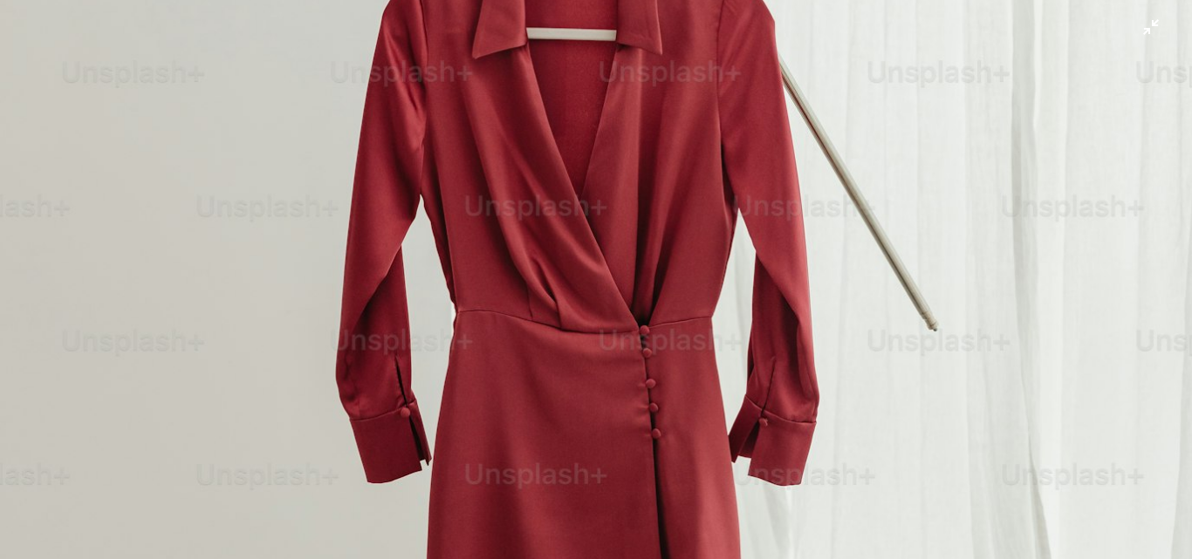
click at [724, 193] on img "Zoom out on this image" at bounding box center [596, 386] width 1194 height 1791
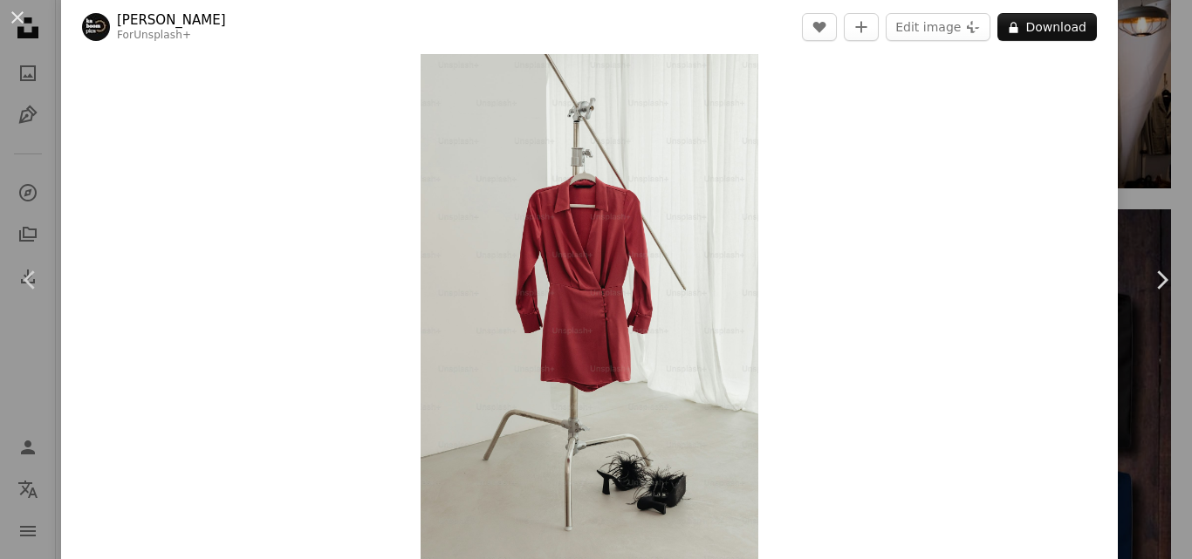
click at [724, 193] on img "Zoom in on this image" at bounding box center [590, 305] width 338 height 507
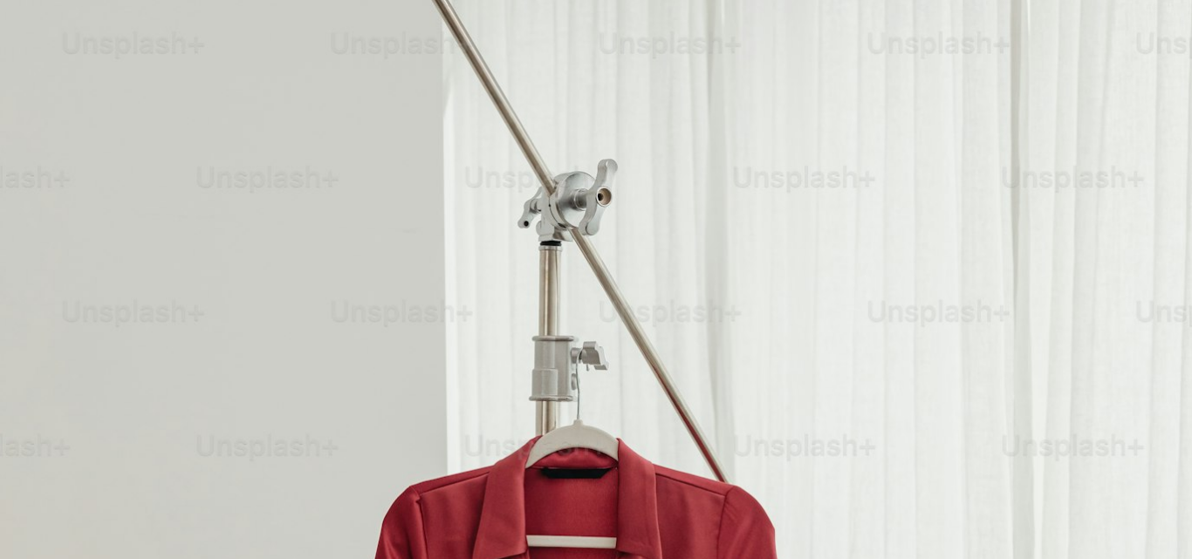
scroll to position [596, 0]
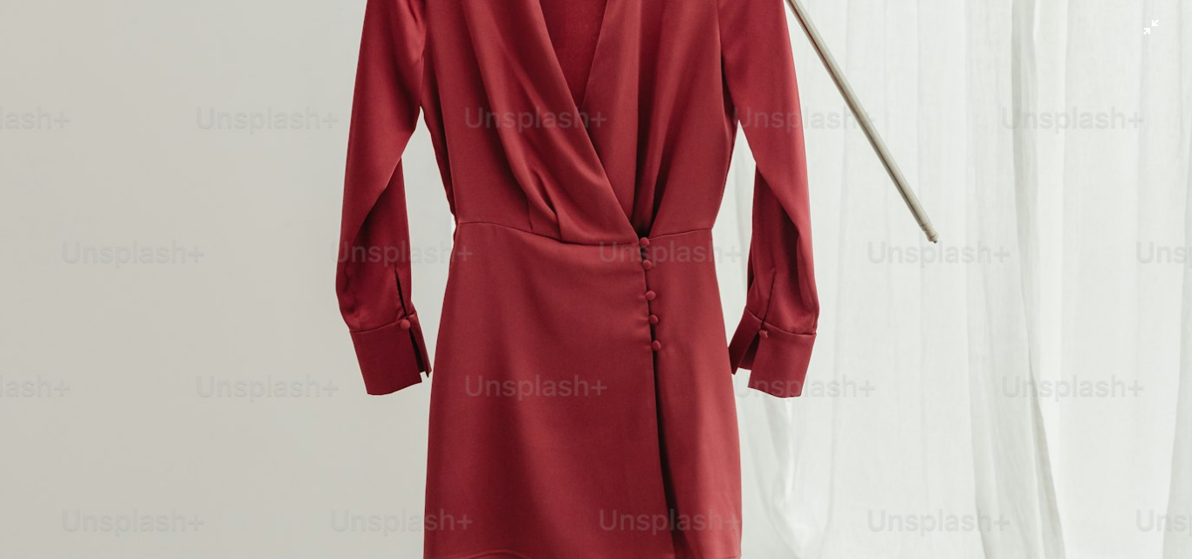
click at [724, 193] on img "Zoom out on this image" at bounding box center [596, 298] width 1194 height 1791
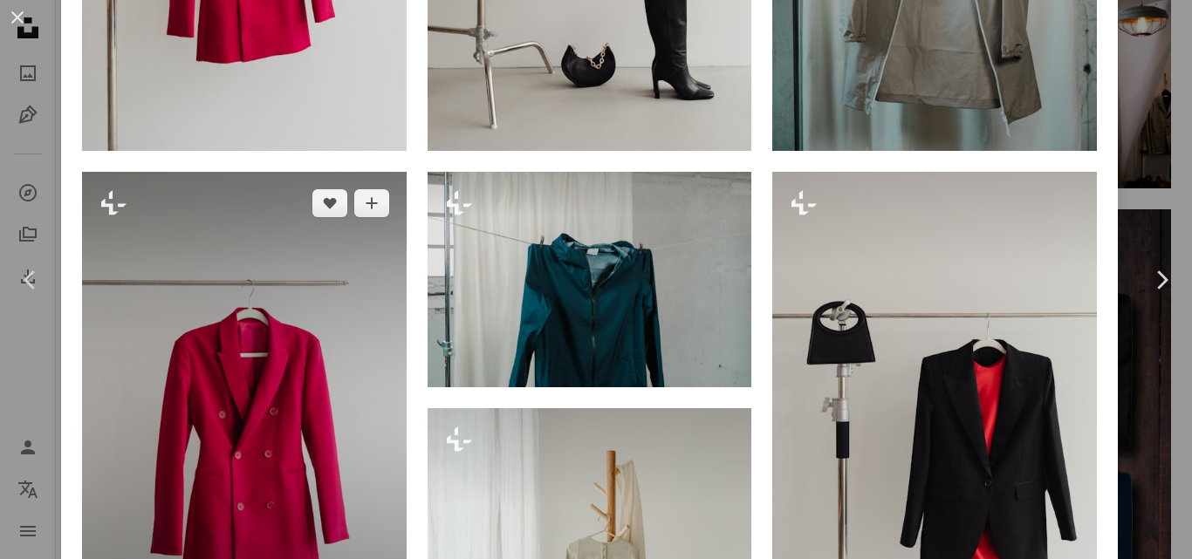
scroll to position [1857, 0]
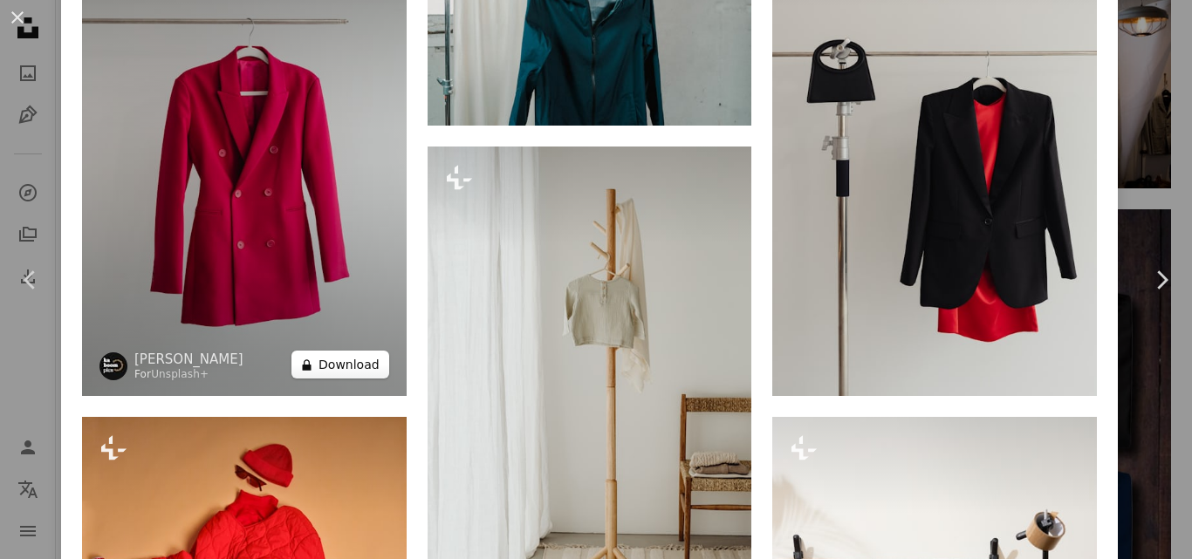
click at [324, 355] on button "A lock Download" at bounding box center [340, 365] width 98 height 28
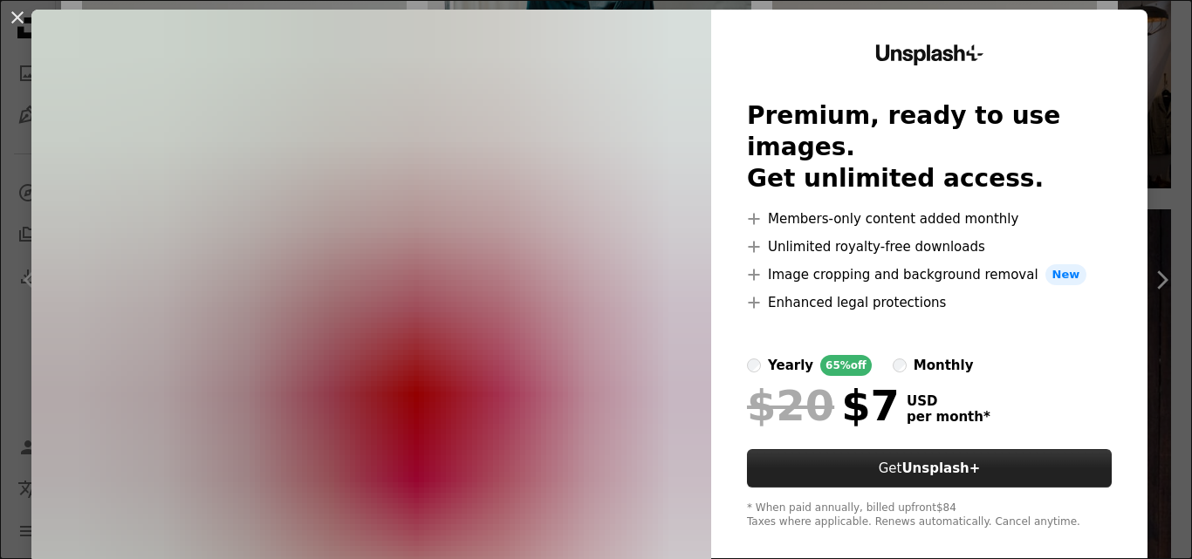
scroll to position [53, 0]
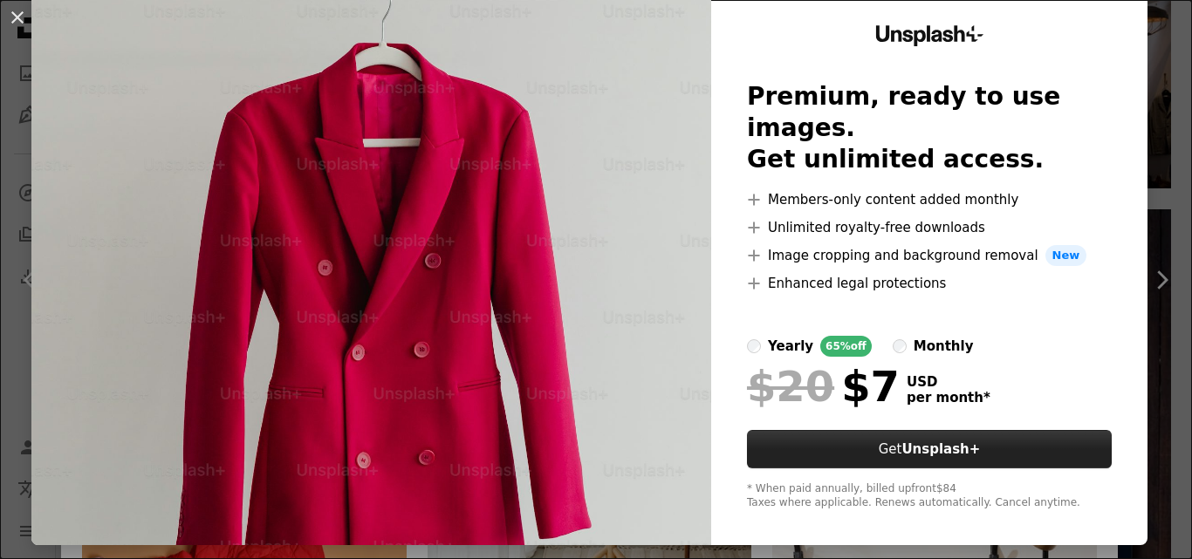
click at [941, 442] on strong "Unsplash+" at bounding box center [941, 450] width 79 height 16
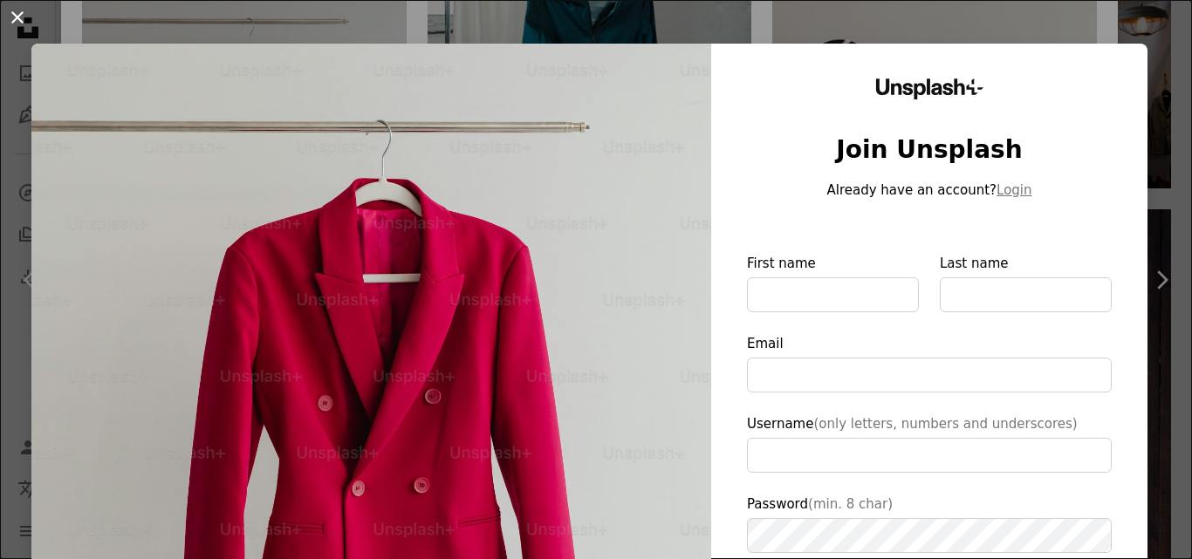
click at [9, 13] on button "An X shape" at bounding box center [17, 17] width 21 height 21
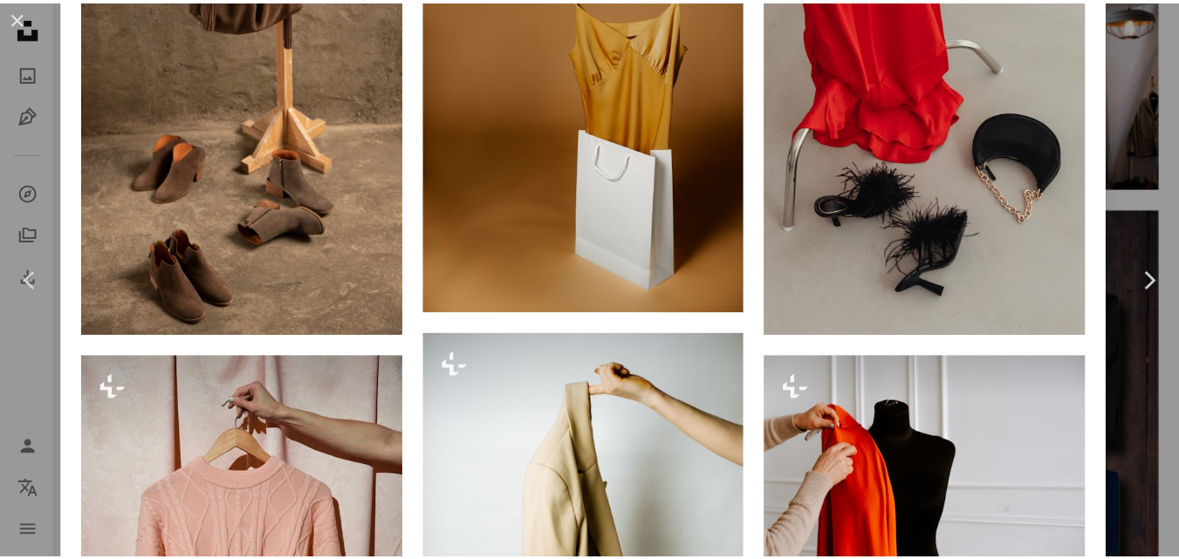
scroll to position [3341, 0]
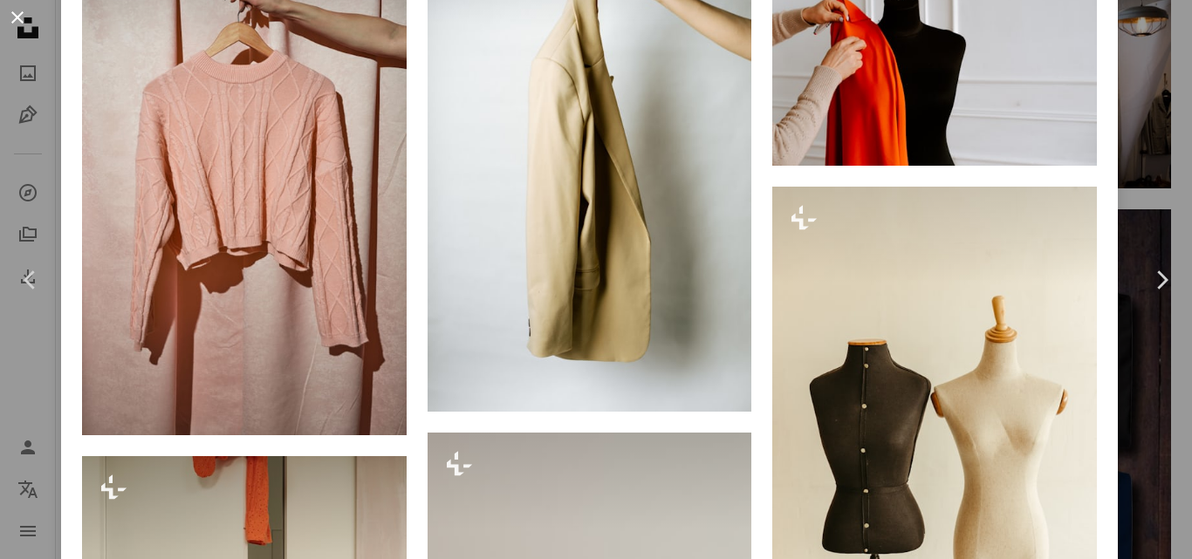
click at [14, 19] on button "An X shape" at bounding box center [17, 17] width 21 height 21
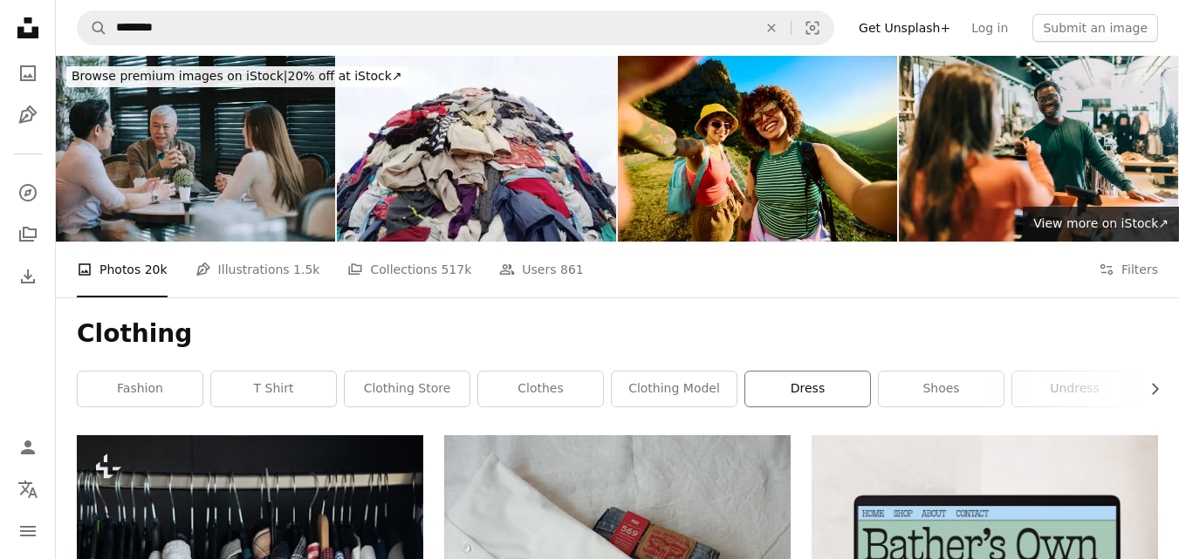
click at [781, 385] on link "dress" at bounding box center [807, 389] width 125 height 35
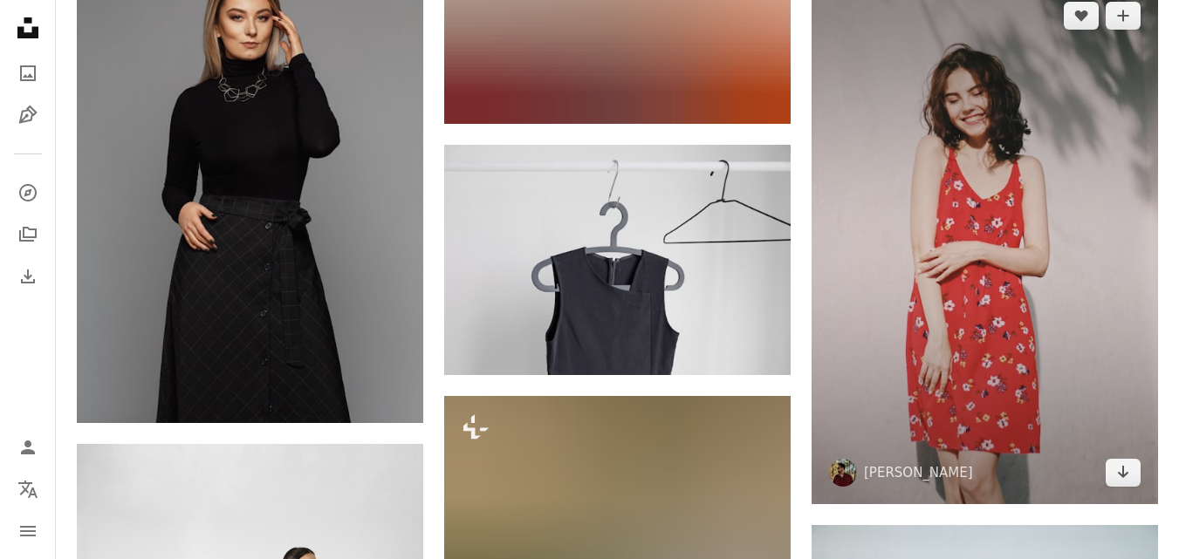
scroll to position [2531, 0]
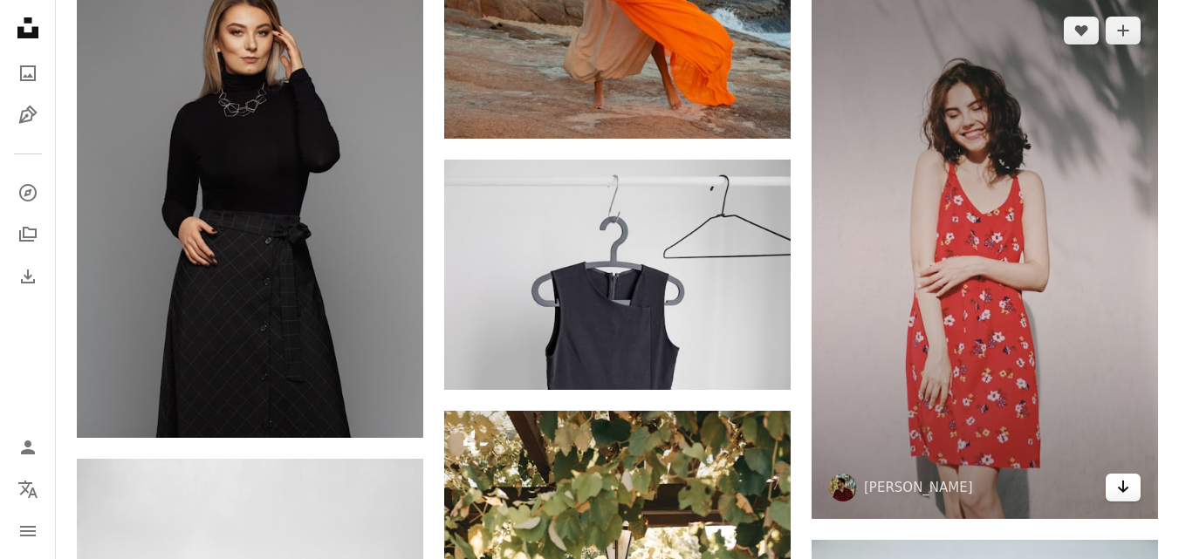
click at [1130, 483] on link "Arrow pointing down" at bounding box center [1123, 488] width 35 height 28
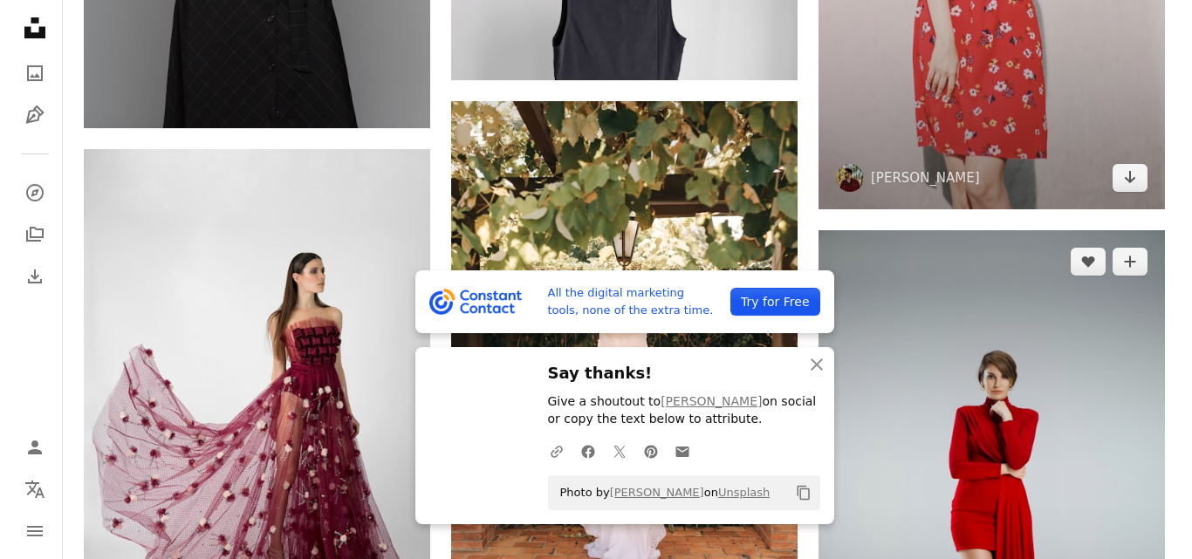
scroll to position [2880, 0]
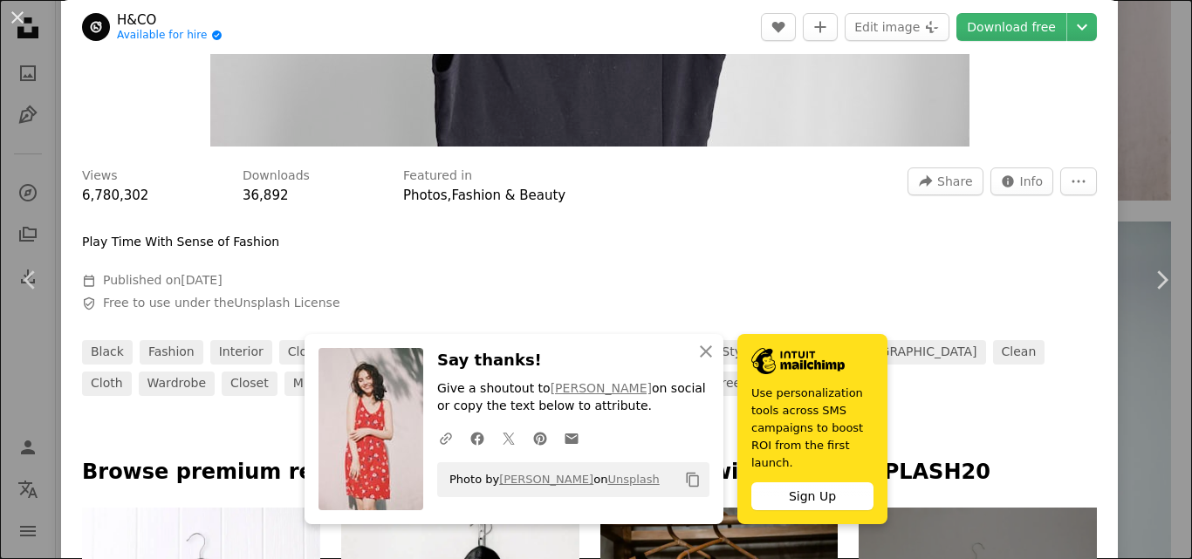
scroll to position [87, 0]
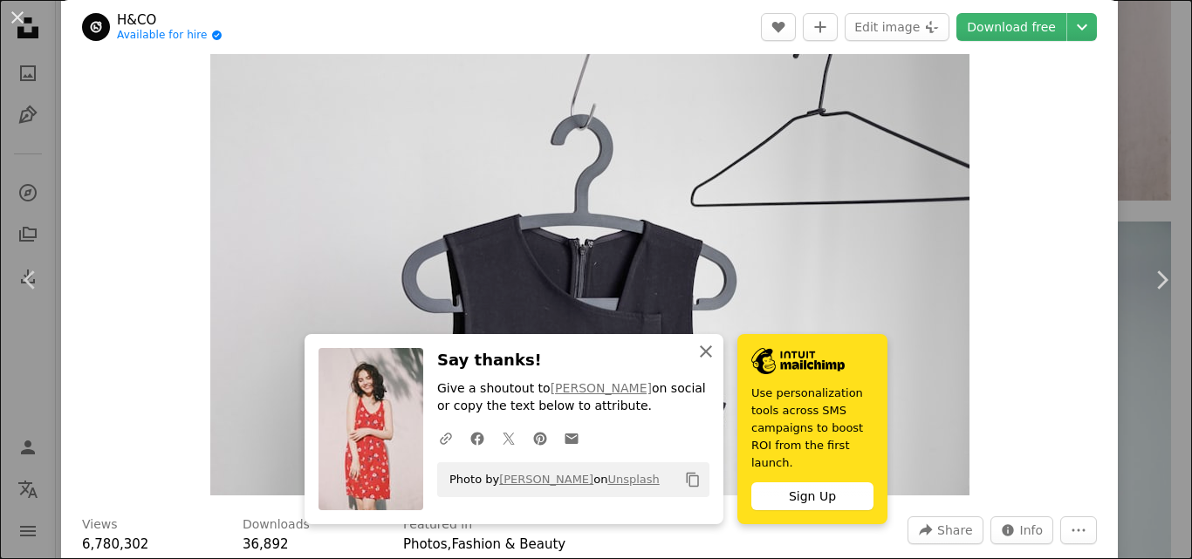
click at [706, 359] on icon "An X shape" at bounding box center [706, 351] width 21 height 21
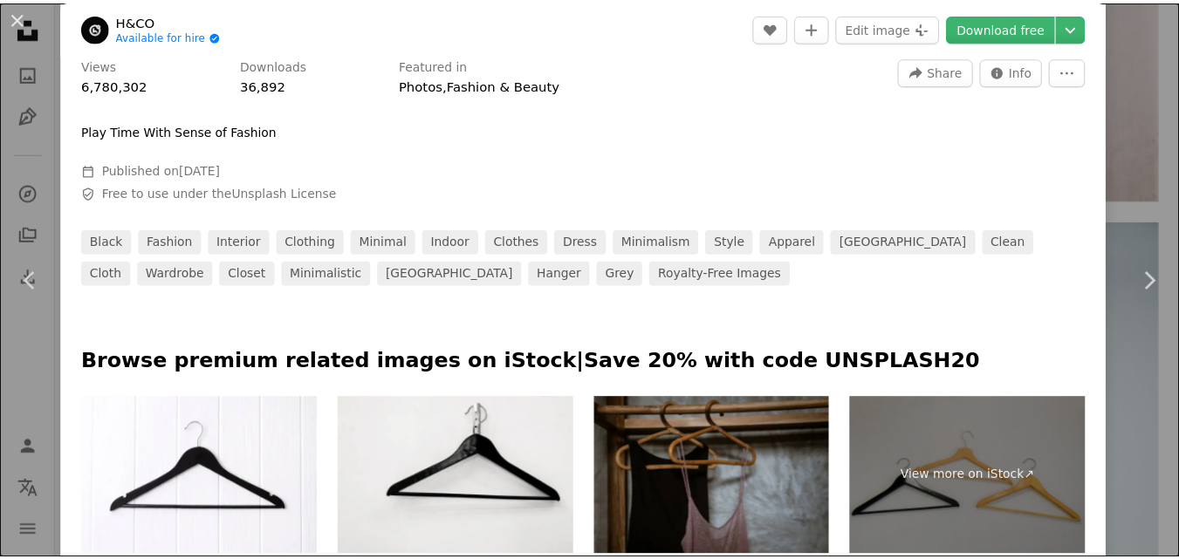
scroll to position [785, 0]
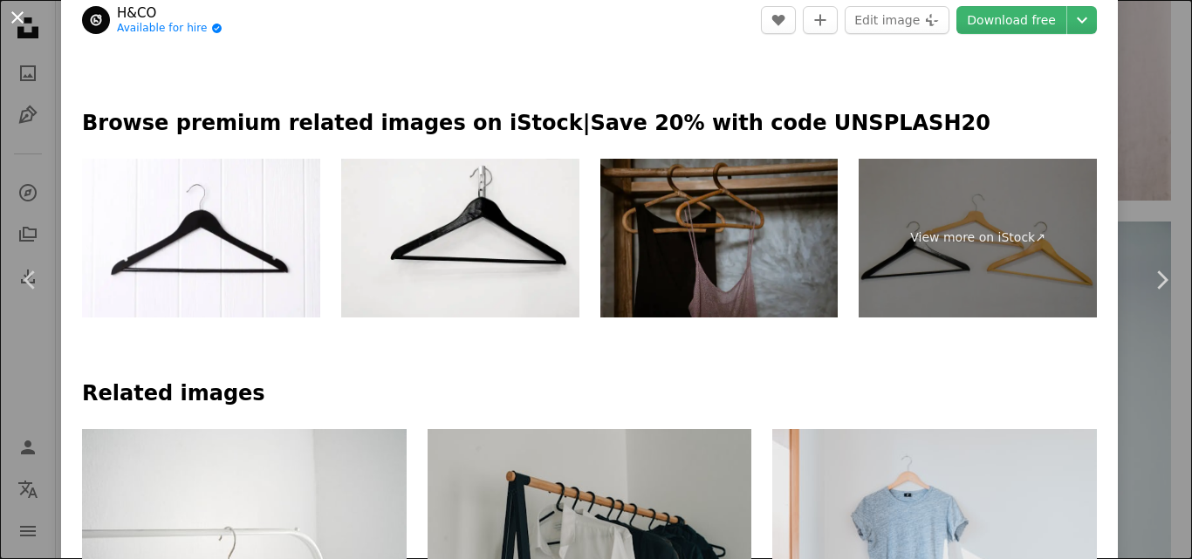
click at [7, 14] on button "An X shape" at bounding box center [17, 17] width 21 height 21
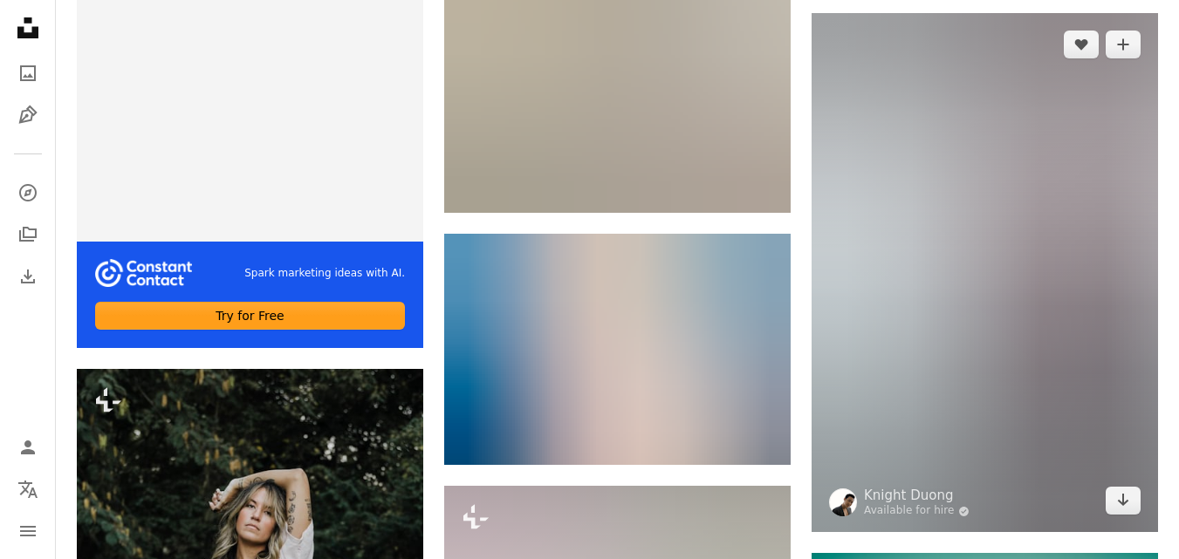
scroll to position [5498, 0]
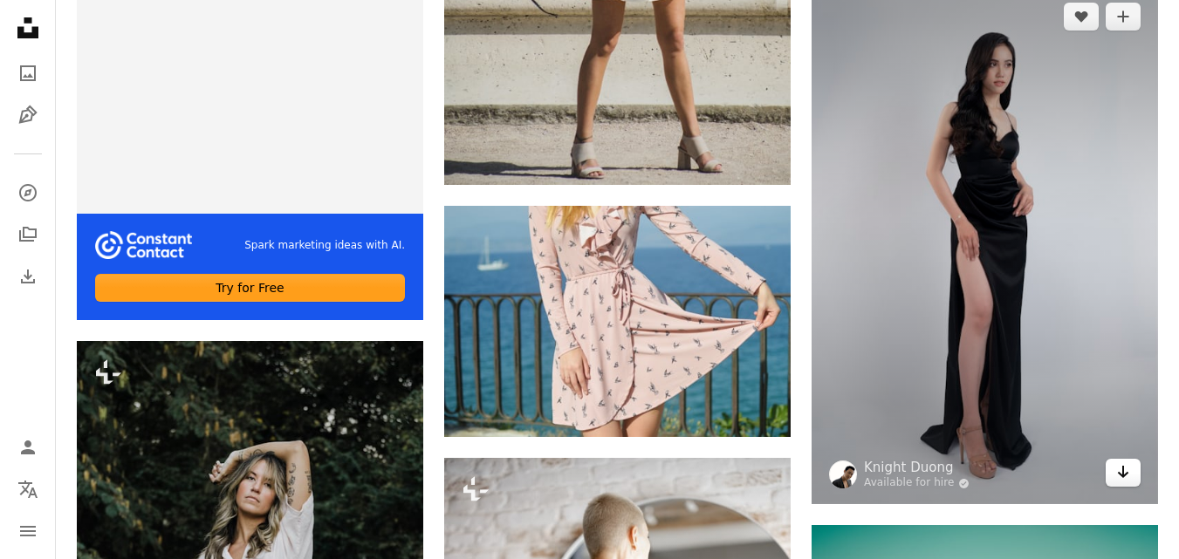
click at [1109, 474] on link "Arrow pointing down" at bounding box center [1123, 473] width 35 height 28
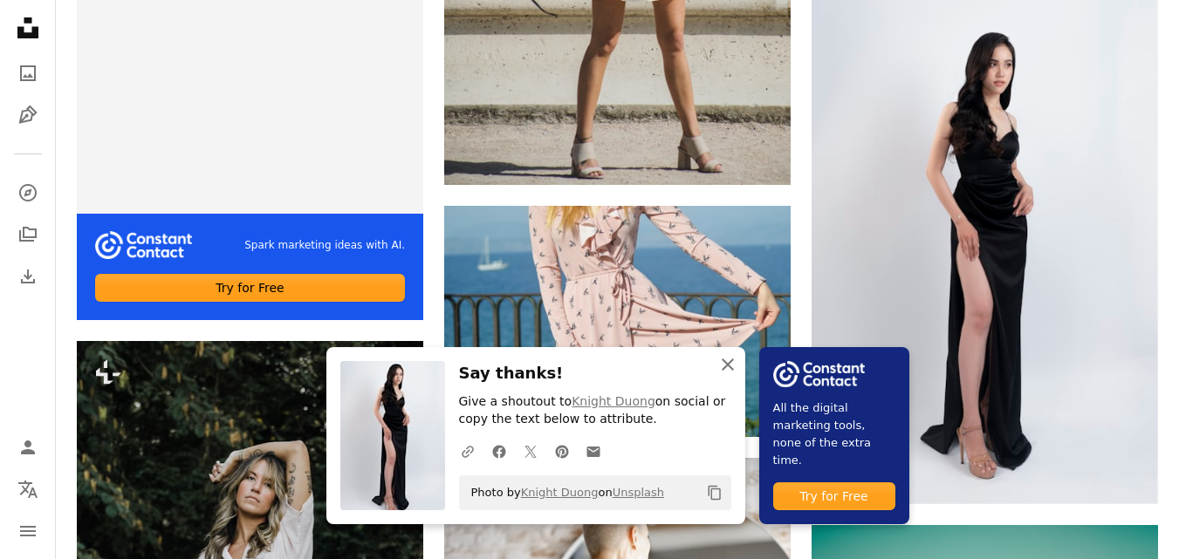
click at [731, 363] on icon "An X shape" at bounding box center [727, 364] width 21 height 21
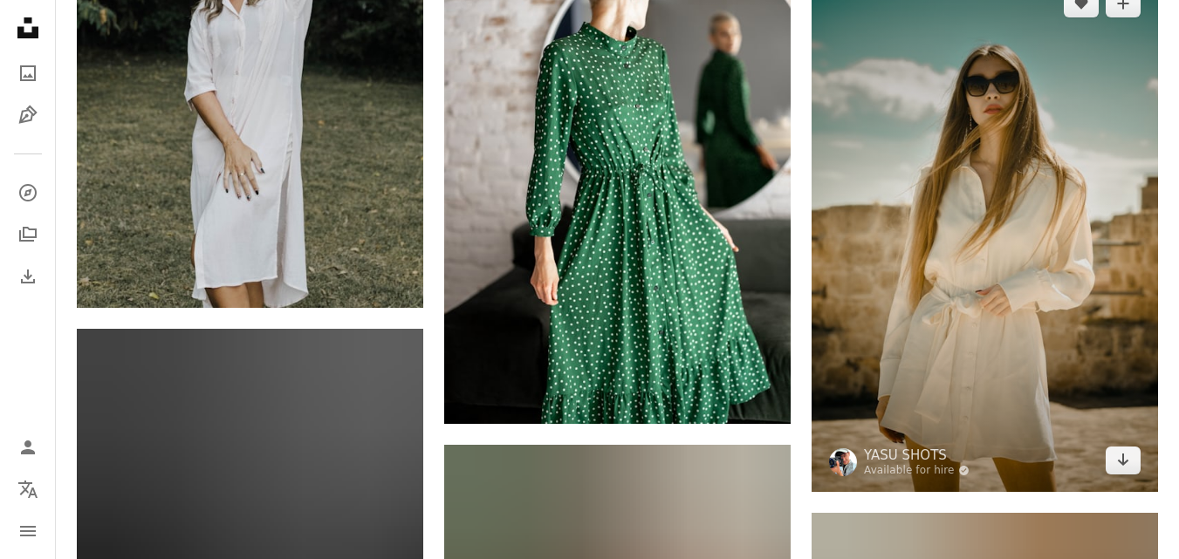
scroll to position [6022, 0]
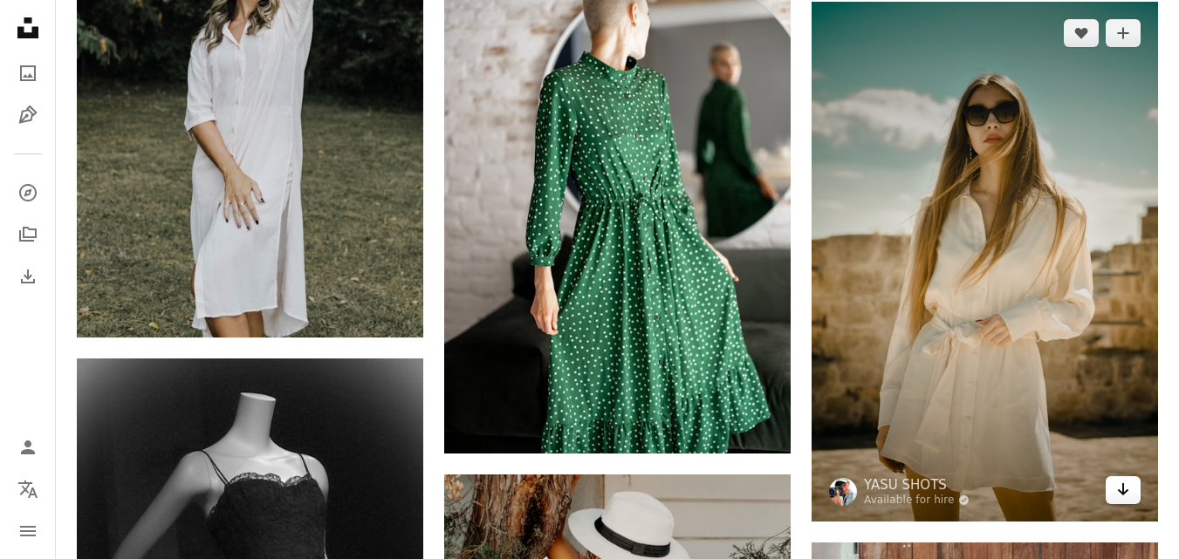
click at [1136, 486] on link "Arrow pointing down" at bounding box center [1123, 491] width 35 height 28
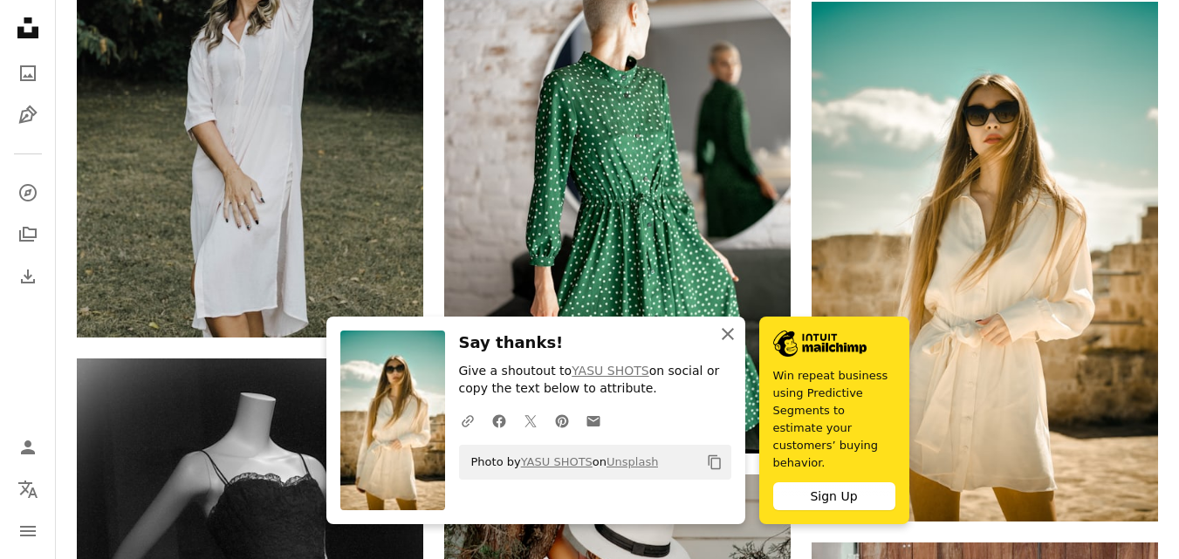
click at [725, 345] on icon "An X shape" at bounding box center [727, 334] width 21 height 21
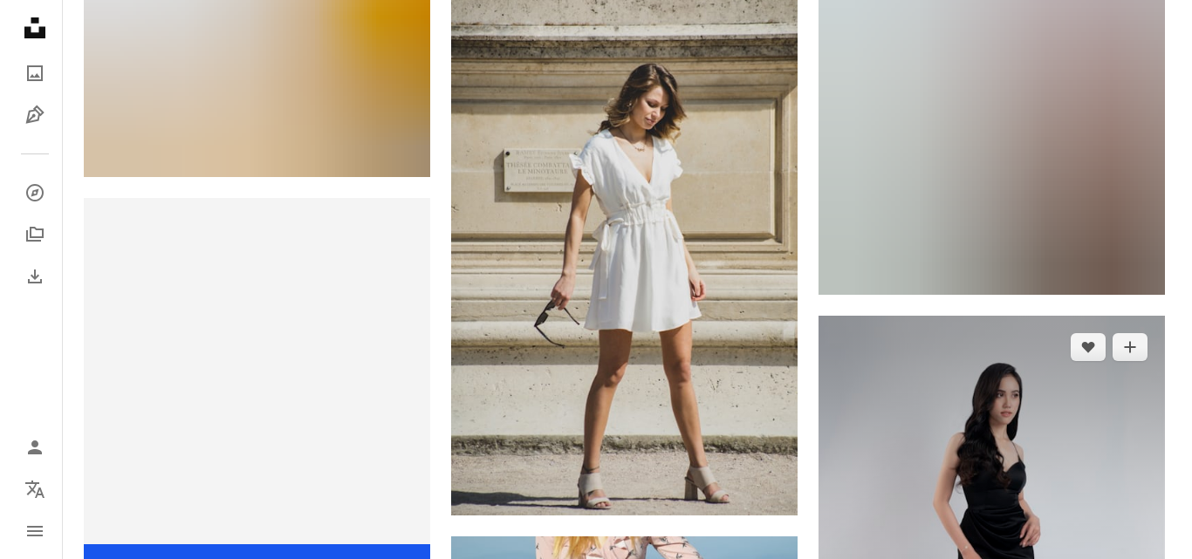
scroll to position [5062, 0]
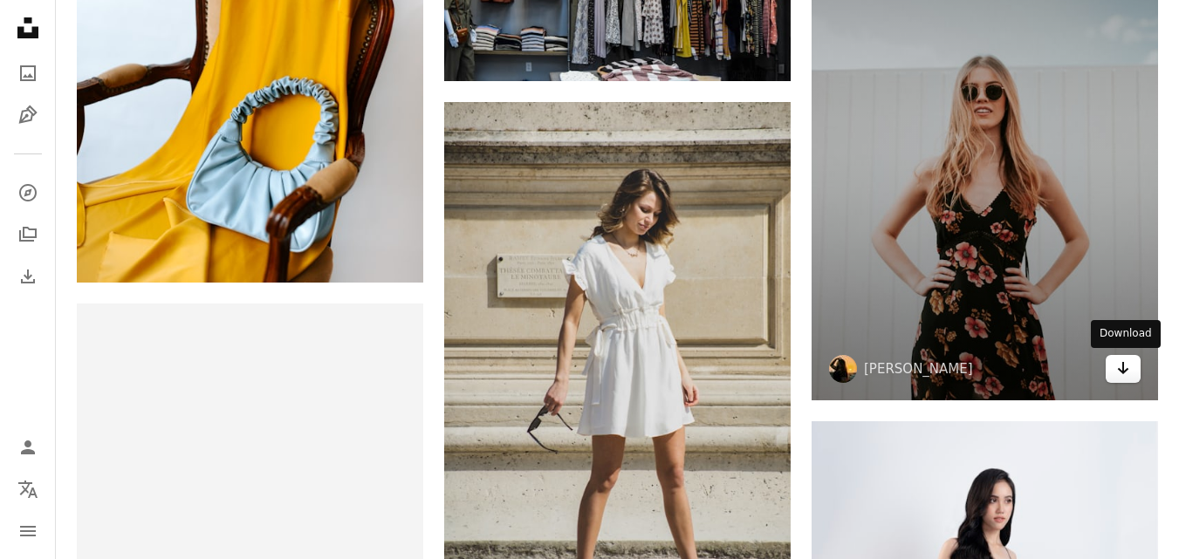
click at [1121, 374] on icon "Arrow pointing down" at bounding box center [1123, 368] width 14 height 21
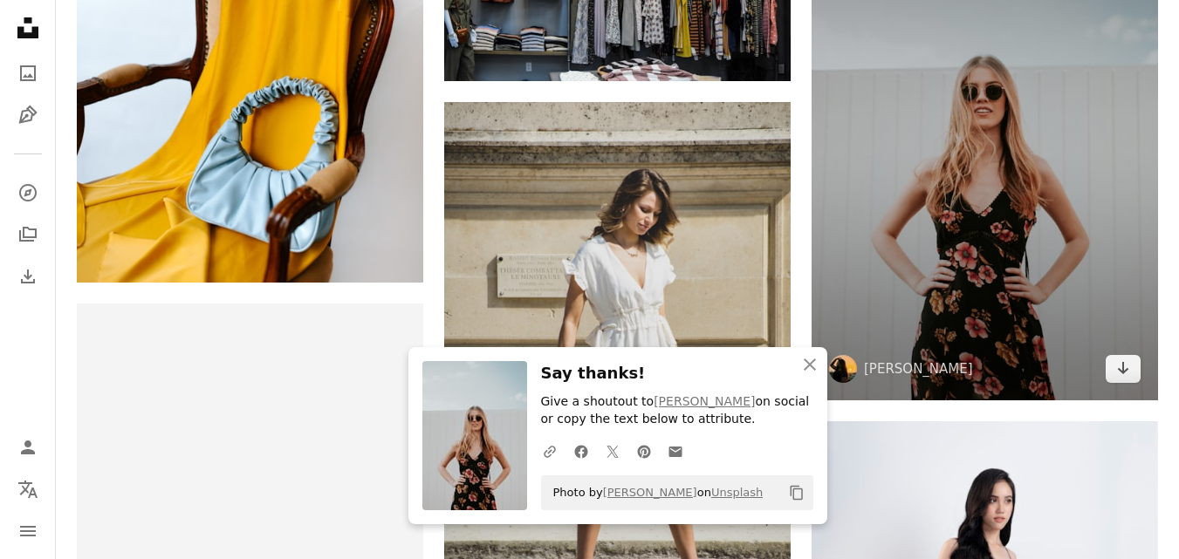
click at [1031, 315] on img at bounding box center [985, 142] width 346 height 518
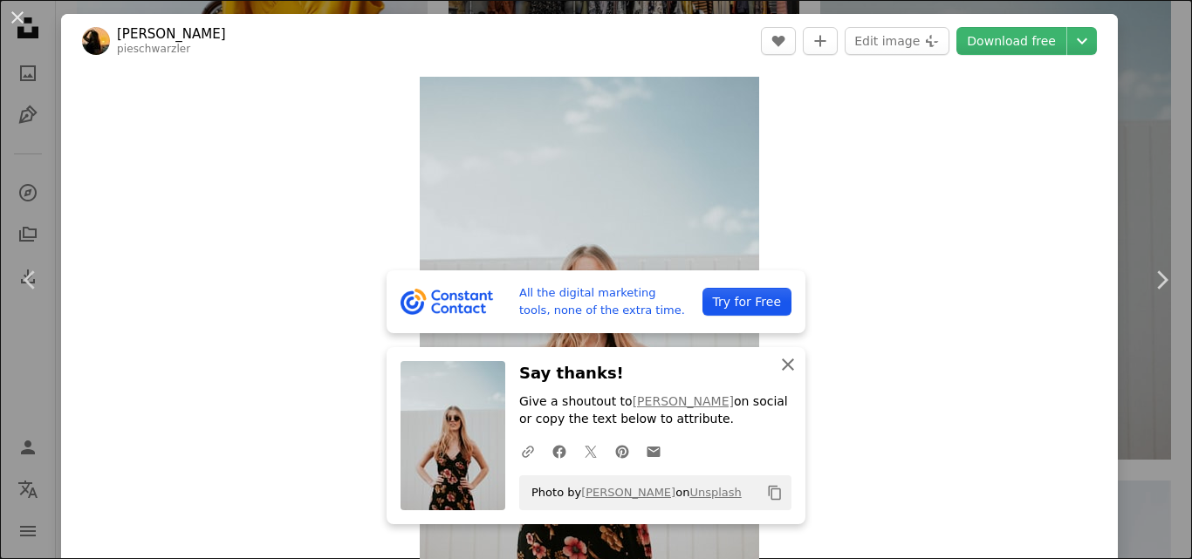
click at [797, 370] on button "An X shape Close" at bounding box center [788, 364] width 35 height 35
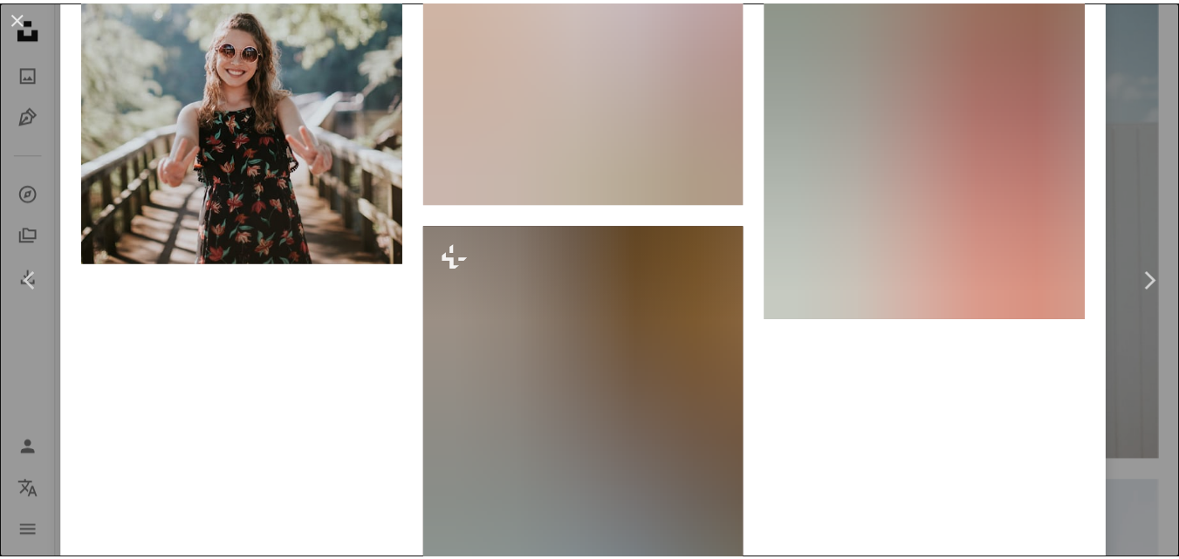
scroll to position [6065, 0]
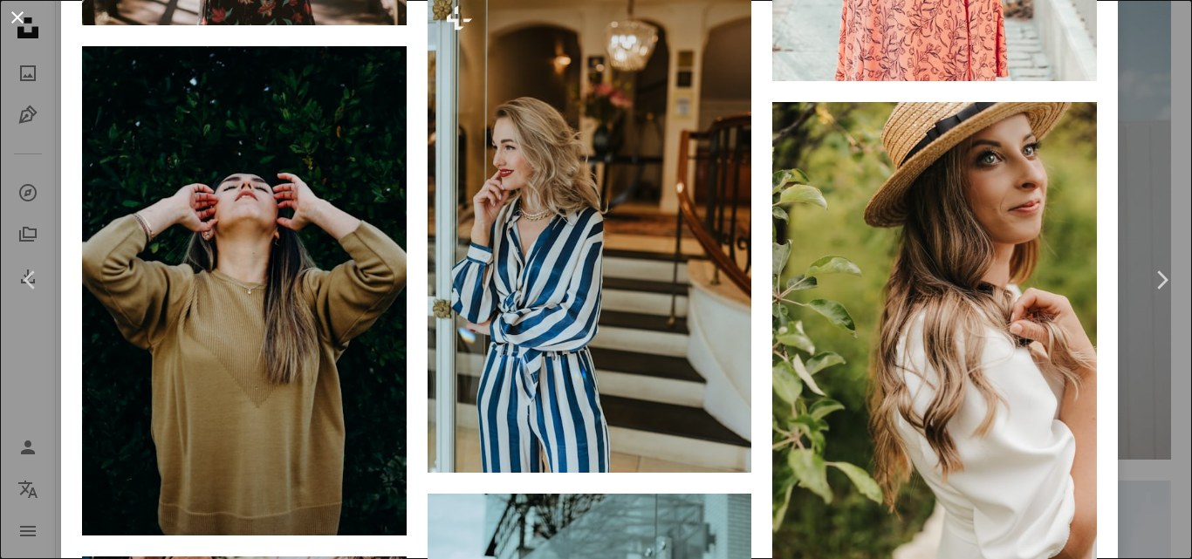
click at [10, 14] on button "An X shape" at bounding box center [17, 17] width 21 height 21
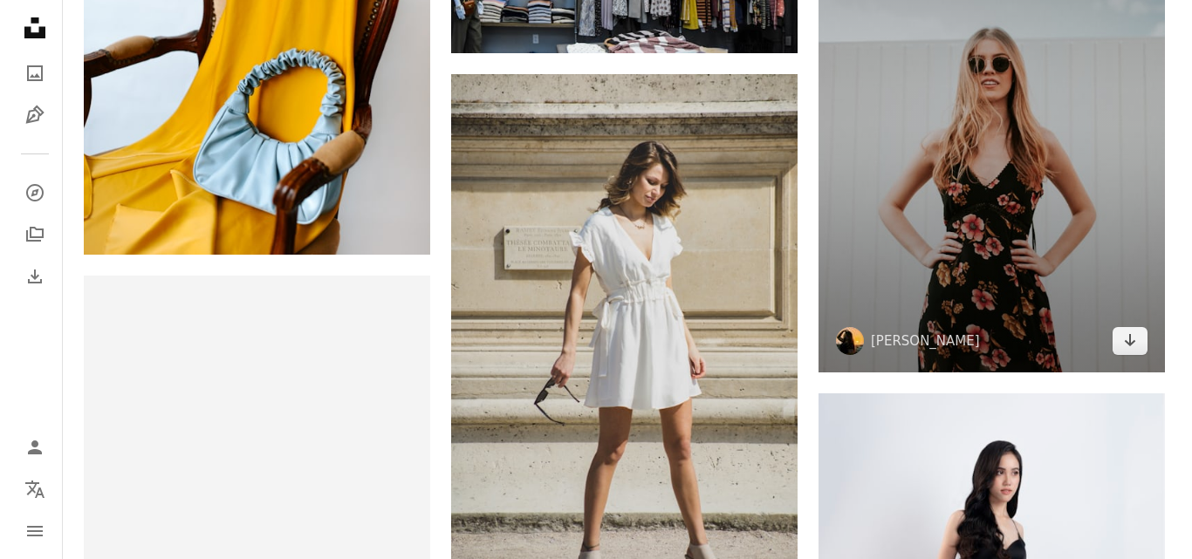
scroll to position [5236, 0]
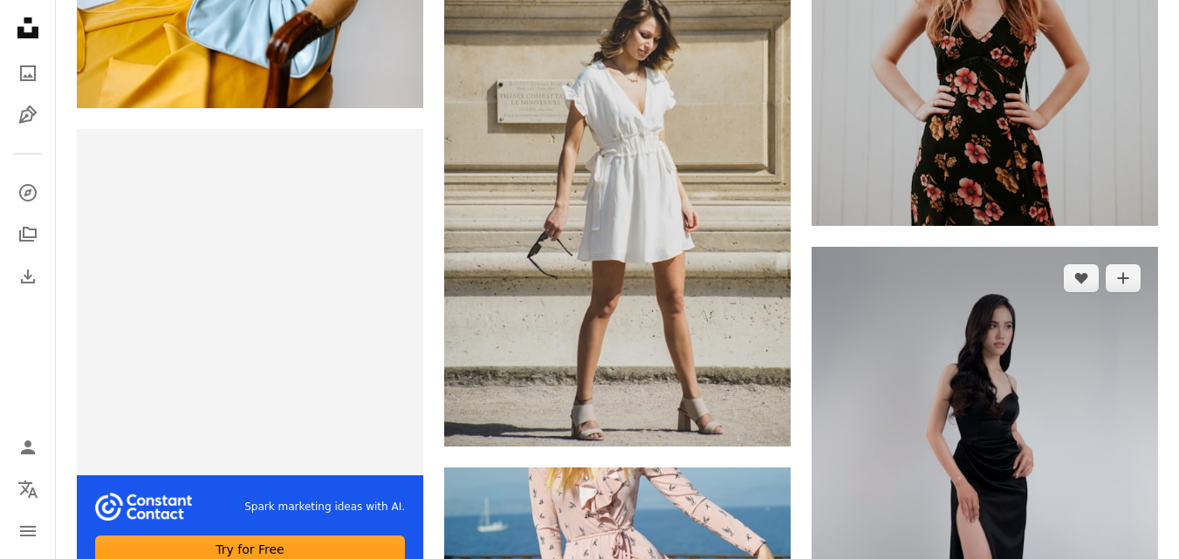
click at [1008, 422] on img at bounding box center [985, 507] width 346 height 520
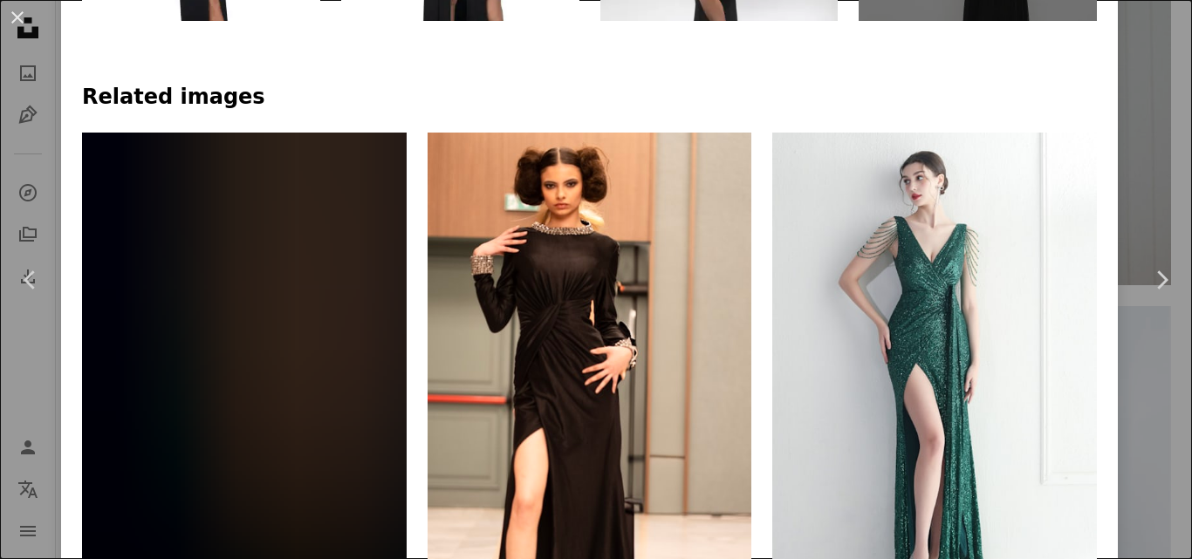
scroll to position [1135, 0]
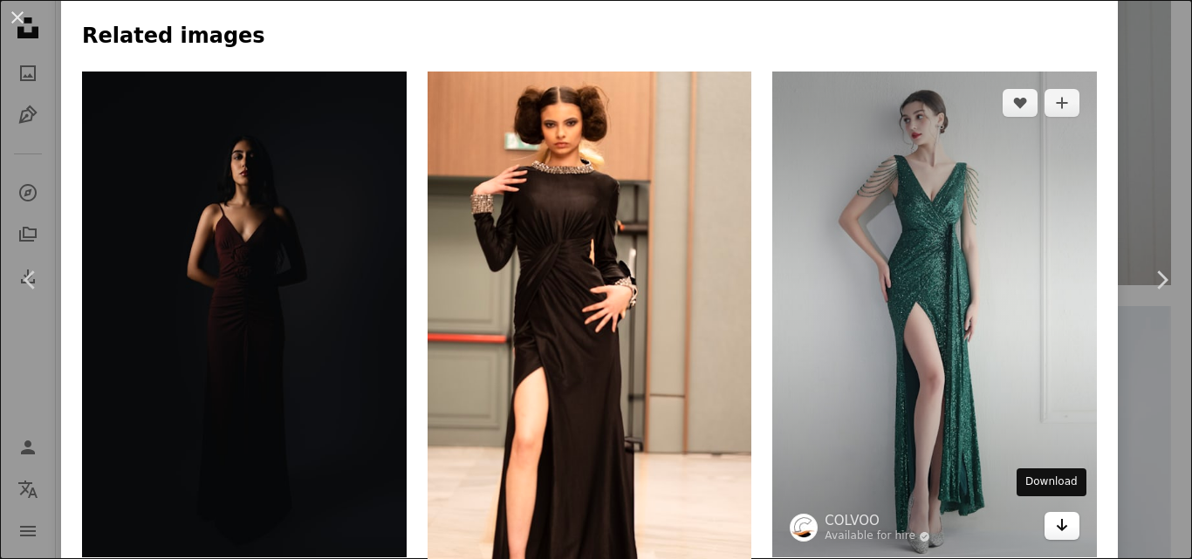
click at [1055, 521] on icon "Arrow pointing down" at bounding box center [1062, 525] width 14 height 21
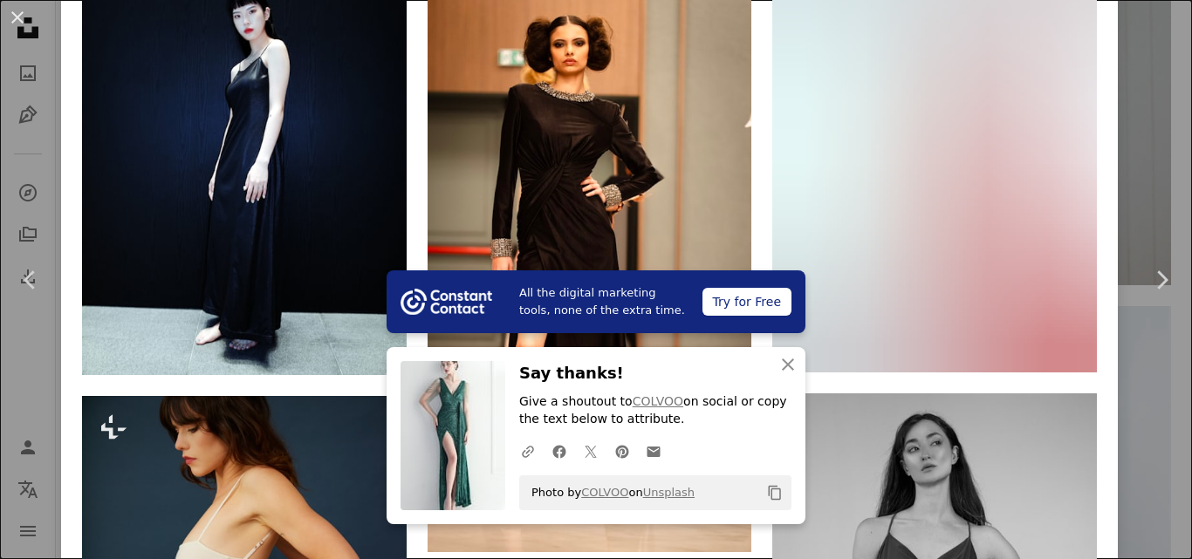
scroll to position [1833, 0]
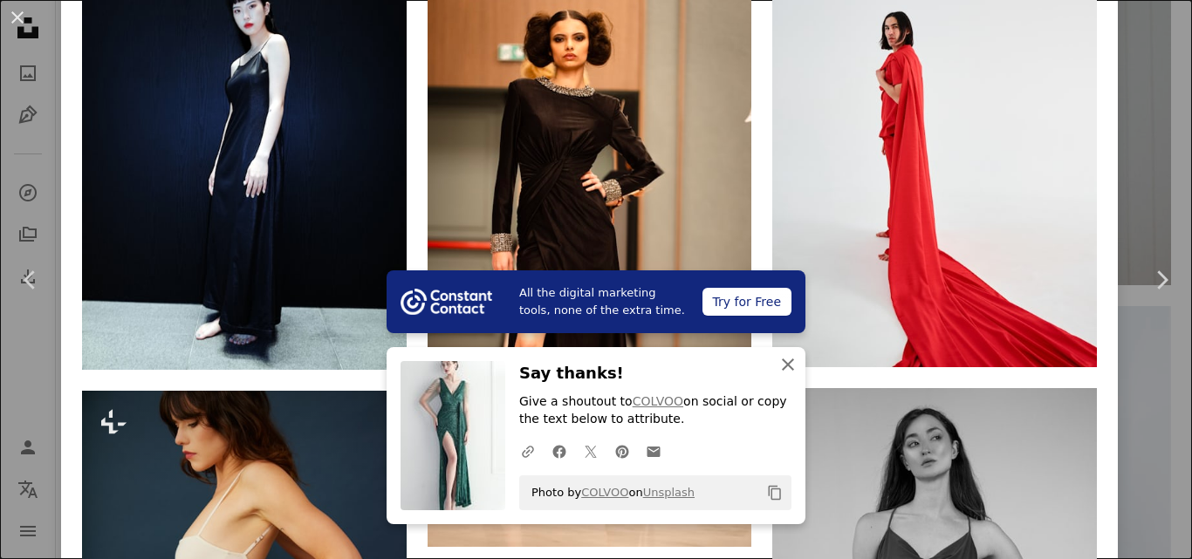
click at [785, 367] on icon "An X shape" at bounding box center [788, 364] width 21 height 21
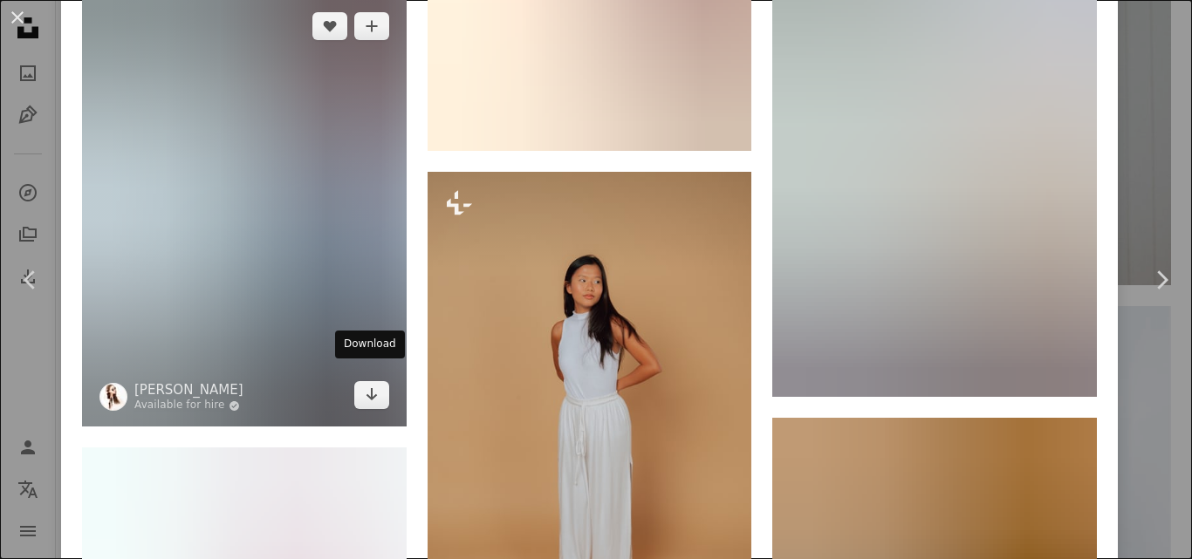
scroll to position [2706, 0]
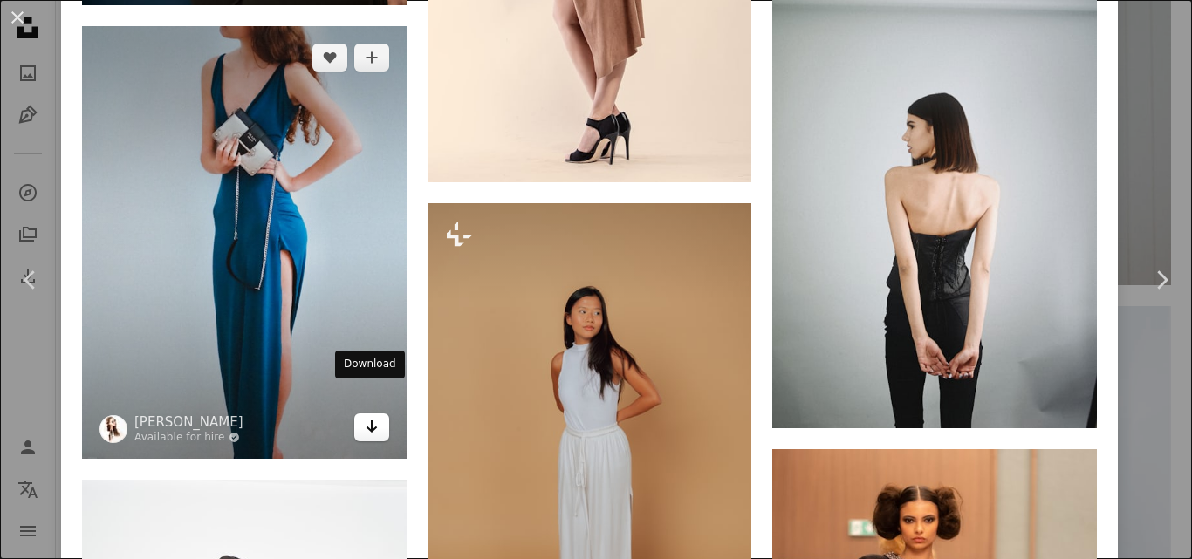
click at [354, 414] on link "Arrow pointing down" at bounding box center [371, 428] width 35 height 28
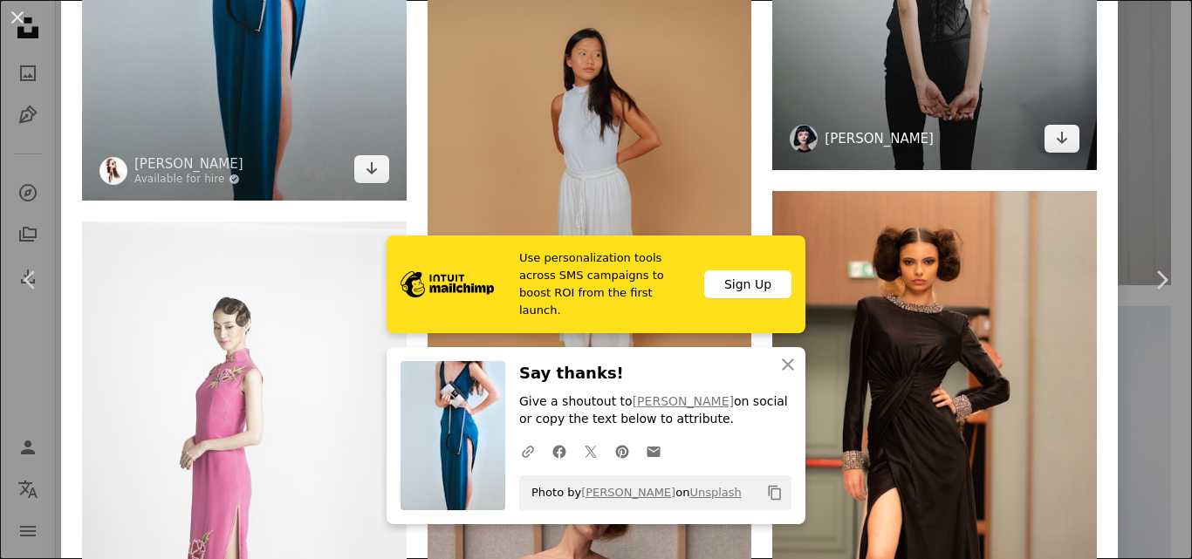
scroll to position [3055, 0]
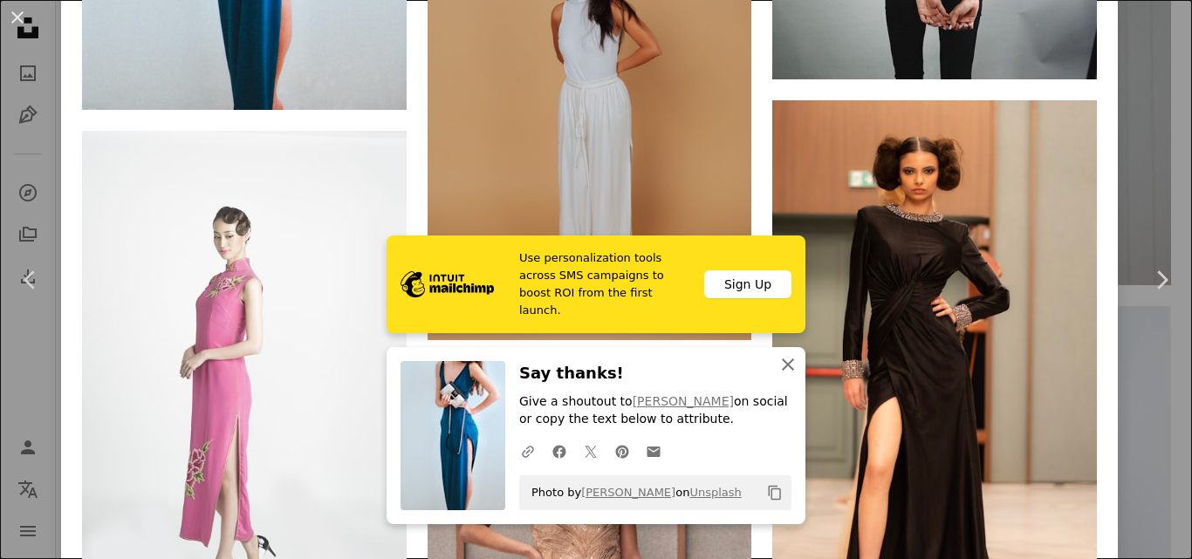
click at [781, 370] on icon "An X shape" at bounding box center [788, 364] width 21 height 21
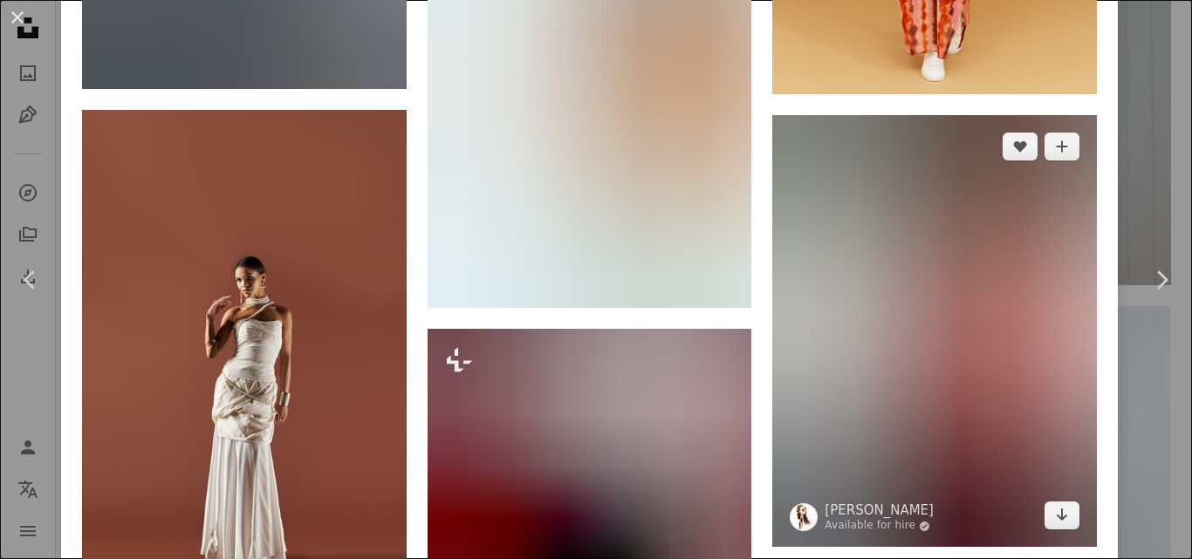
scroll to position [4626, 0]
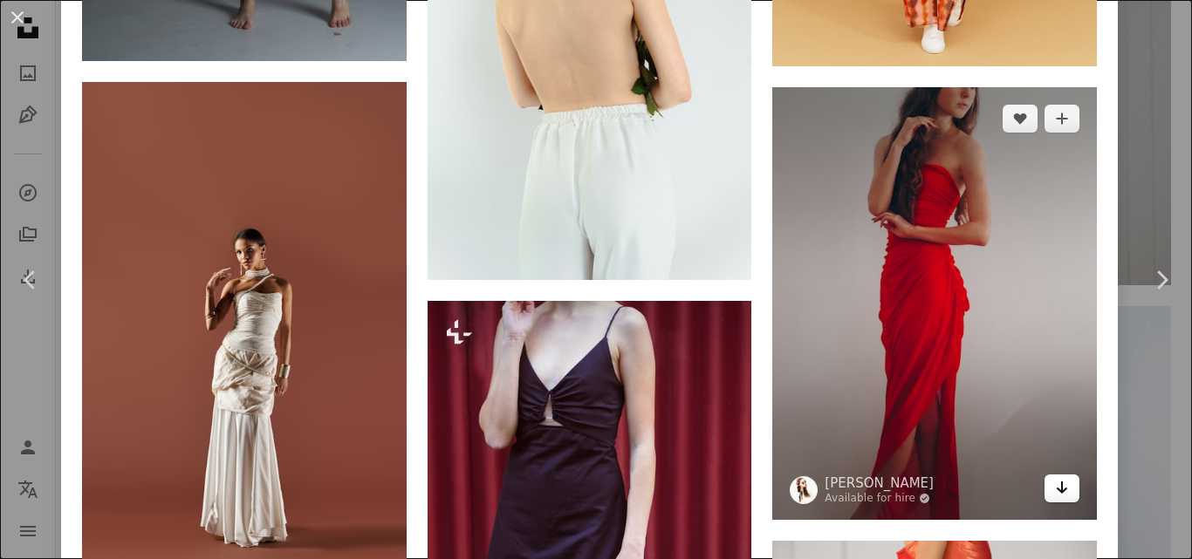
click at [1055, 477] on icon "Arrow pointing down" at bounding box center [1062, 487] width 14 height 21
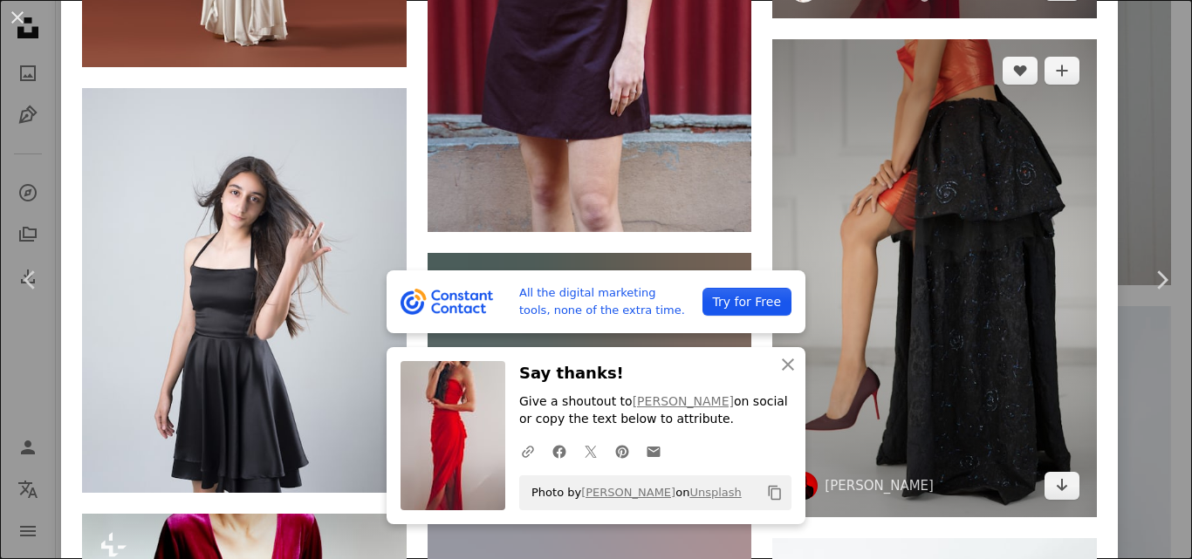
scroll to position [5149, 0]
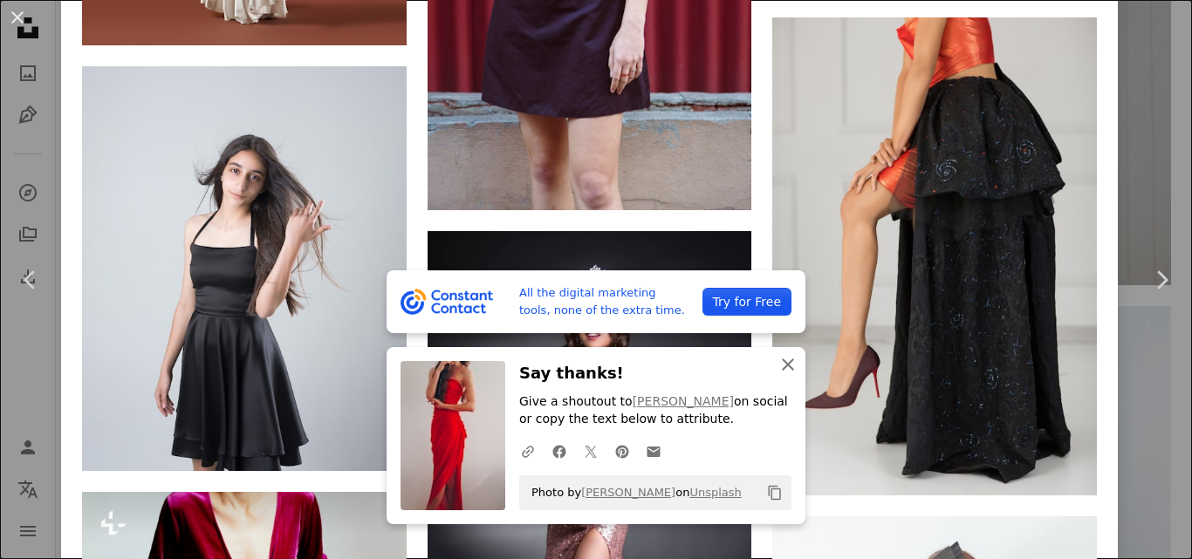
click at [791, 366] on icon "An X shape" at bounding box center [788, 364] width 21 height 21
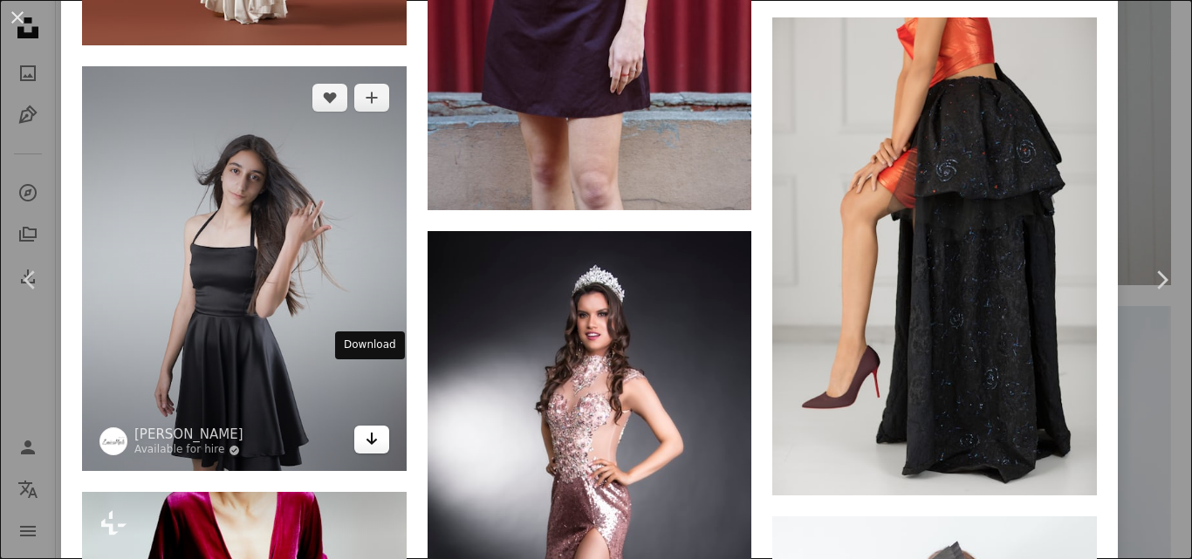
click at [365, 429] on icon "Arrow pointing down" at bounding box center [372, 439] width 14 height 21
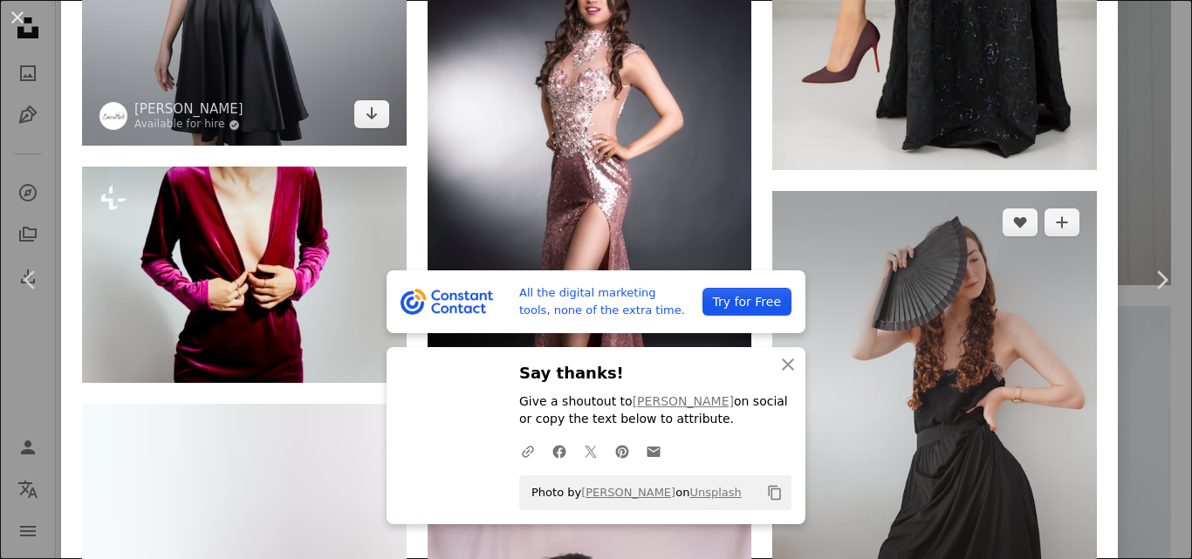
scroll to position [5673, 0]
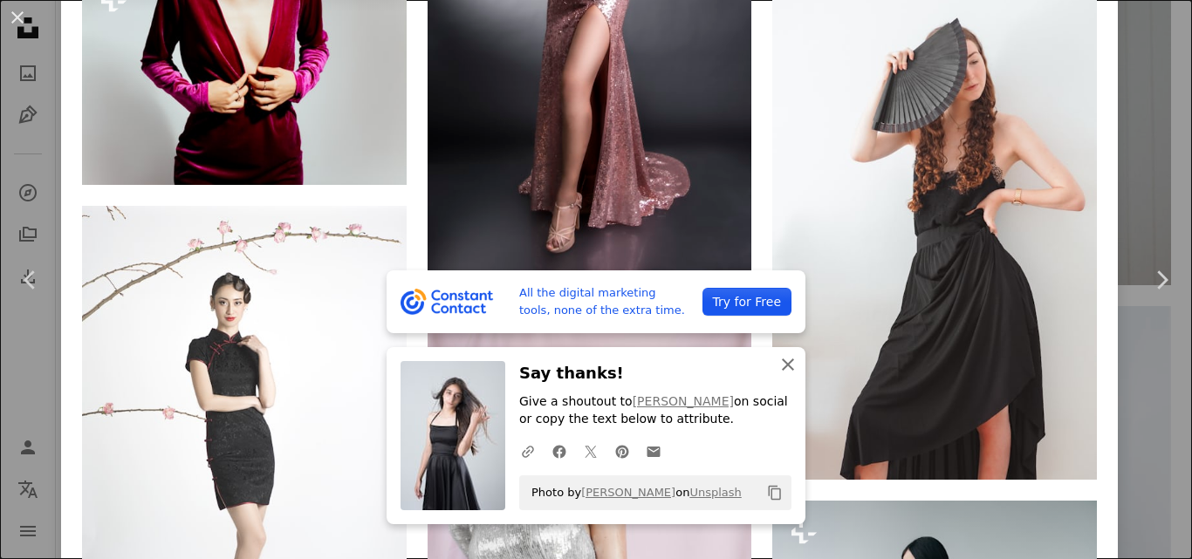
click at [785, 368] on icon "button" at bounding box center [788, 365] width 12 height 12
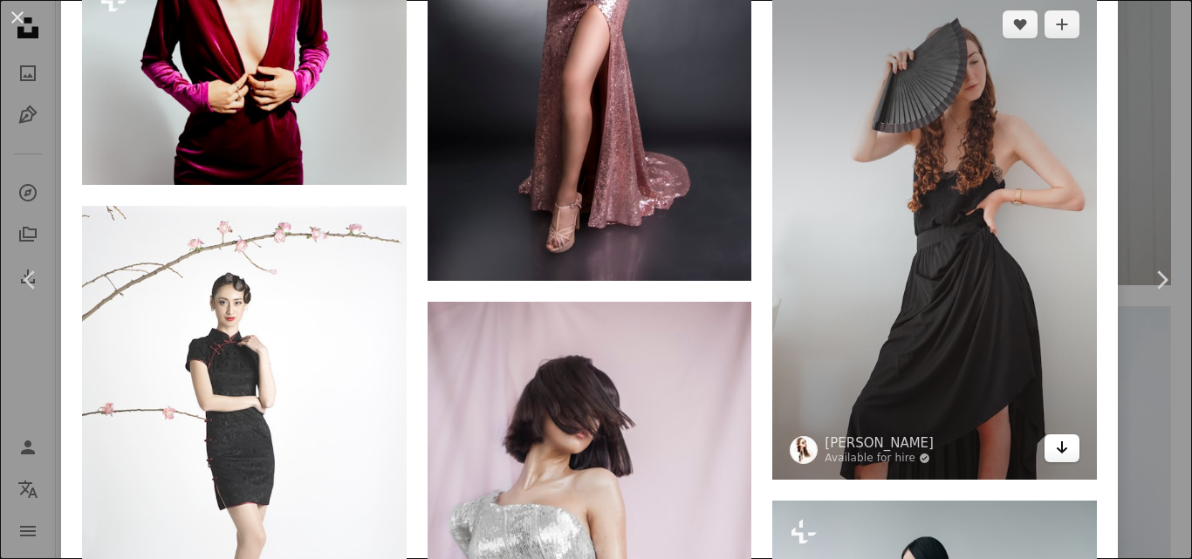
click at [1057, 442] on icon "Download" at bounding box center [1062, 448] width 11 height 12
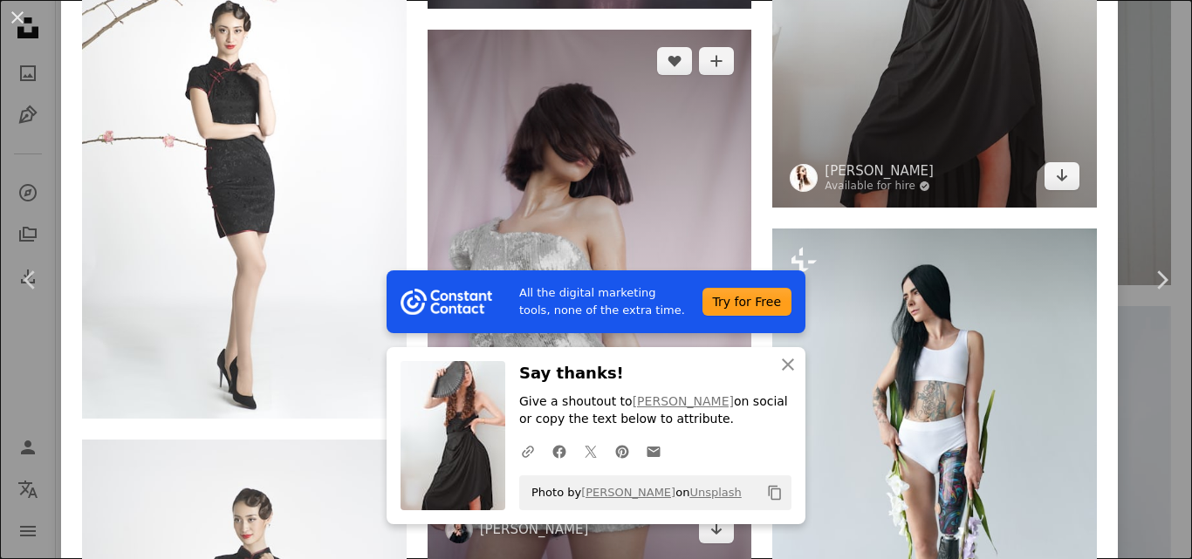
scroll to position [5935, 0]
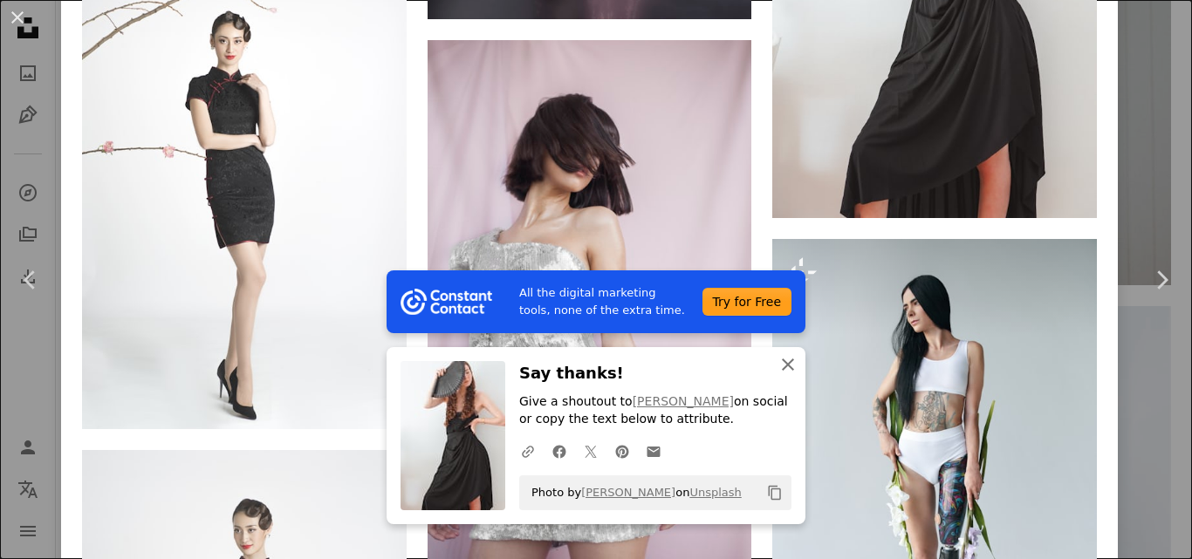
click at [790, 360] on icon "An X shape" at bounding box center [788, 364] width 21 height 21
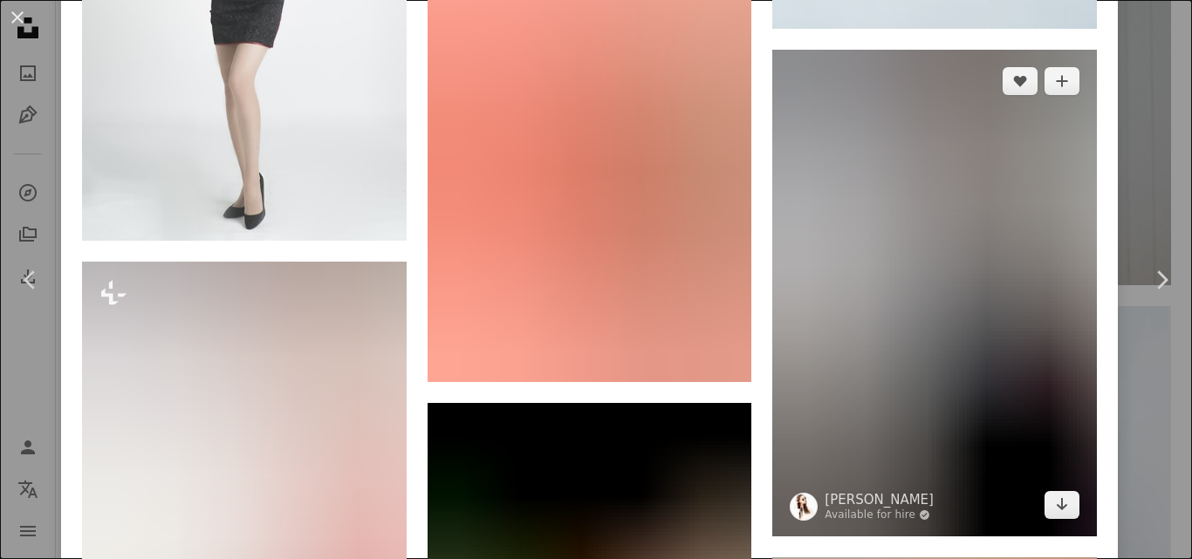
scroll to position [6633, 0]
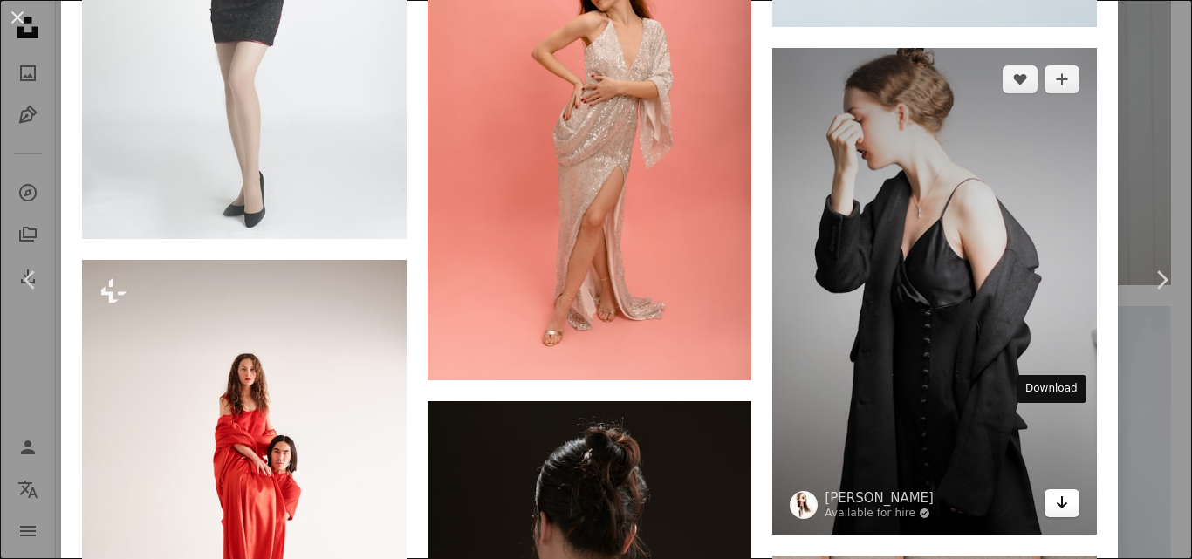
click at [1056, 490] on link "Arrow pointing down" at bounding box center [1062, 504] width 35 height 28
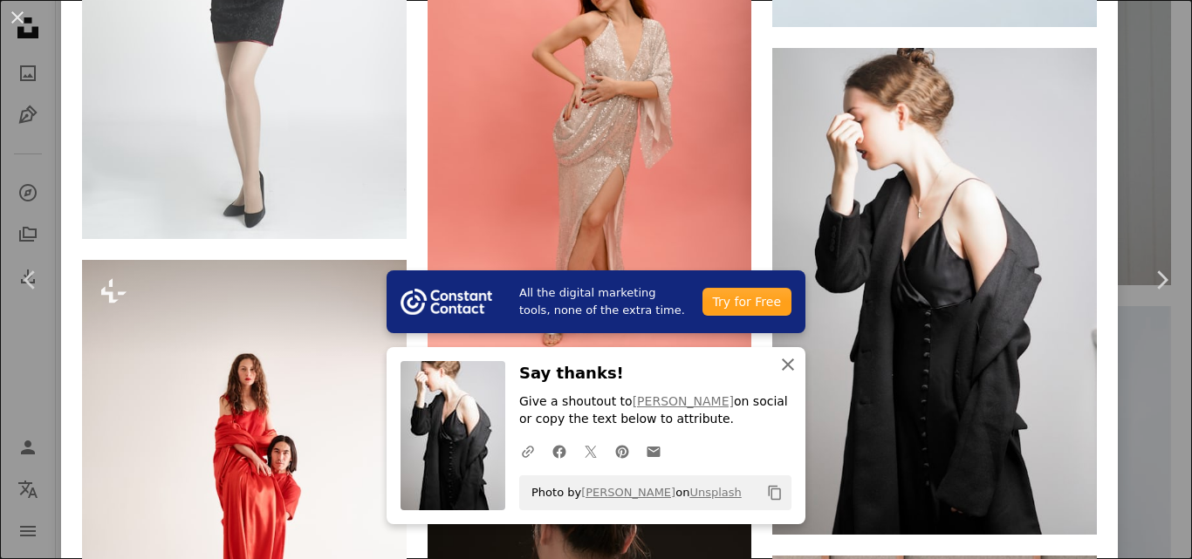
click at [782, 360] on icon "button" at bounding box center [788, 365] width 12 height 12
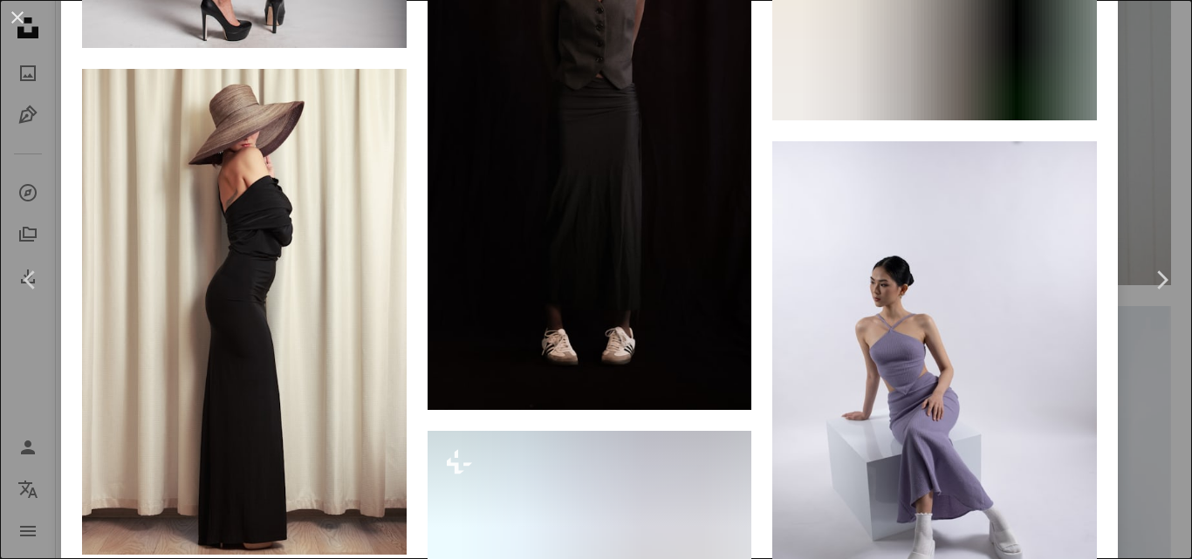
scroll to position [9775, 0]
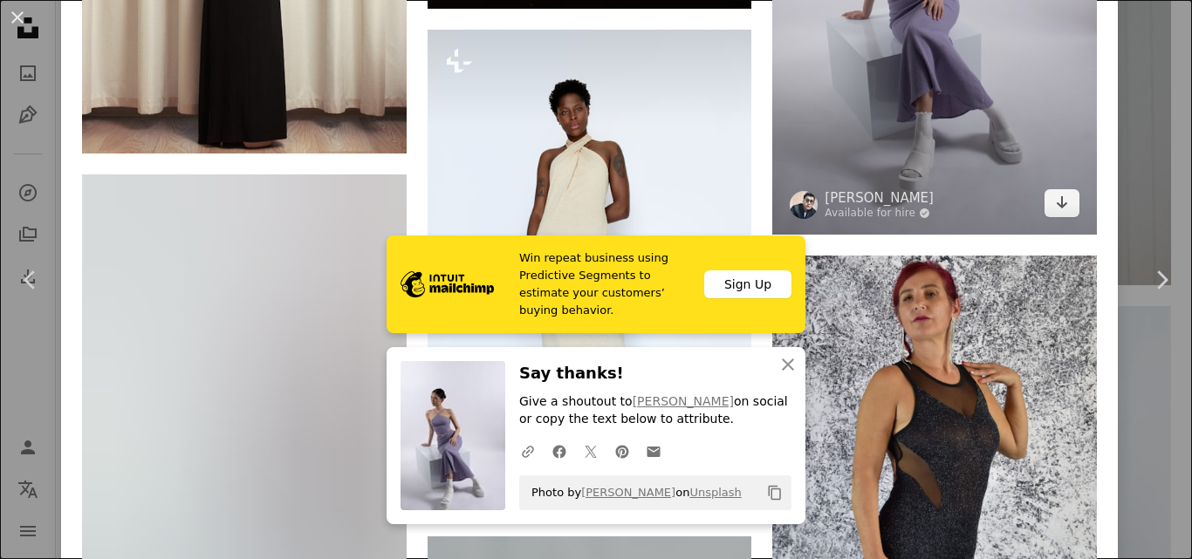
scroll to position [10124, 0]
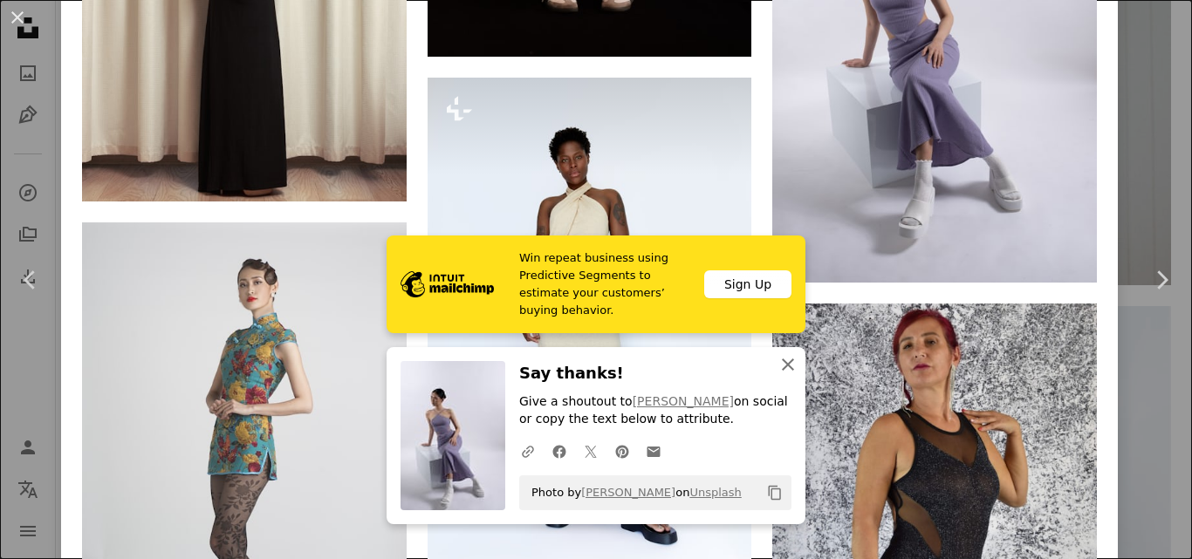
click at [785, 374] on icon "An X shape" at bounding box center [788, 364] width 21 height 21
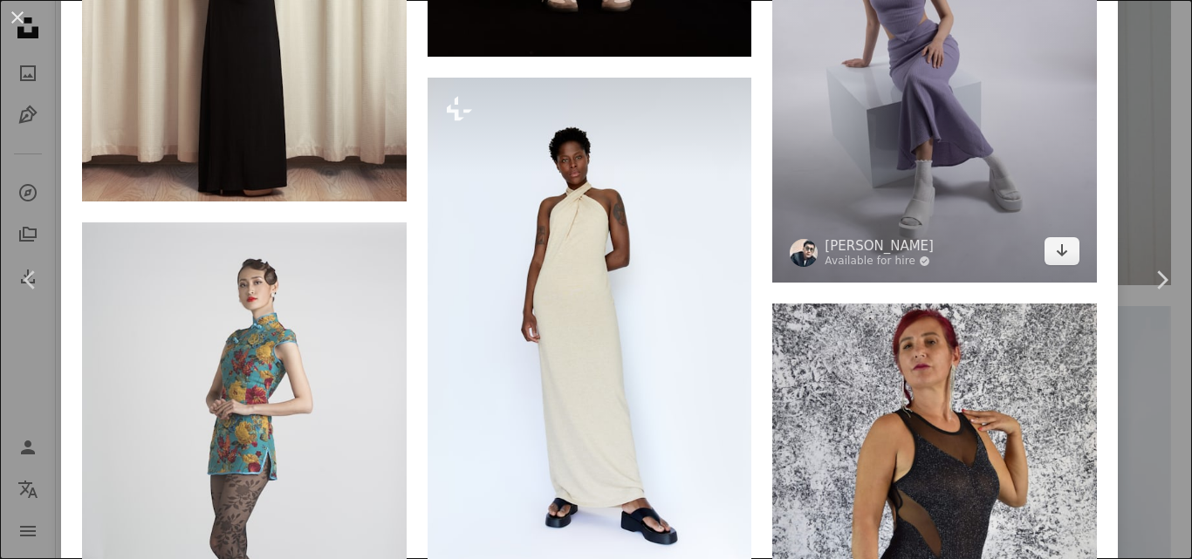
click at [947, 125] on img at bounding box center [934, 36] width 325 height 494
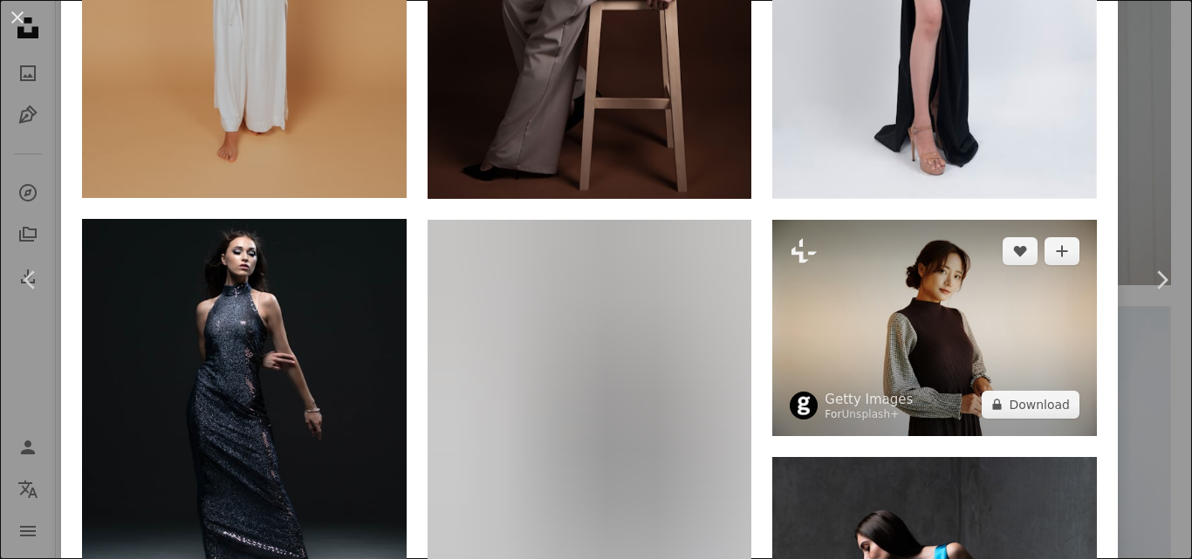
scroll to position [2094, 0]
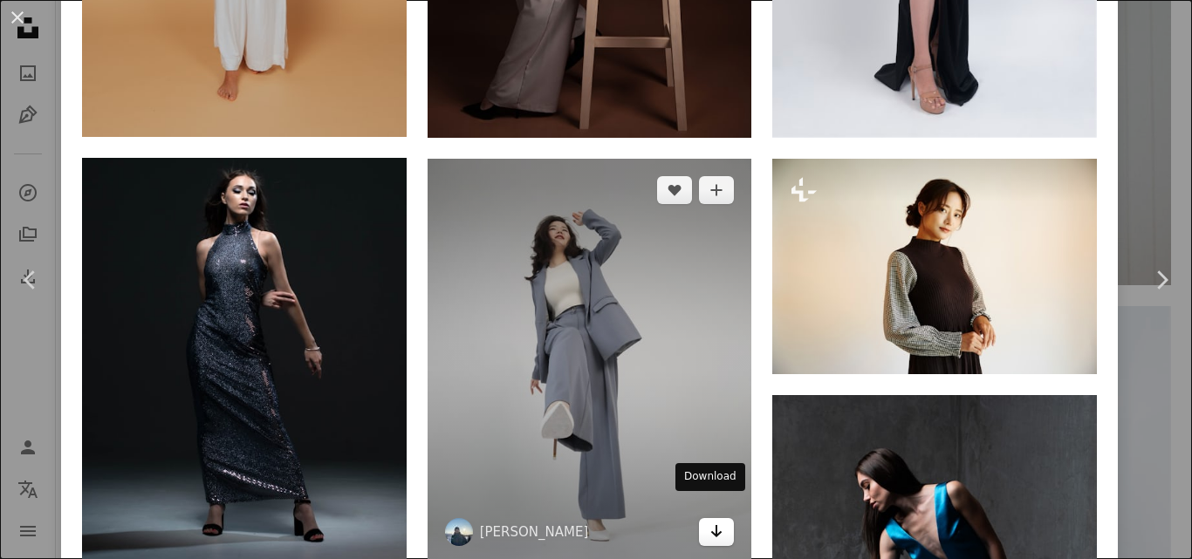
click at [716, 518] on link "Arrow pointing down" at bounding box center [716, 532] width 35 height 28
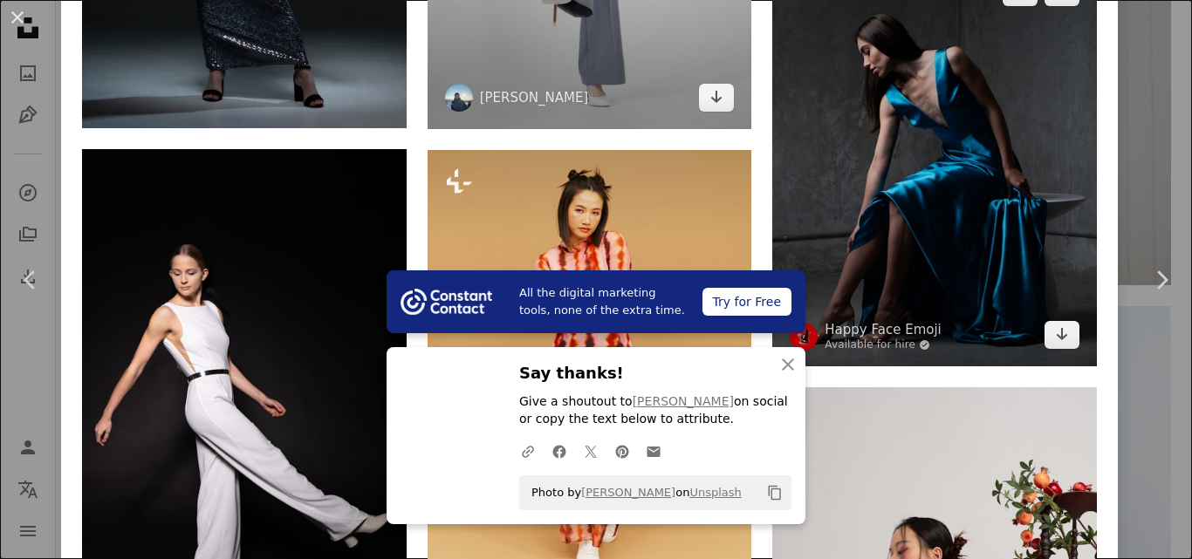
scroll to position [2530, 0]
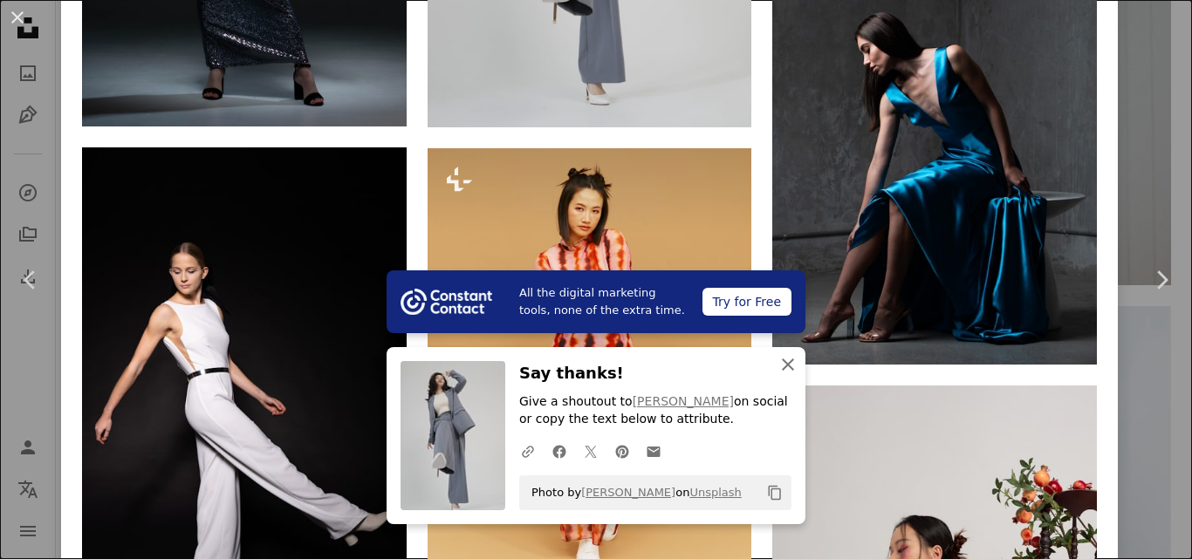
click at [784, 360] on icon "An X shape" at bounding box center [788, 364] width 21 height 21
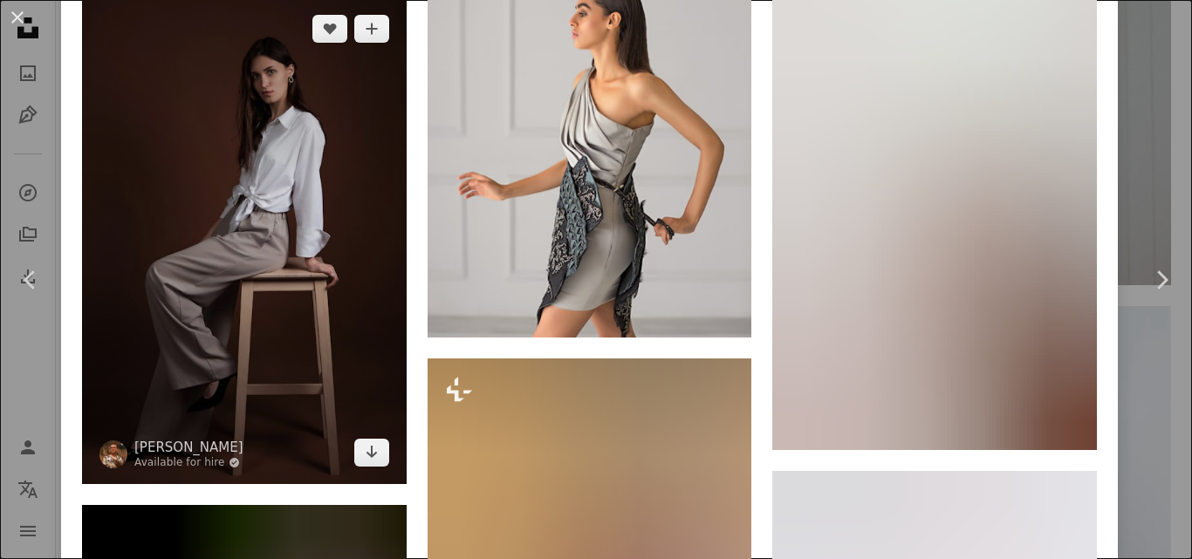
scroll to position [3665, 0]
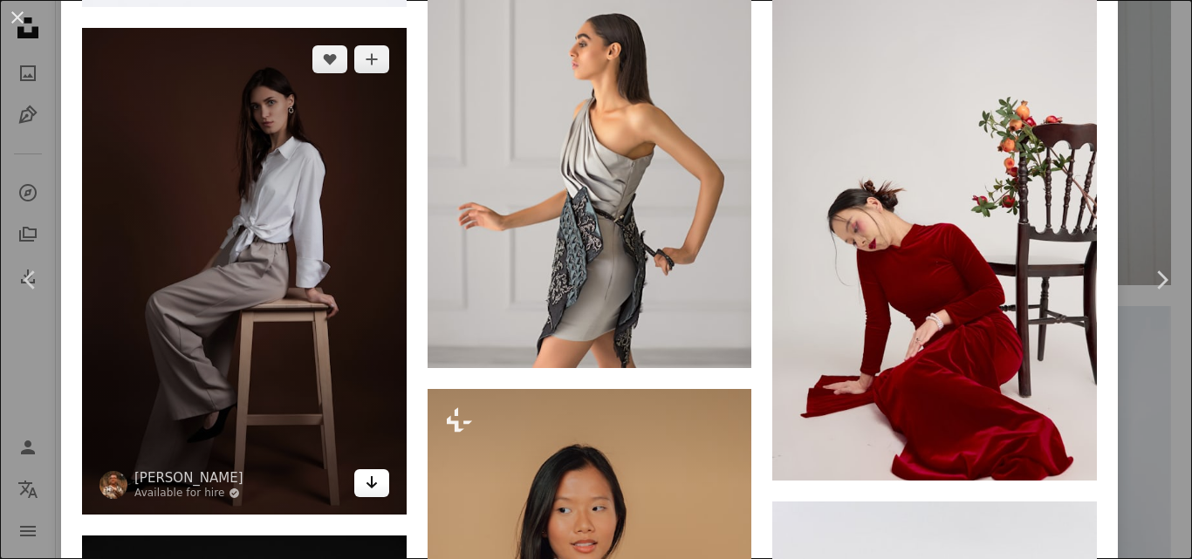
click at [371, 472] on icon "Arrow pointing down" at bounding box center [372, 482] width 14 height 21
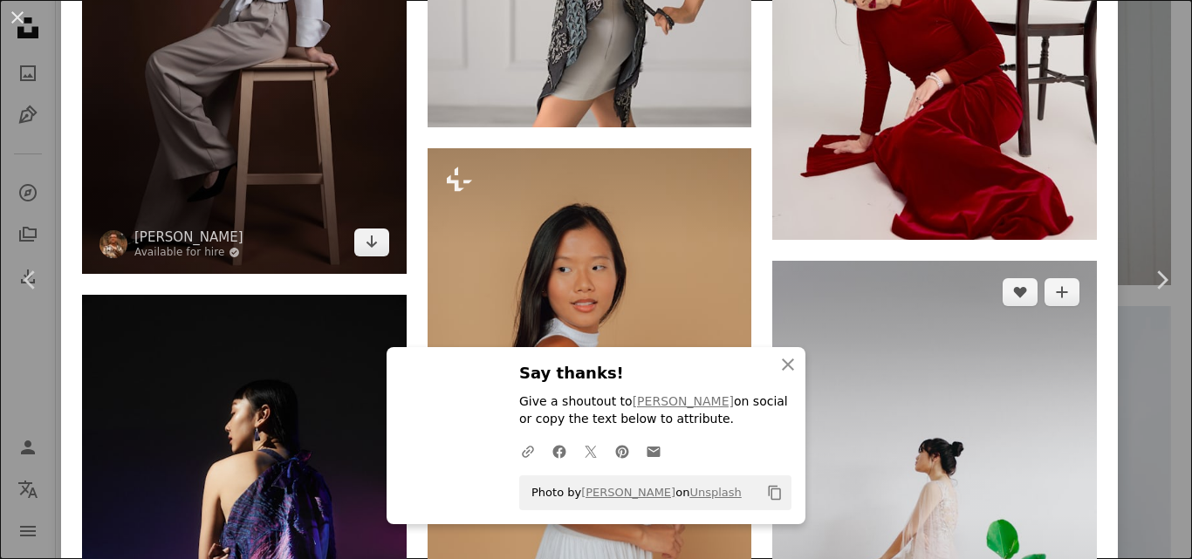
scroll to position [3926, 0]
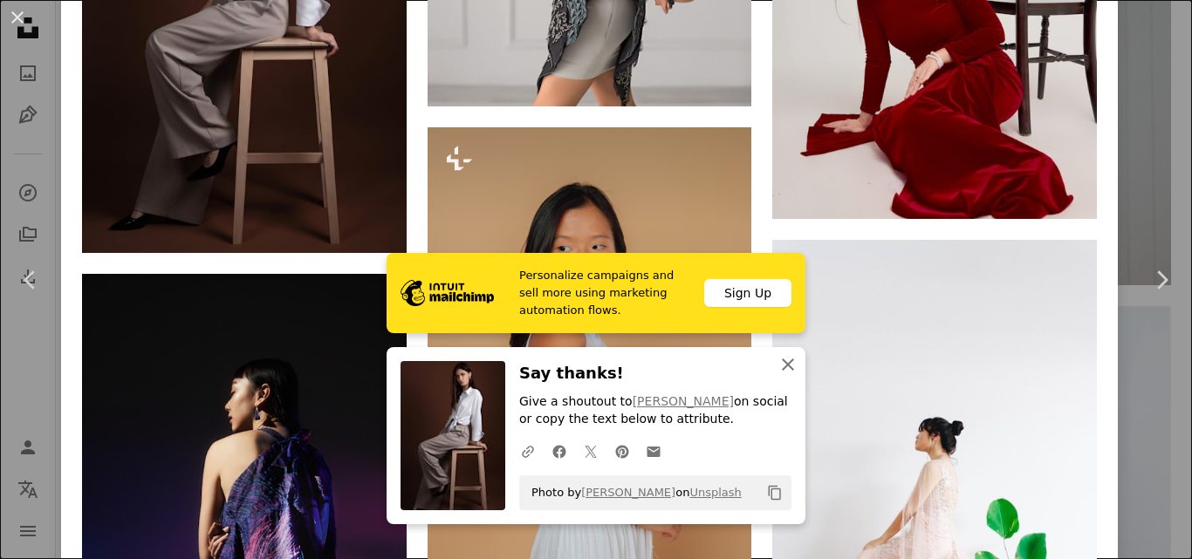
click at [797, 368] on button "An X shape Close" at bounding box center [788, 364] width 35 height 35
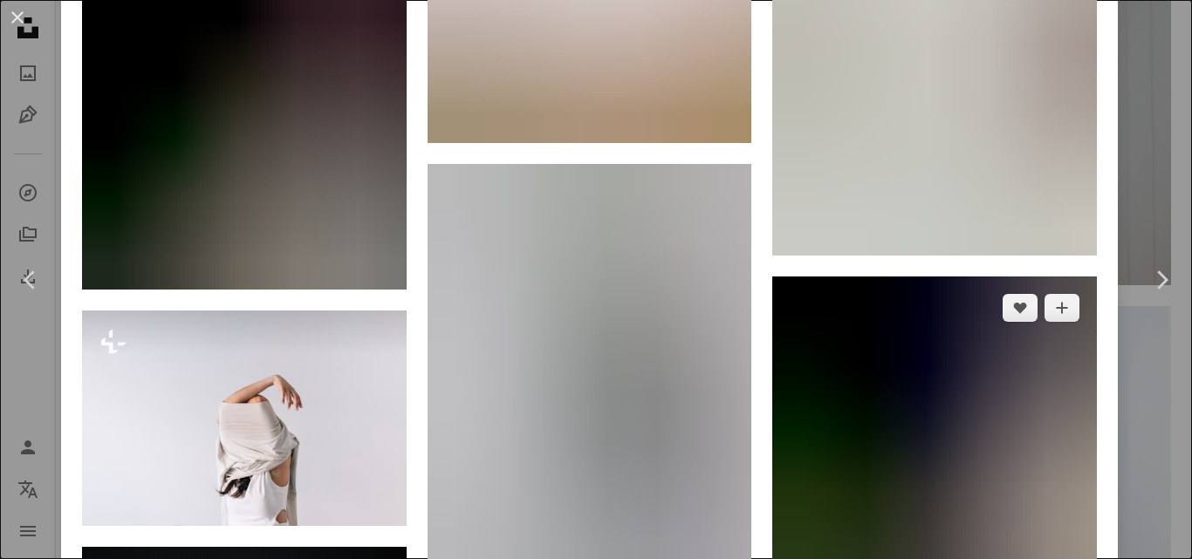
scroll to position [4886, 0]
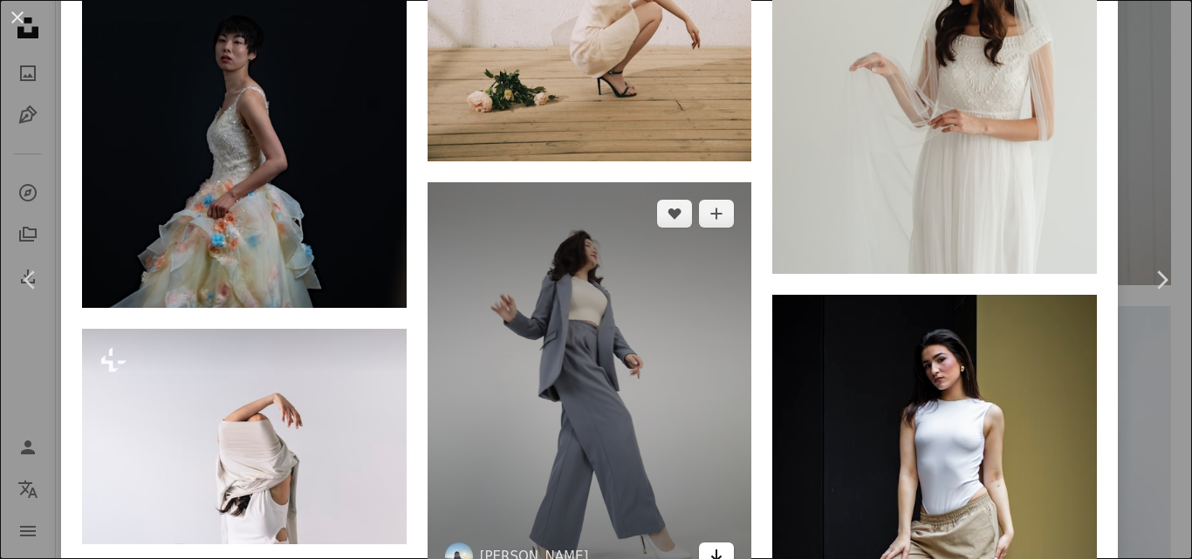
click at [710, 545] on icon "Arrow pointing down" at bounding box center [717, 555] width 14 height 21
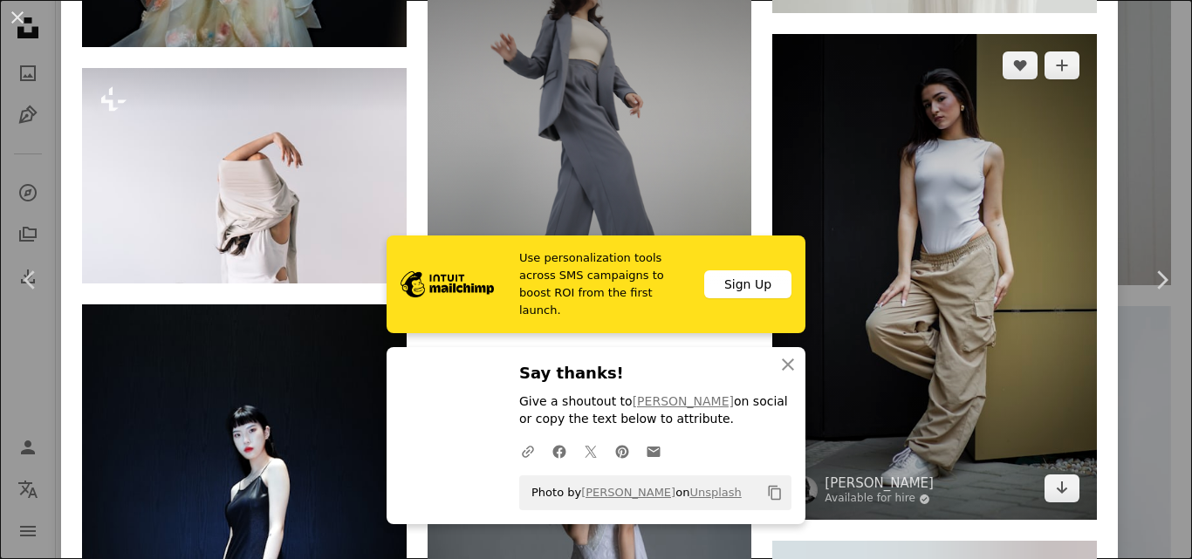
scroll to position [5148, 0]
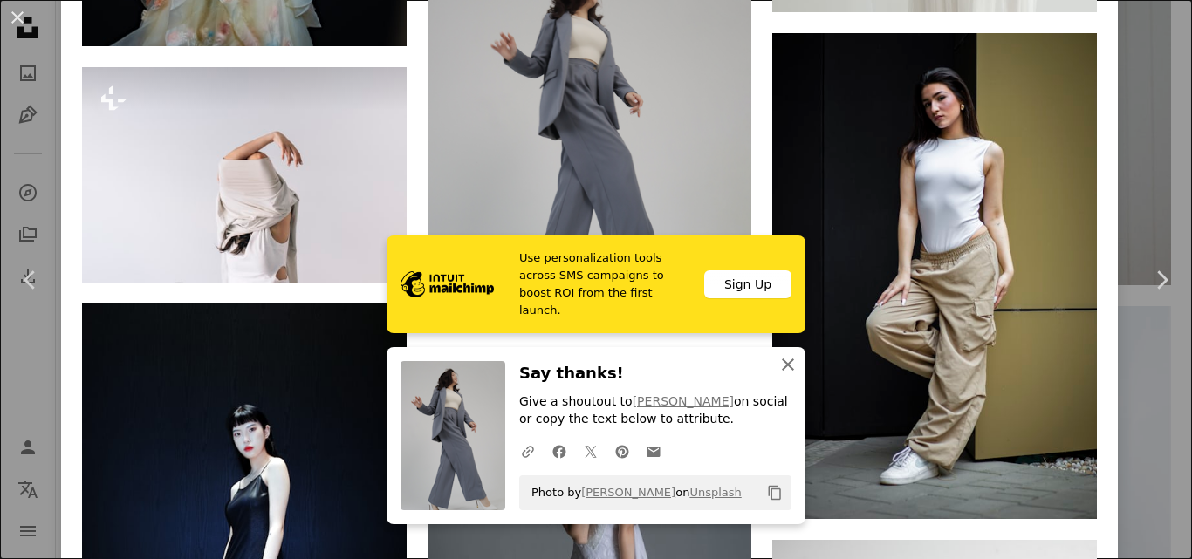
click at [784, 362] on icon "button" at bounding box center [788, 365] width 12 height 12
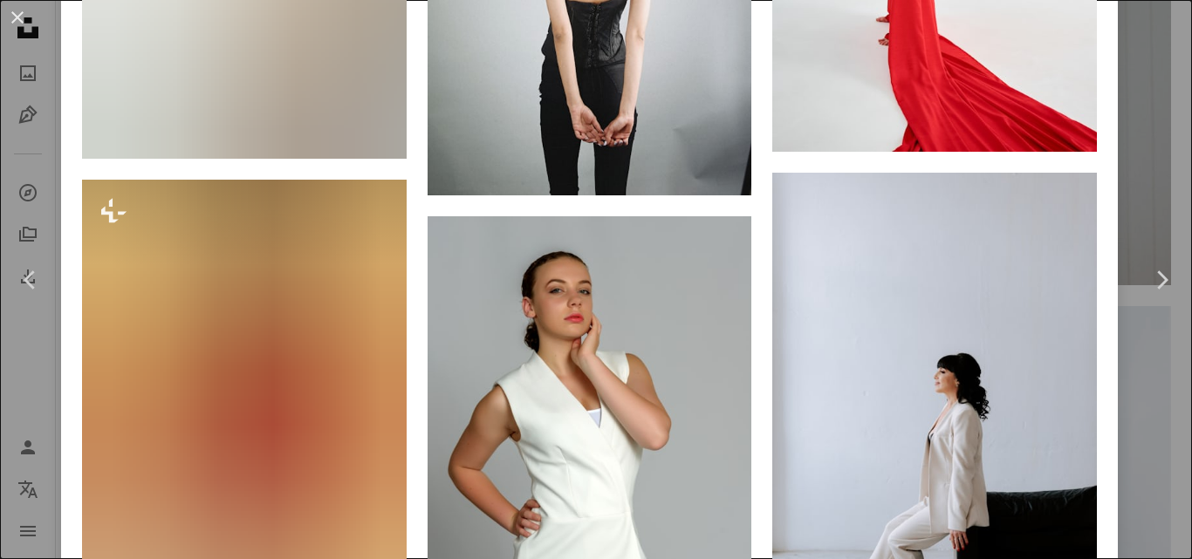
scroll to position [7505, 0]
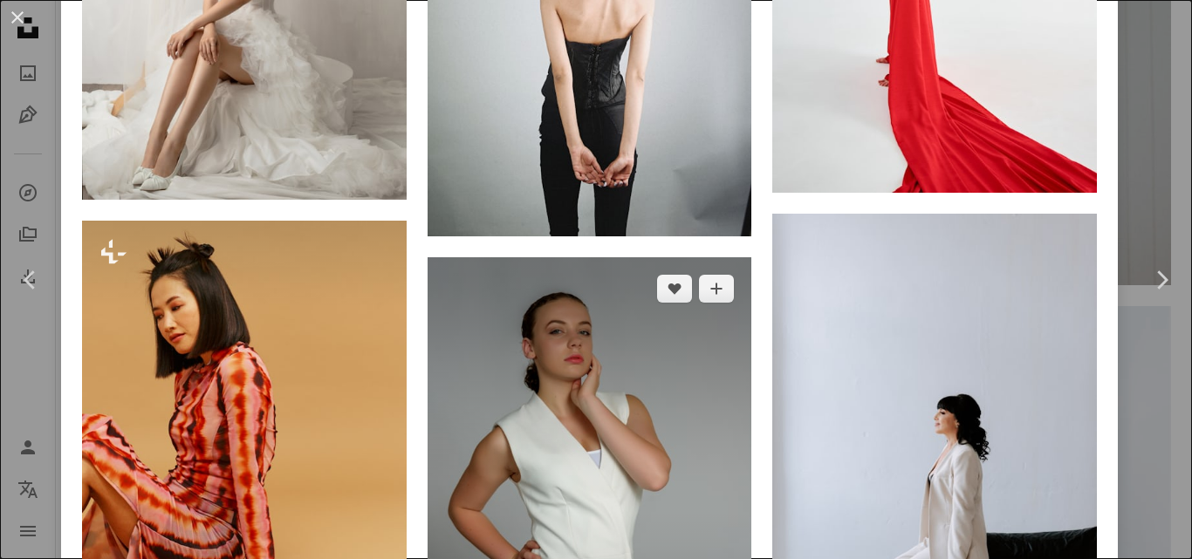
click at [579, 367] on img at bounding box center [590, 500] width 325 height 486
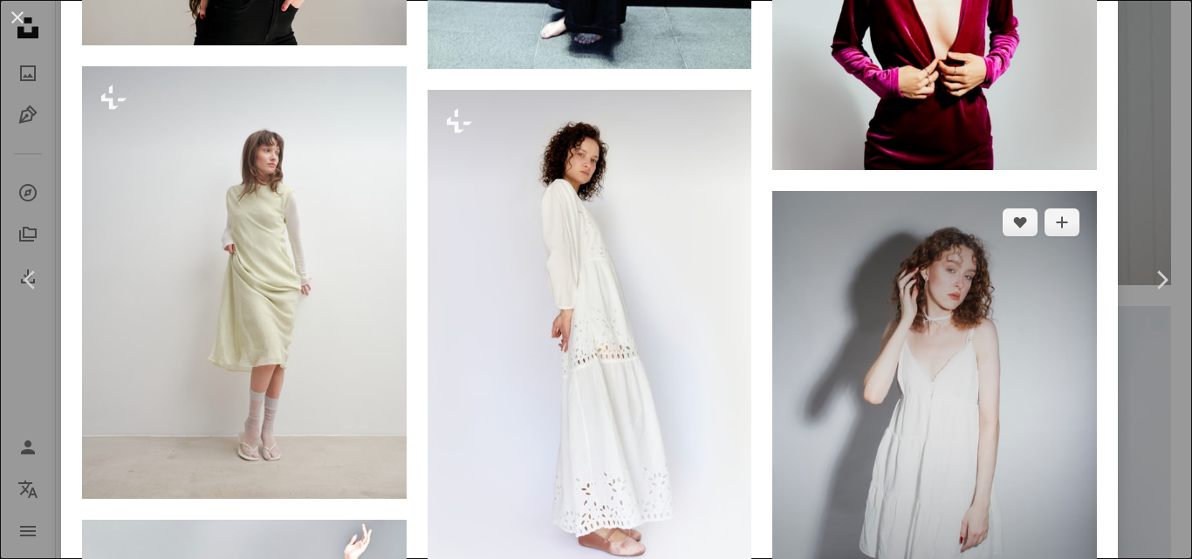
scroll to position [10997, 0]
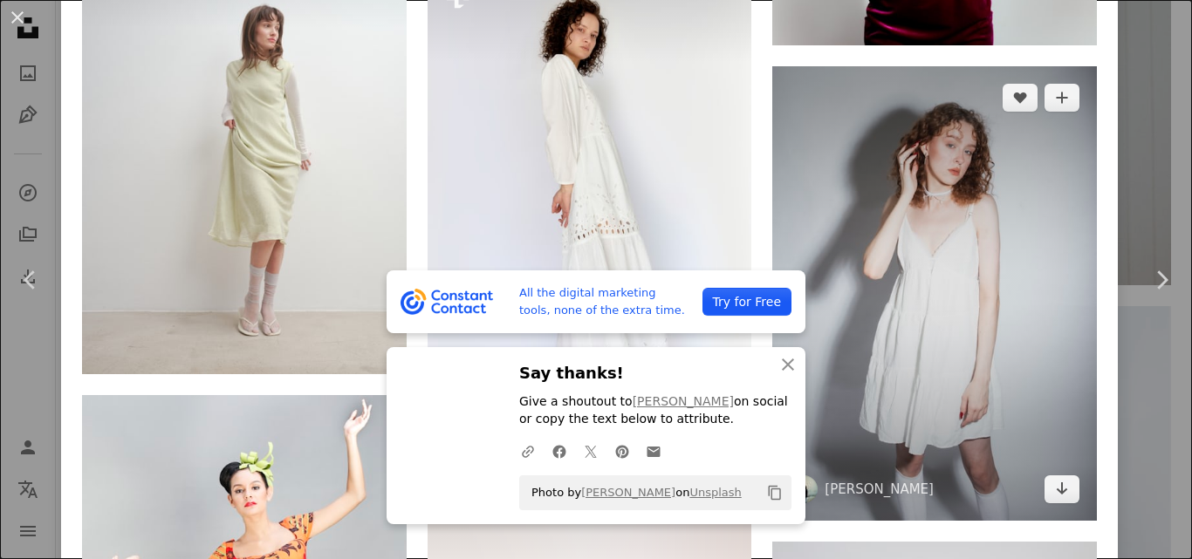
scroll to position [11258, 0]
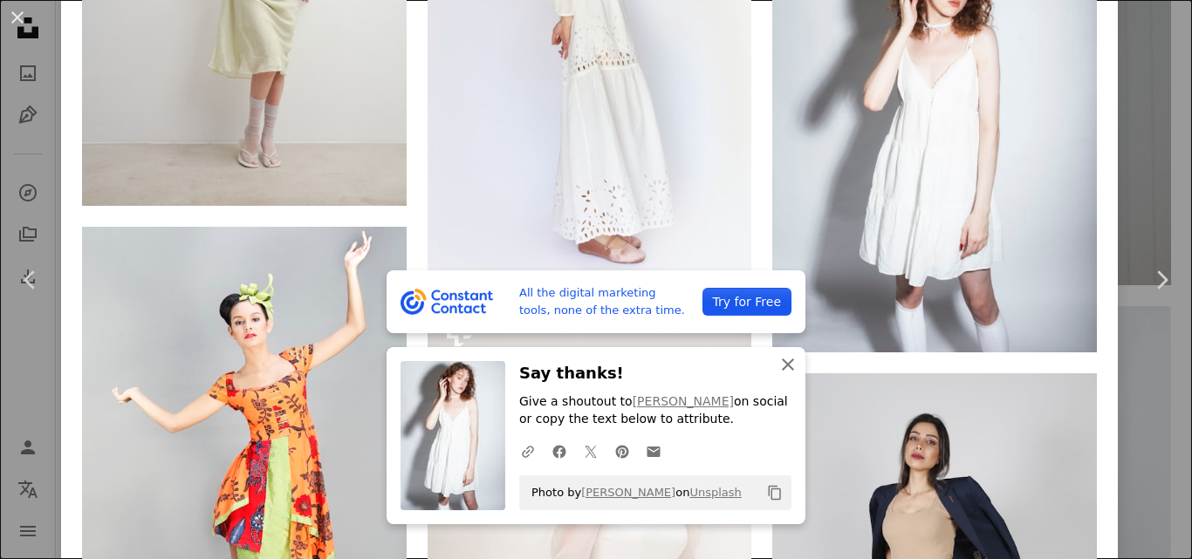
click at [782, 365] on icon "button" at bounding box center [788, 365] width 12 height 12
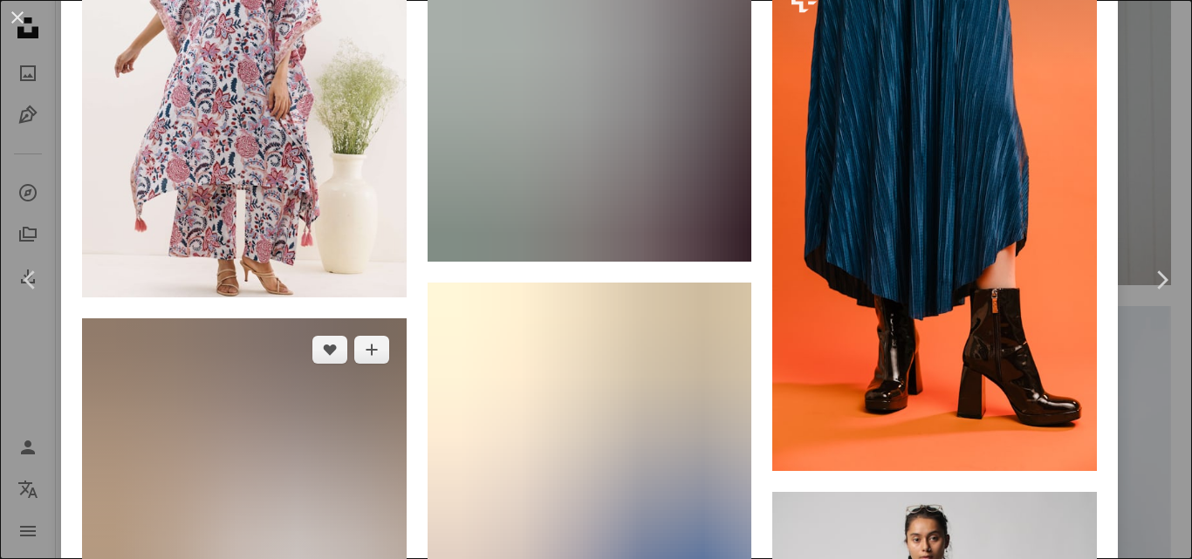
scroll to position [20412, 0]
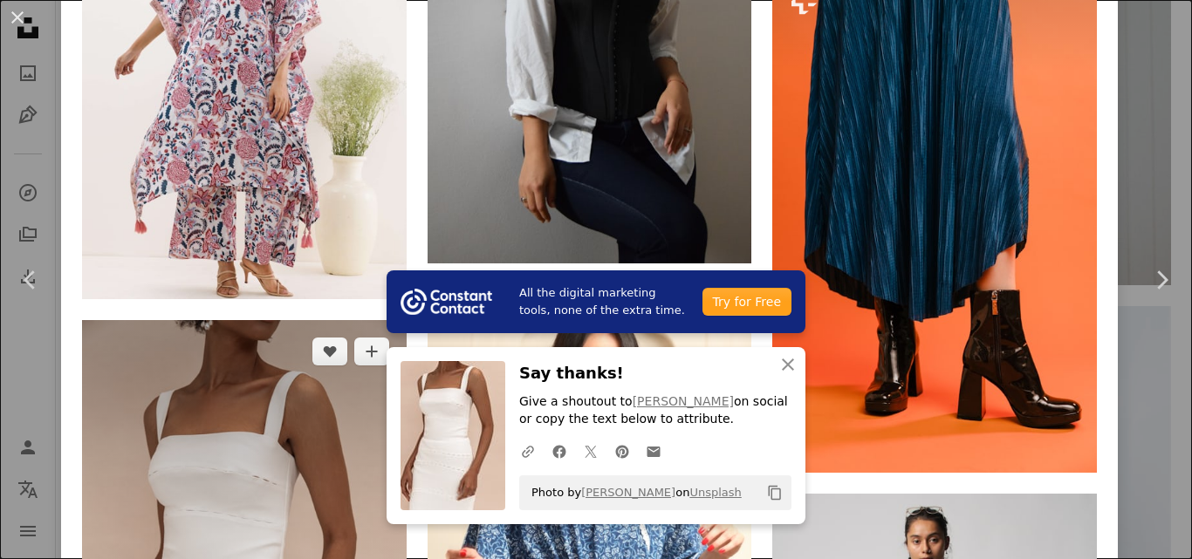
click at [343, 390] on img at bounding box center [244, 563] width 325 height 486
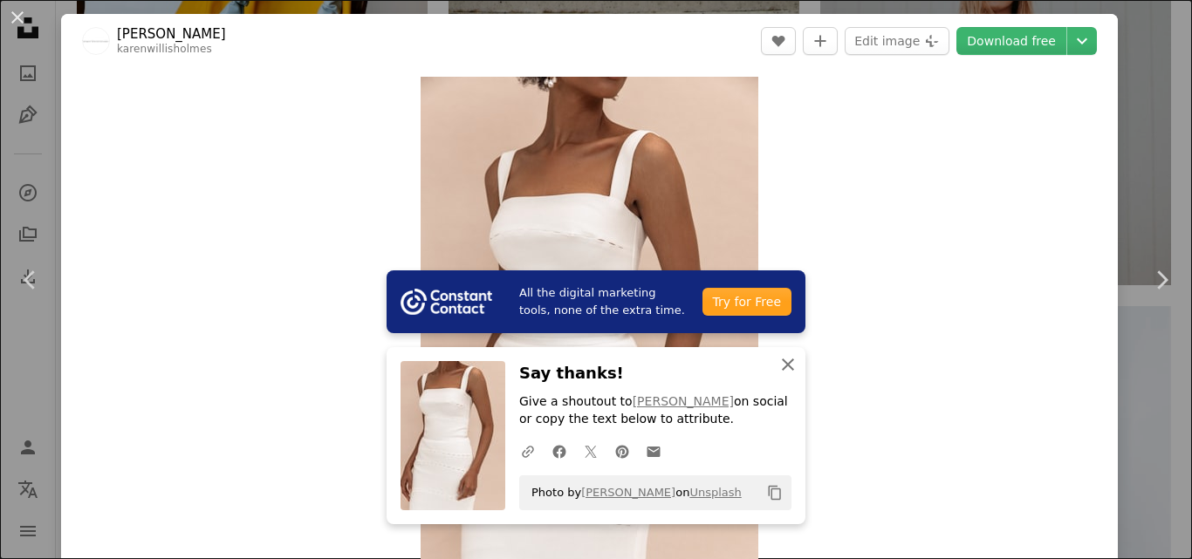
click at [778, 356] on icon "An X shape" at bounding box center [788, 364] width 21 height 21
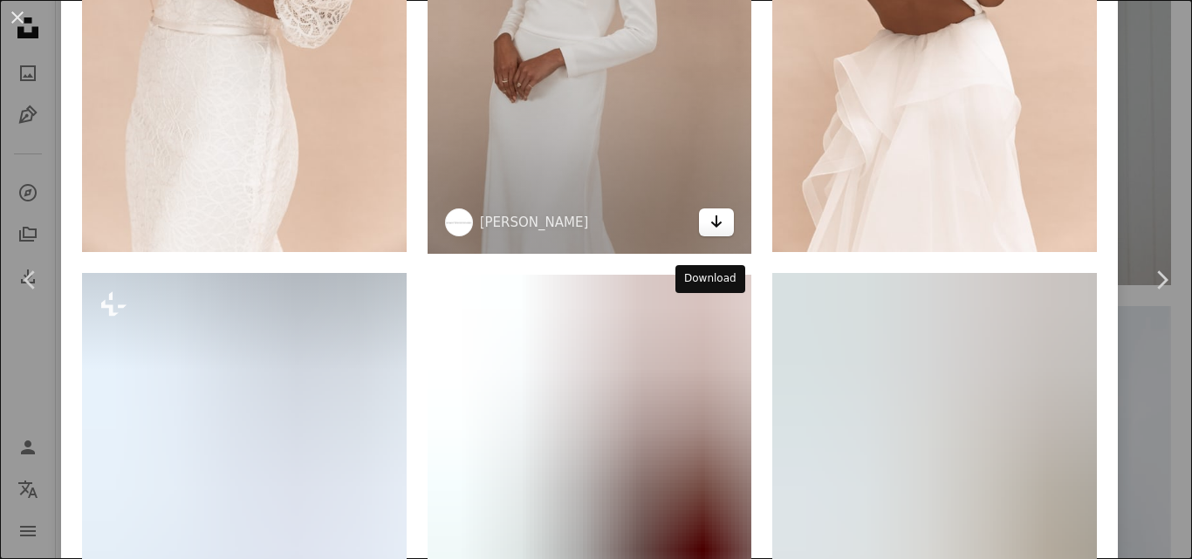
scroll to position [1222, 0]
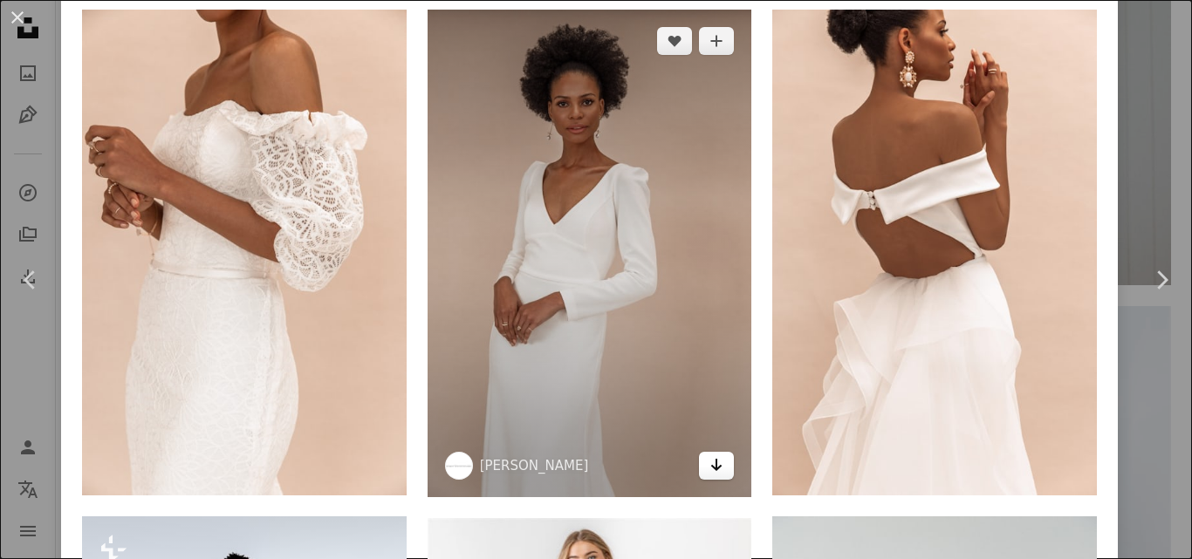
click at [710, 455] on icon "Arrow pointing down" at bounding box center [717, 465] width 14 height 21
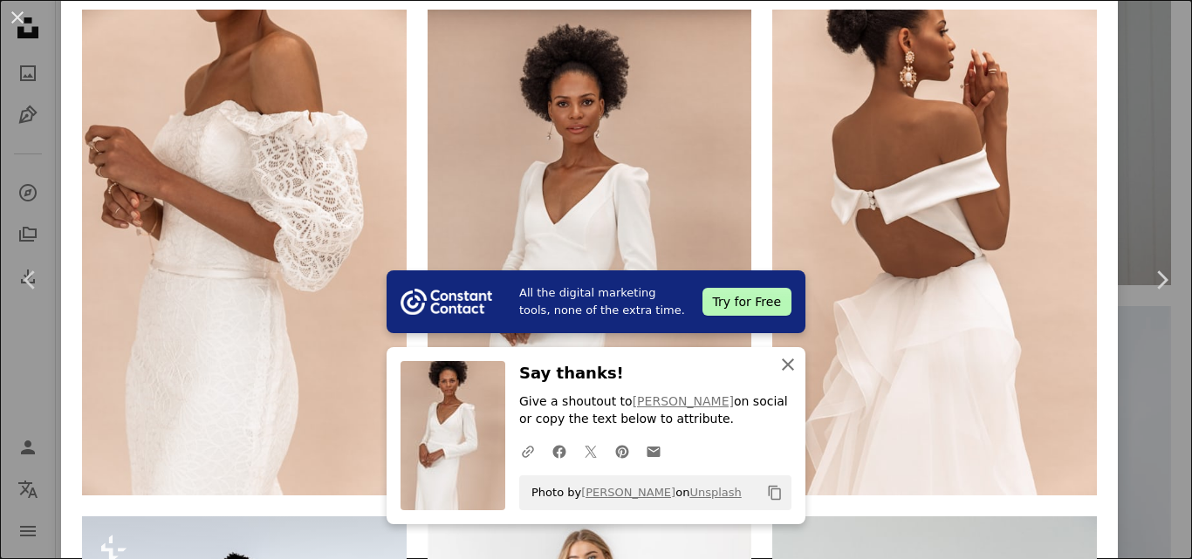
click at [789, 367] on icon "An X shape" at bounding box center [788, 364] width 21 height 21
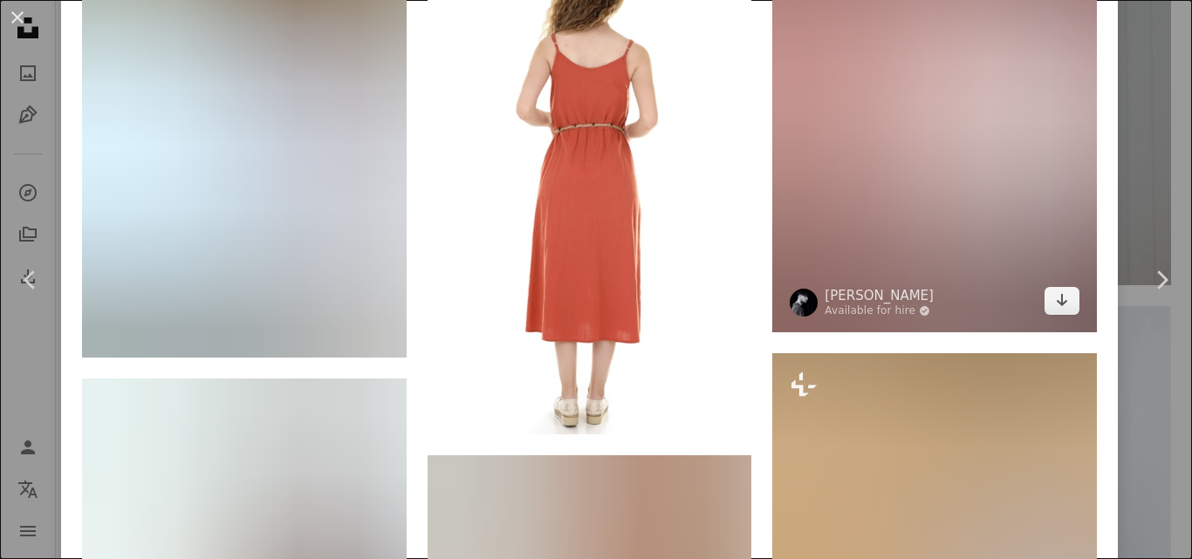
scroll to position [5324, 0]
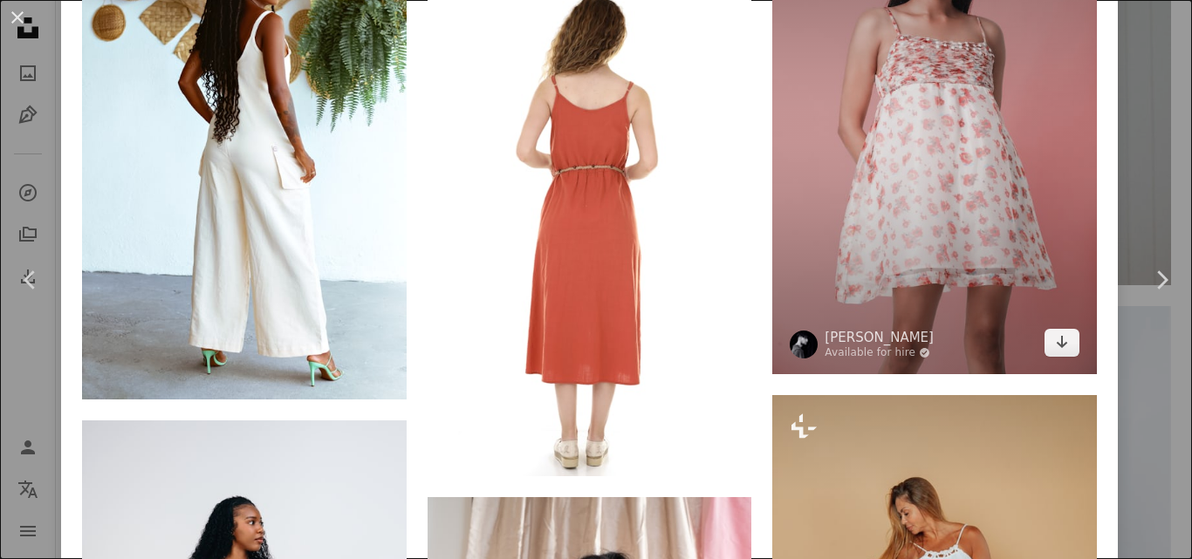
click at [959, 208] on img at bounding box center [934, 130] width 325 height 486
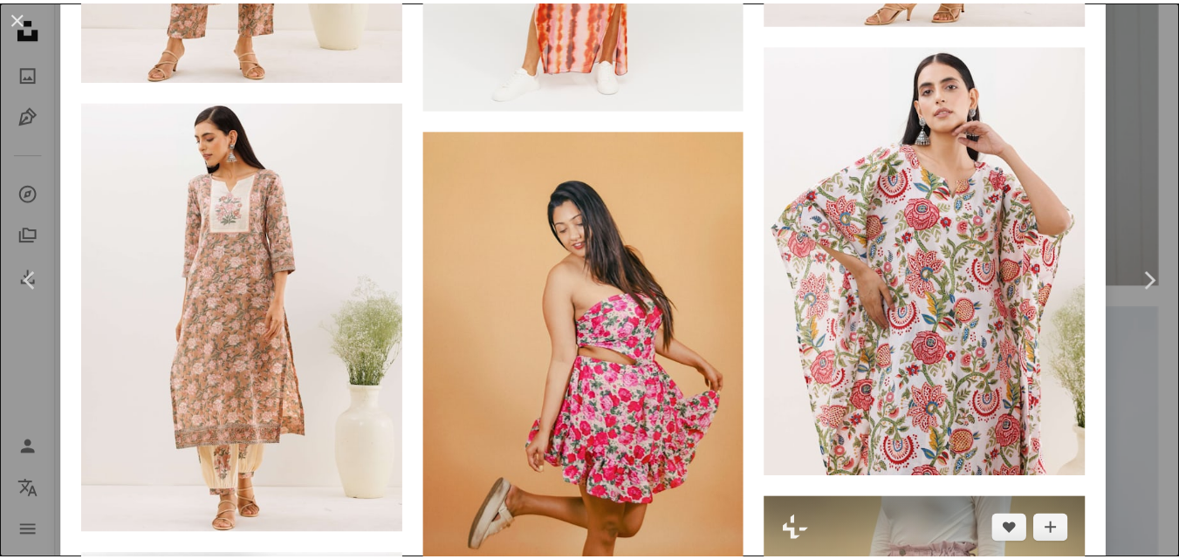
scroll to position [5149, 0]
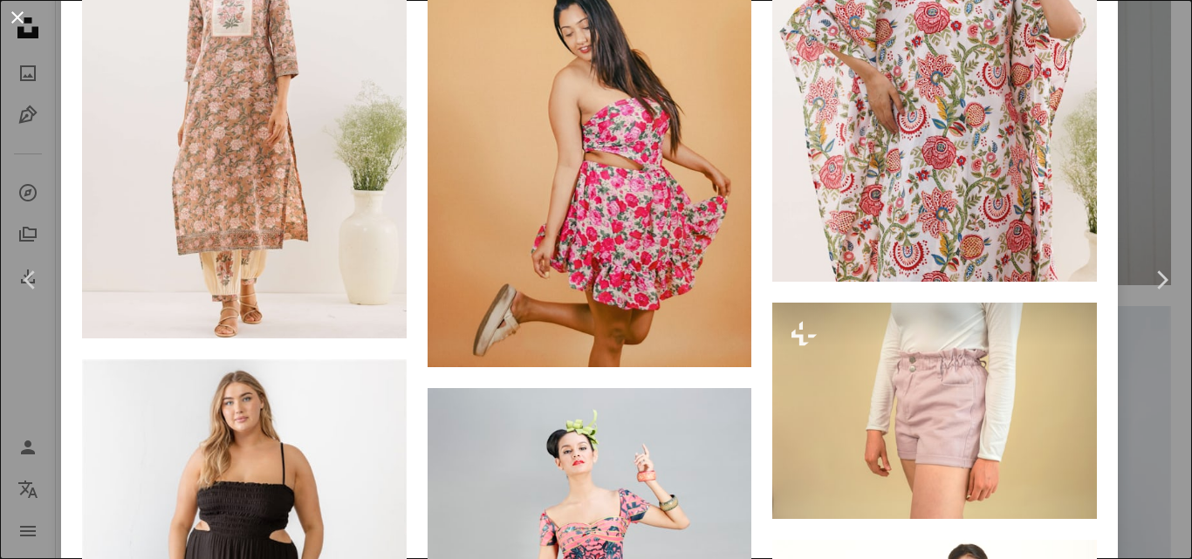
click at [10, 10] on button "An X shape" at bounding box center [17, 17] width 21 height 21
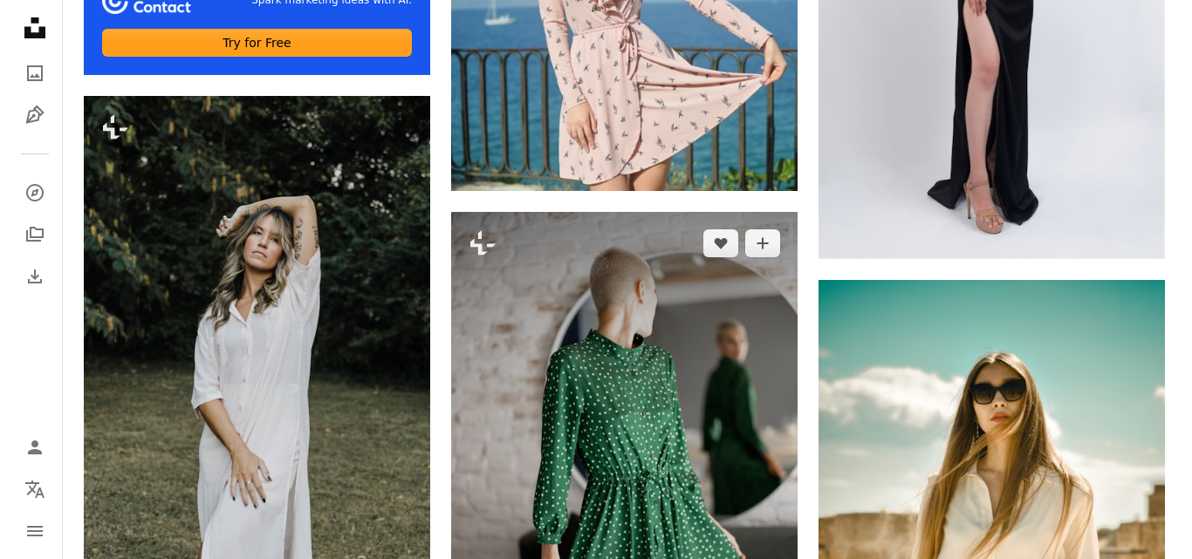
scroll to position [5760, 0]
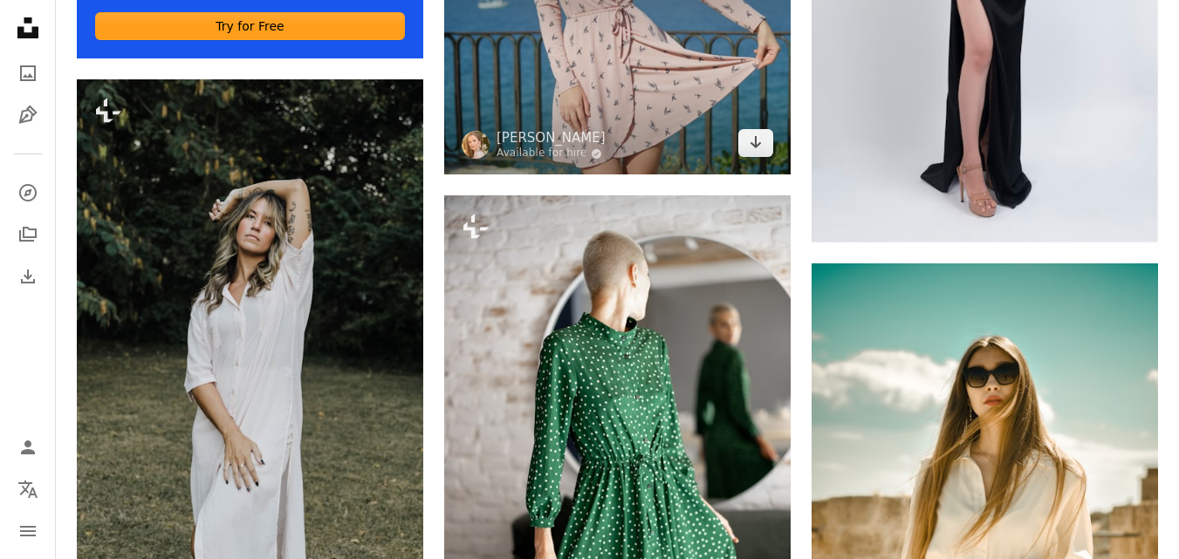
click at [656, 104] on img at bounding box center [617, 59] width 346 height 230
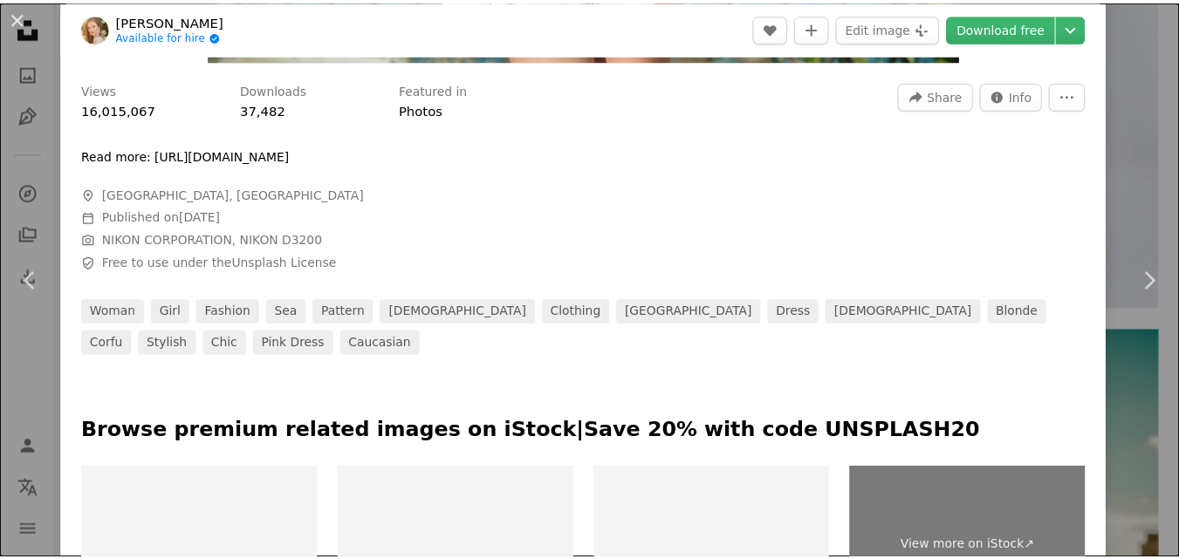
scroll to position [524, 0]
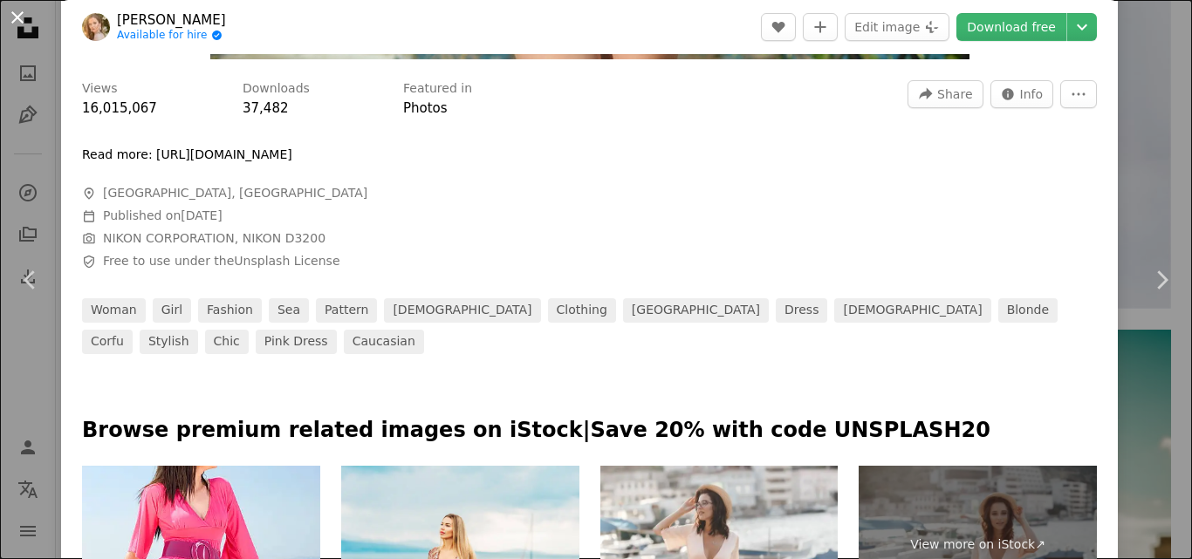
click at [10, 16] on button "An X shape" at bounding box center [17, 17] width 21 height 21
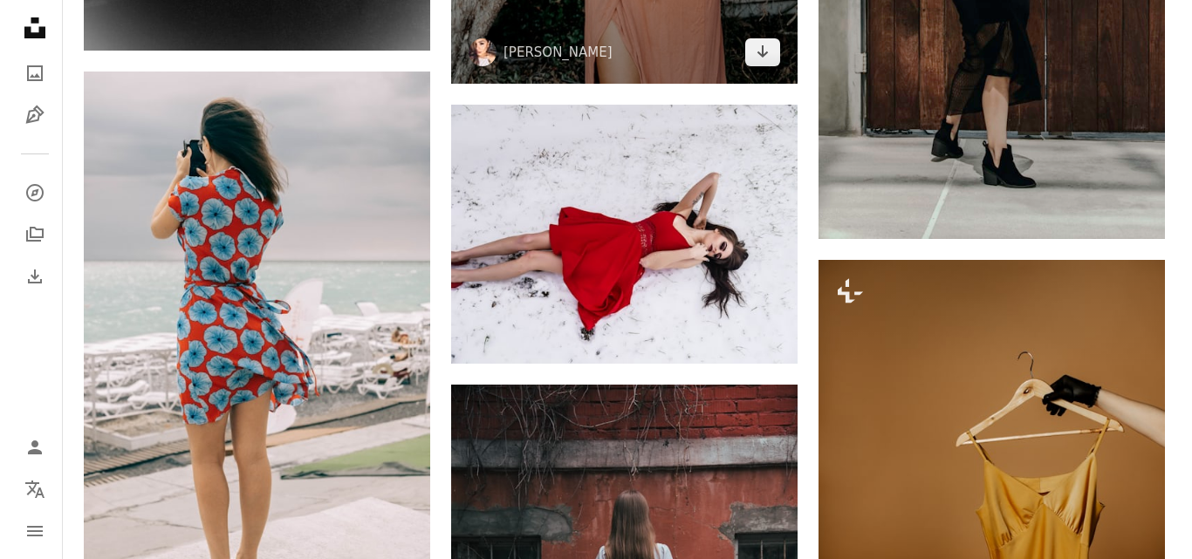
scroll to position [6895, 0]
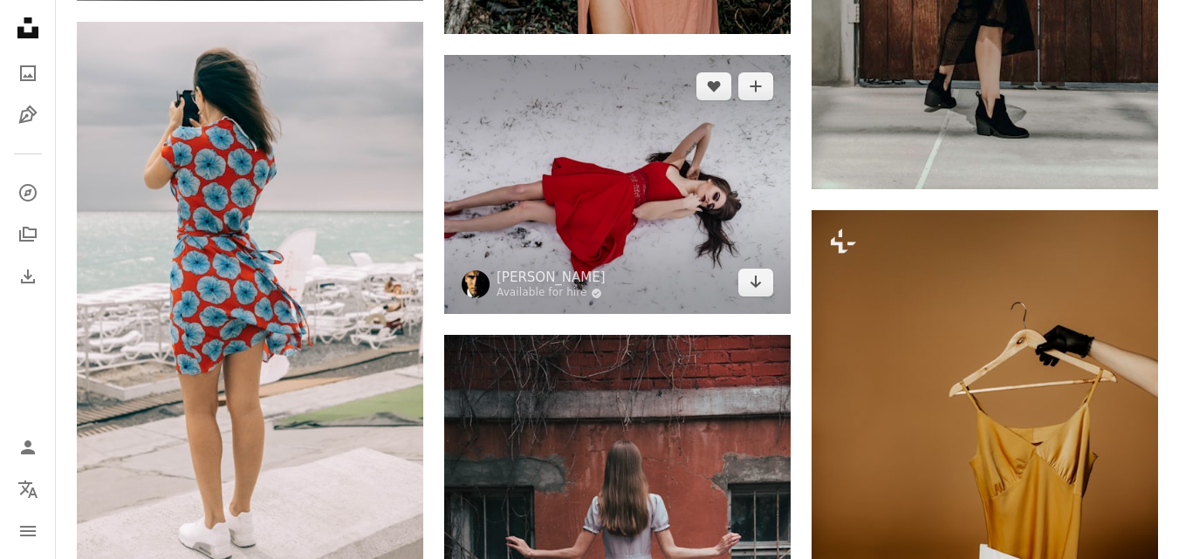
click at [697, 236] on img at bounding box center [617, 185] width 346 height 260
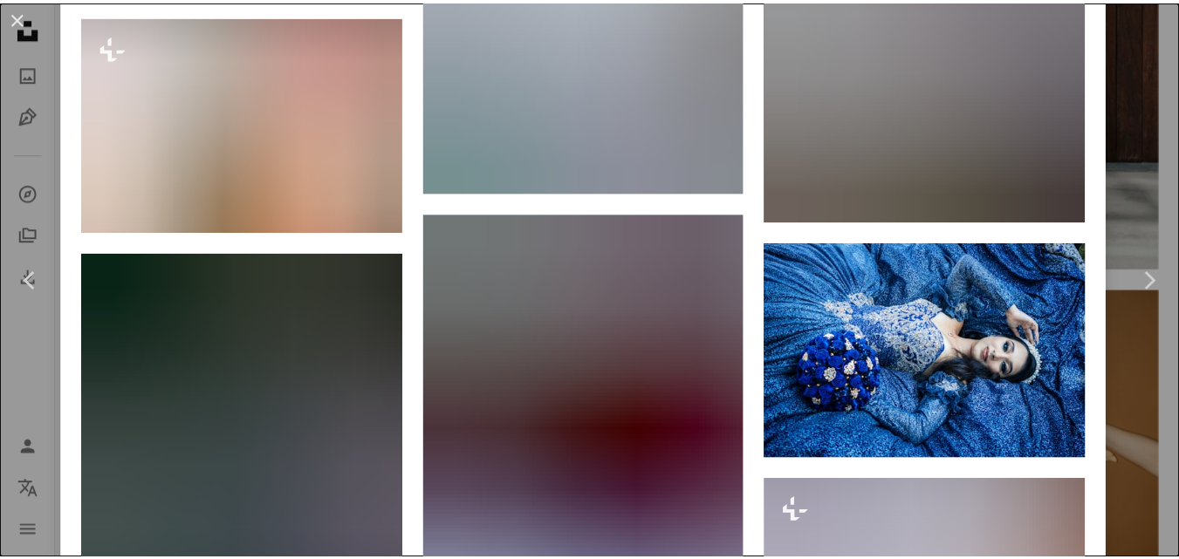
scroll to position [4634, 0]
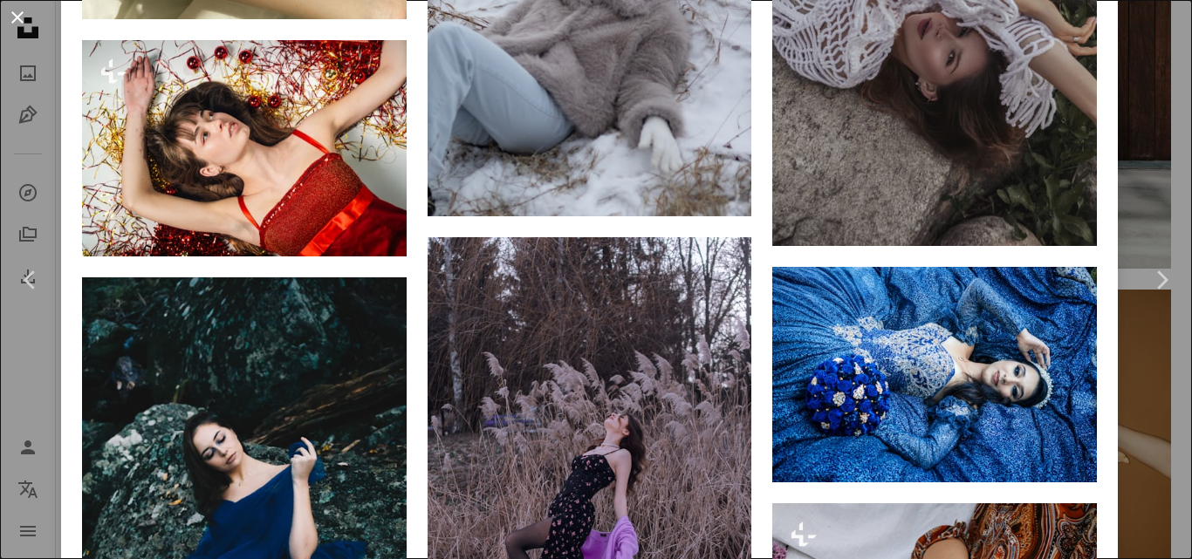
click at [12, 11] on button "An X shape" at bounding box center [17, 17] width 21 height 21
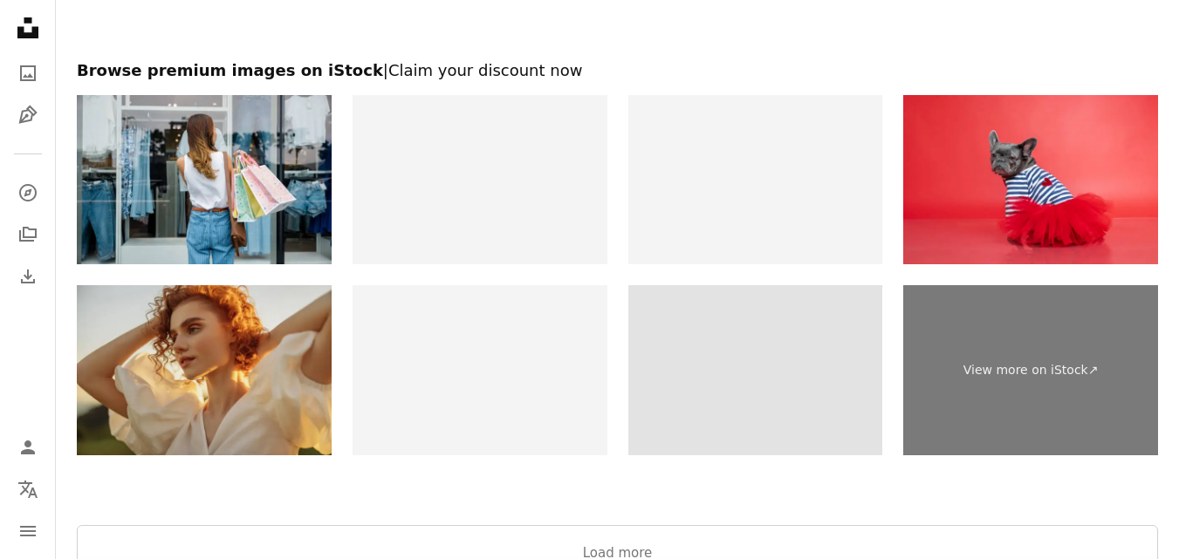
scroll to position [14273, 0]
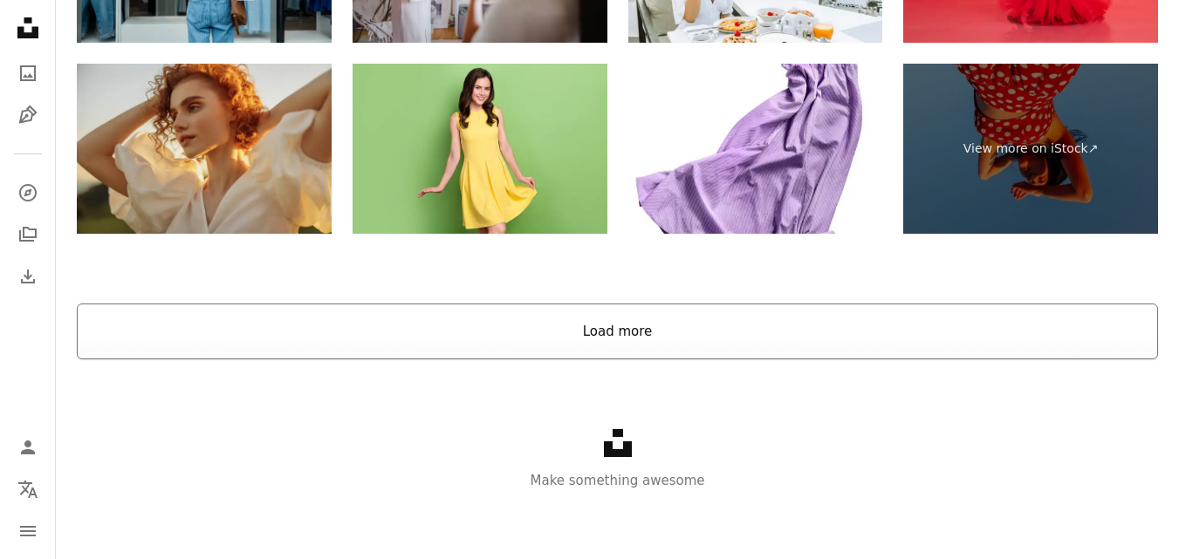
click at [676, 334] on button "Load more" at bounding box center [617, 332] width 1081 height 56
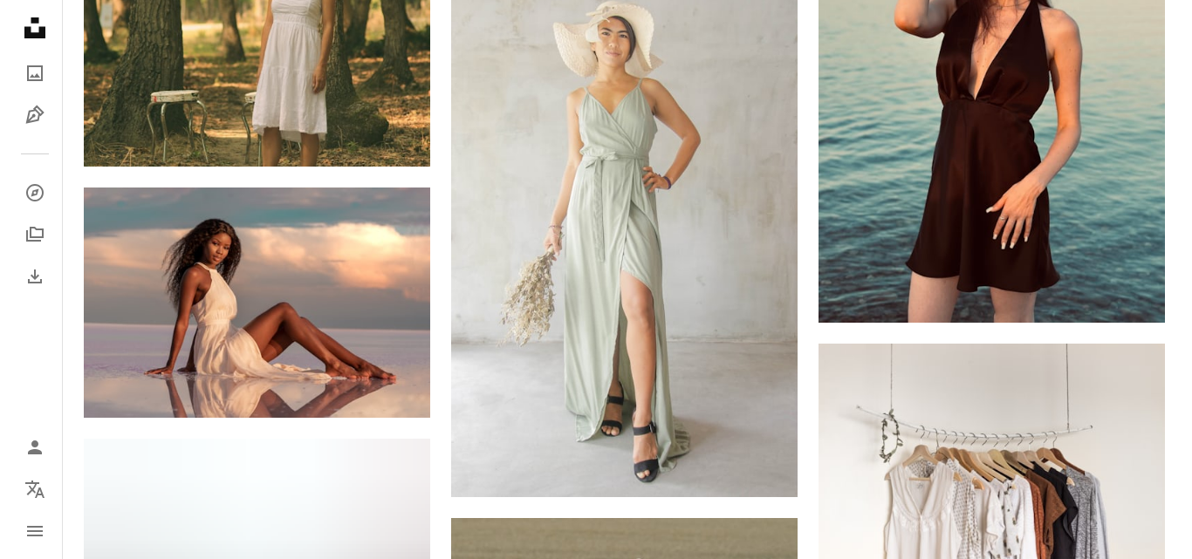
scroll to position [20295, 0]
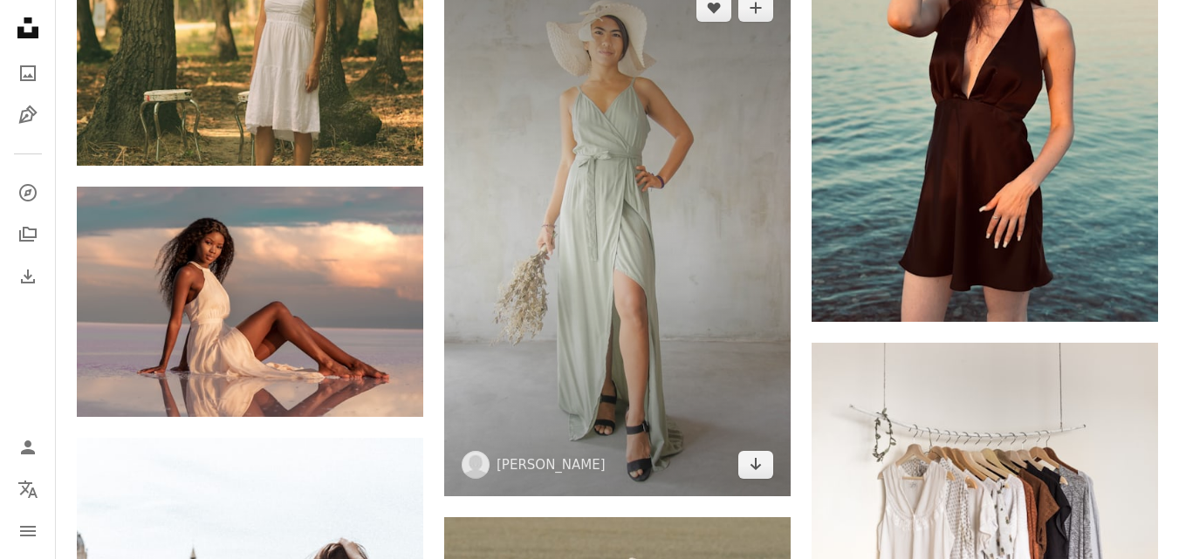
click at [689, 408] on img at bounding box center [617, 236] width 346 height 520
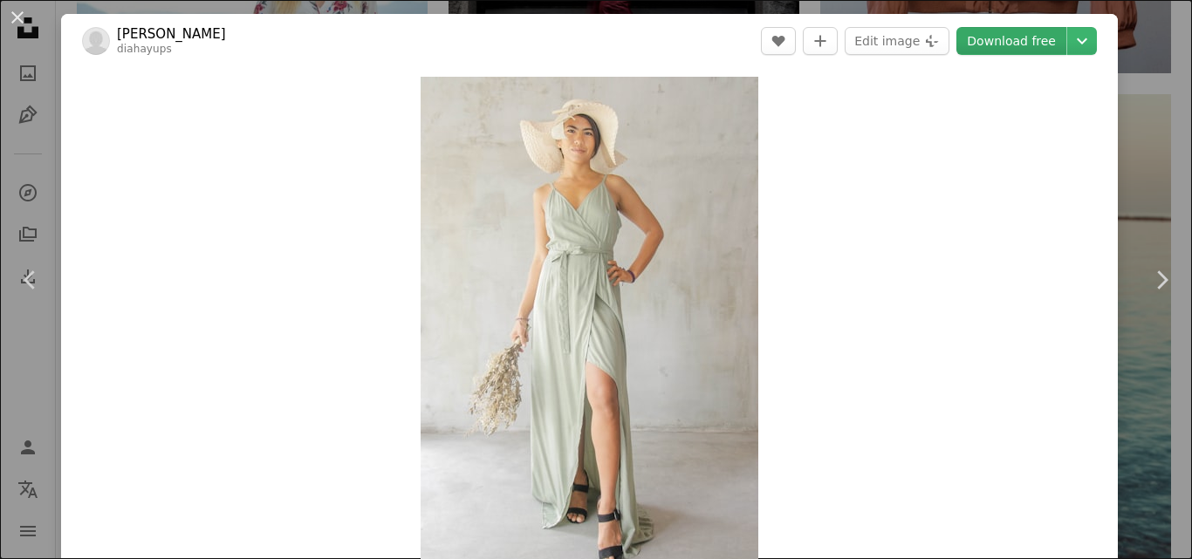
click at [983, 38] on link "Download free" at bounding box center [1012, 41] width 110 height 28
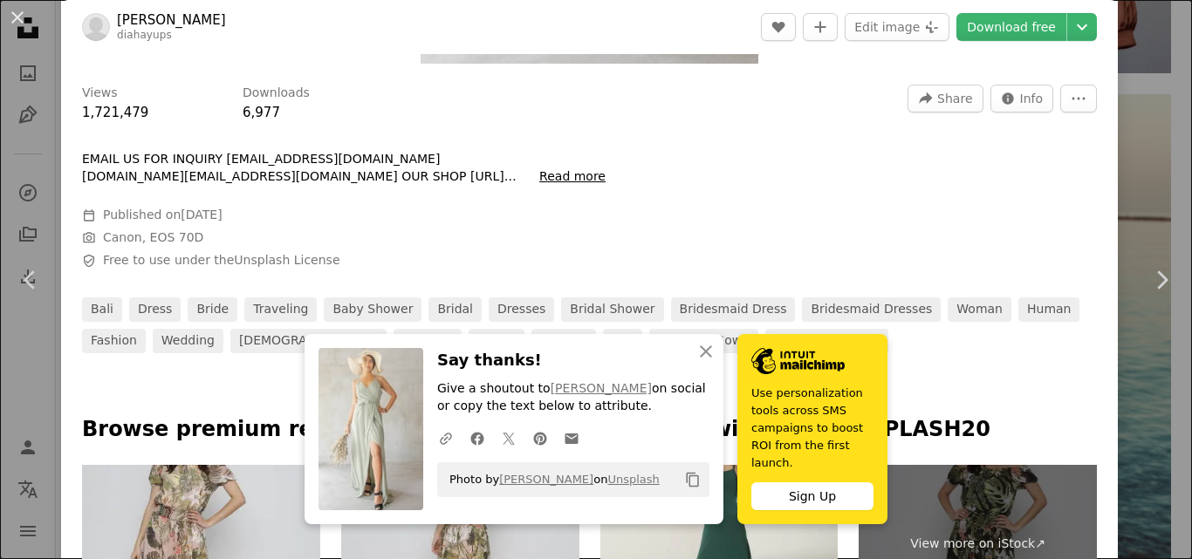
scroll to position [524, 0]
